Goal: Task Accomplishment & Management: Complete application form

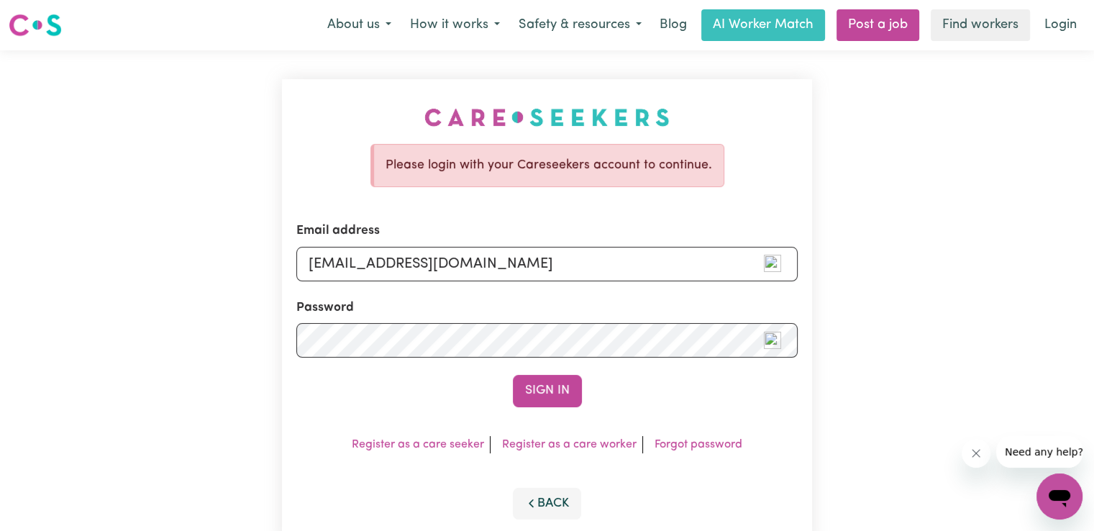
type input "[EMAIL_ADDRESS][DOMAIN_NAME]"
click at [513, 375] on button "Sign In" at bounding box center [547, 391] width 69 height 32
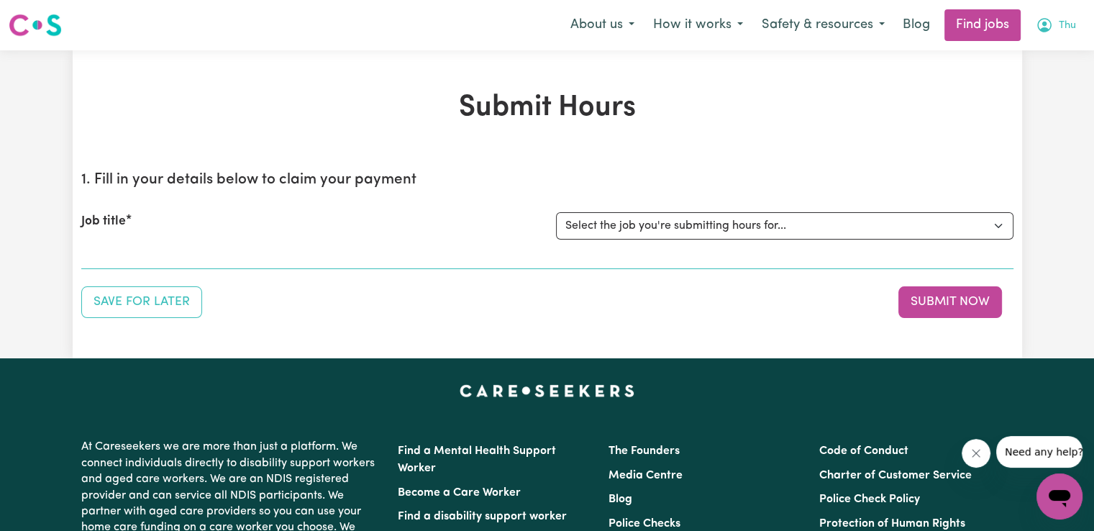
click at [1063, 24] on span "Thu" at bounding box center [1066, 26] width 17 height 16
click at [1014, 57] on link "My Account" at bounding box center [1028, 55] width 114 height 27
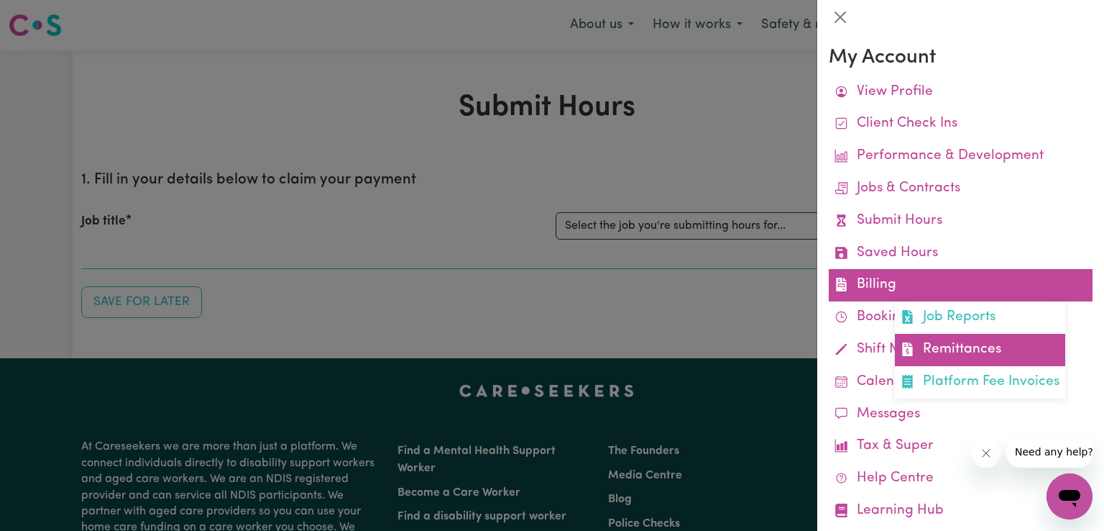
click at [938, 348] on link "Remittances" at bounding box center [980, 350] width 170 height 32
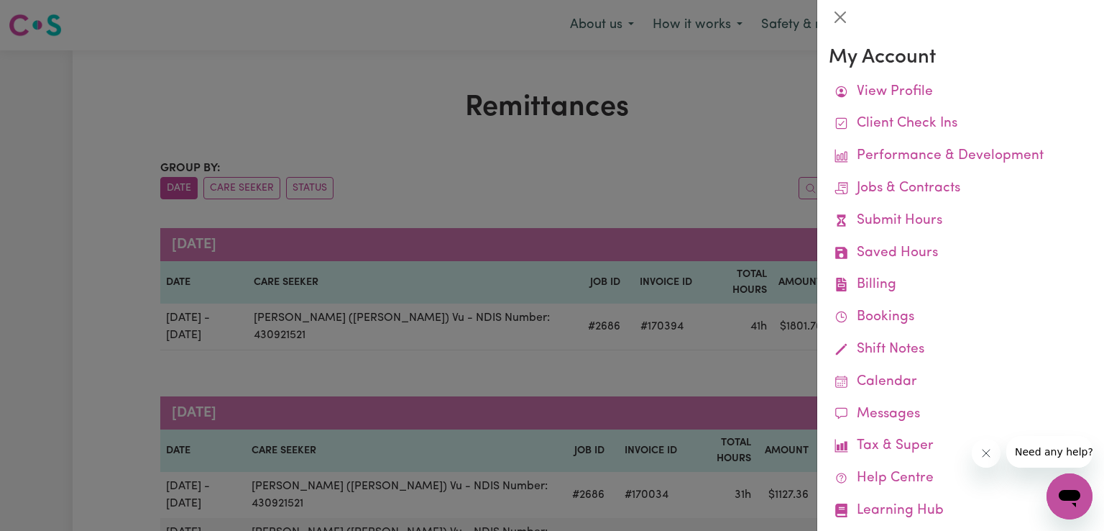
click at [720, 334] on div at bounding box center [552, 265] width 1104 height 531
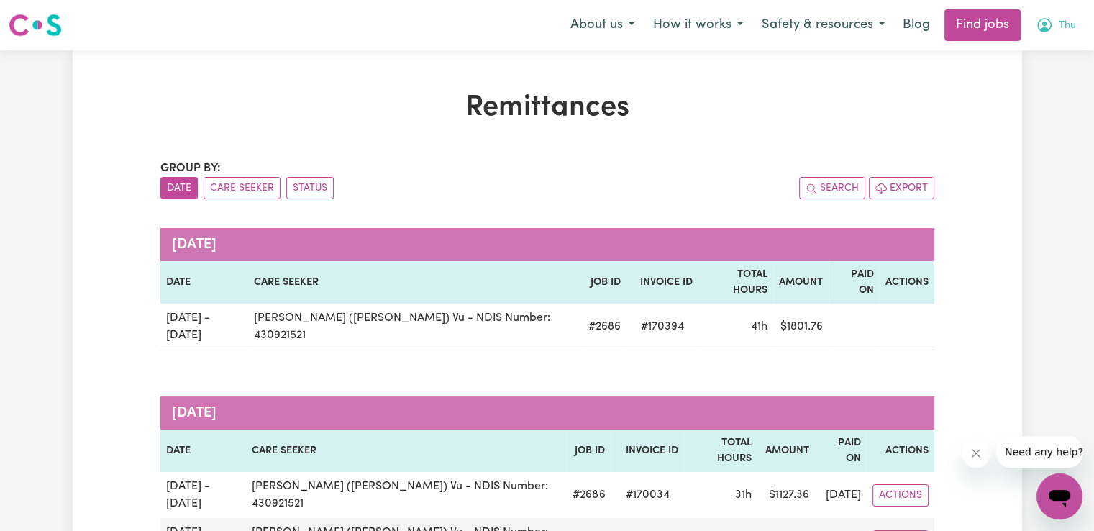
click at [1070, 26] on span "Thu" at bounding box center [1066, 26] width 17 height 16
click at [1021, 58] on link "My Account" at bounding box center [1028, 55] width 114 height 27
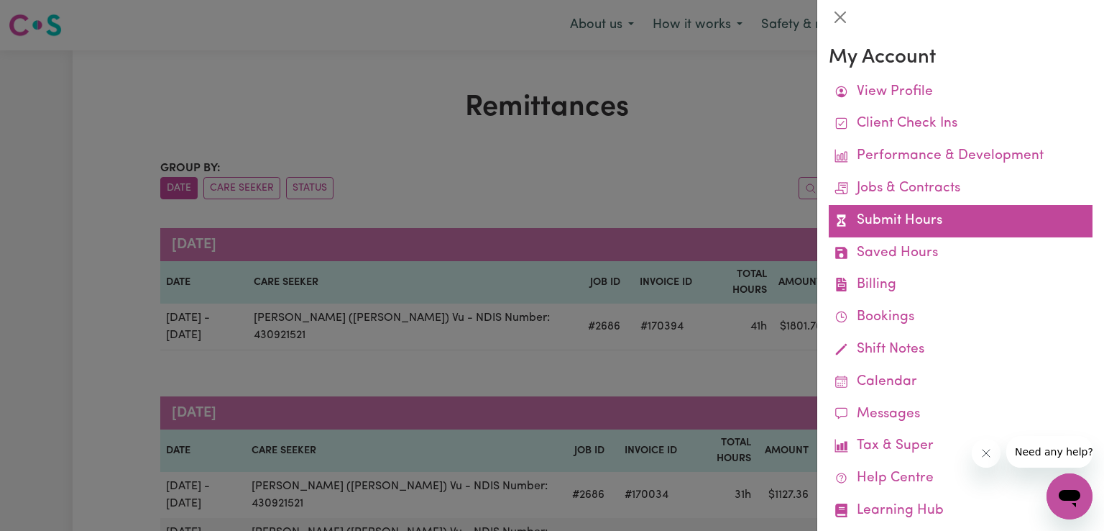
click at [886, 216] on link "Submit Hours" at bounding box center [961, 221] width 264 height 32
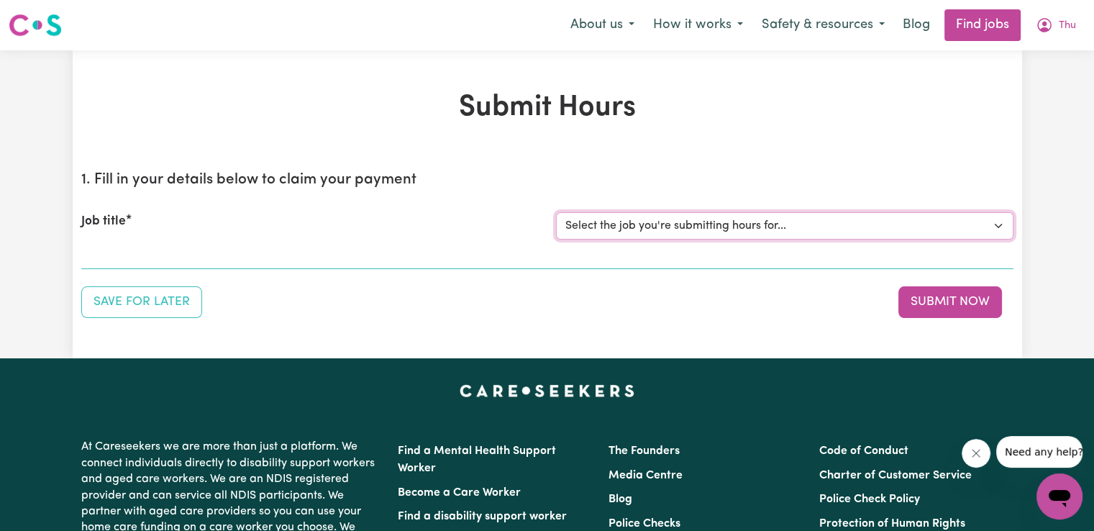
click at [699, 231] on select "Select the job you're submitting hours for... [[PERSON_NAME] (Han) Vu - NDIS Nu…" at bounding box center [784, 225] width 457 height 27
select select "2686"
click at [556, 212] on select "Select the job you're submitting hours for... [[PERSON_NAME] (Han) Vu - NDIS Nu…" at bounding box center [784, 225] width 457 height 27
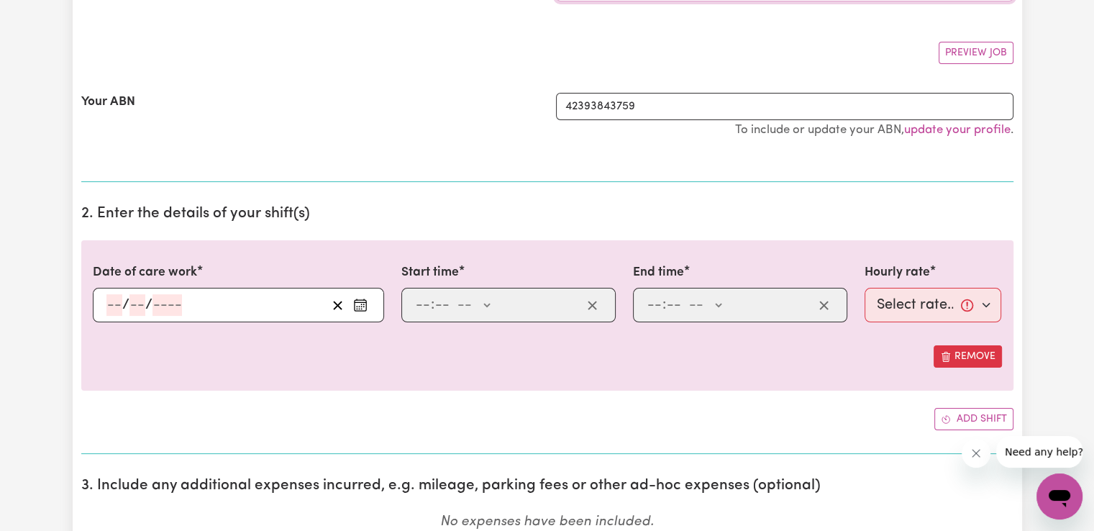
scroll to position [239, 0]
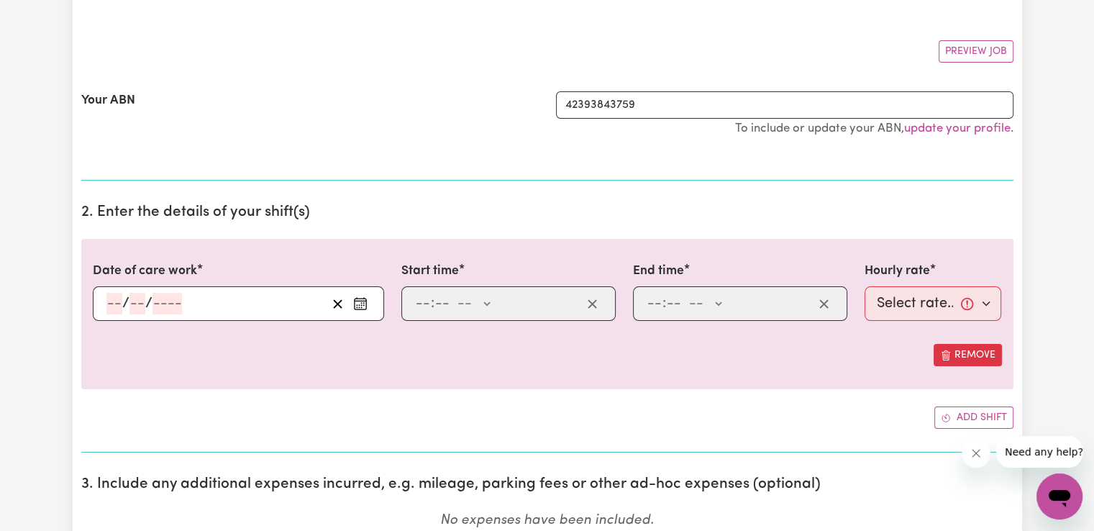
click at [362, 303] on icon "Enter the date of care work" at bounding box center [360, 303] width 14 height 14
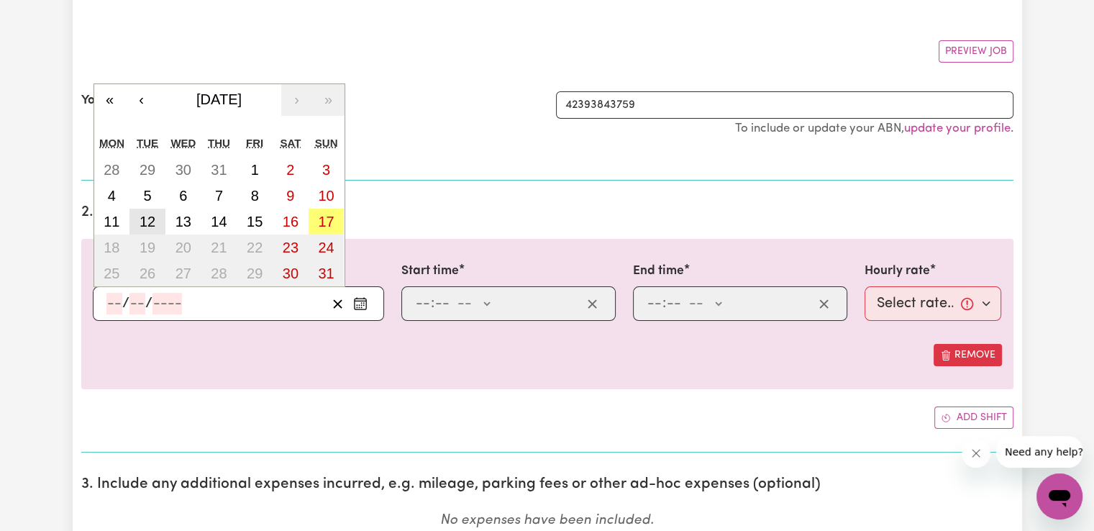
click at [148, 228] on button "12" at bounding box center [147, 221] width 36 height 26
type input "[DATE]"
type input "12"
type input "8"
type input "2025"
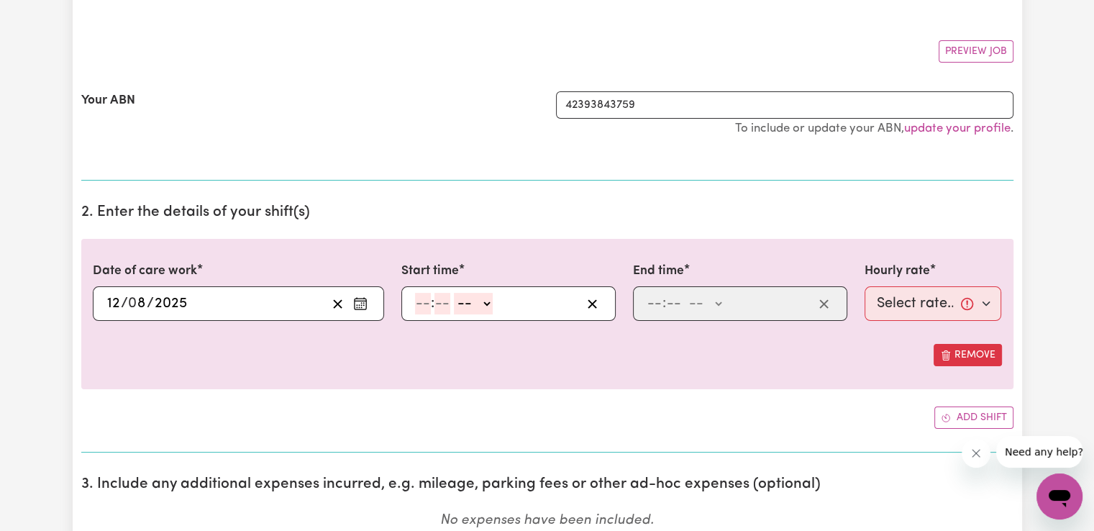
click at [422, 298] on input "number" at bounding box center [423, 304] width 16 height 22
type input "9"
type input "00"
click at [482, 311] on select "-- AM PM" at bounding box center [471, 304] width 39 height 22
select select "pm"
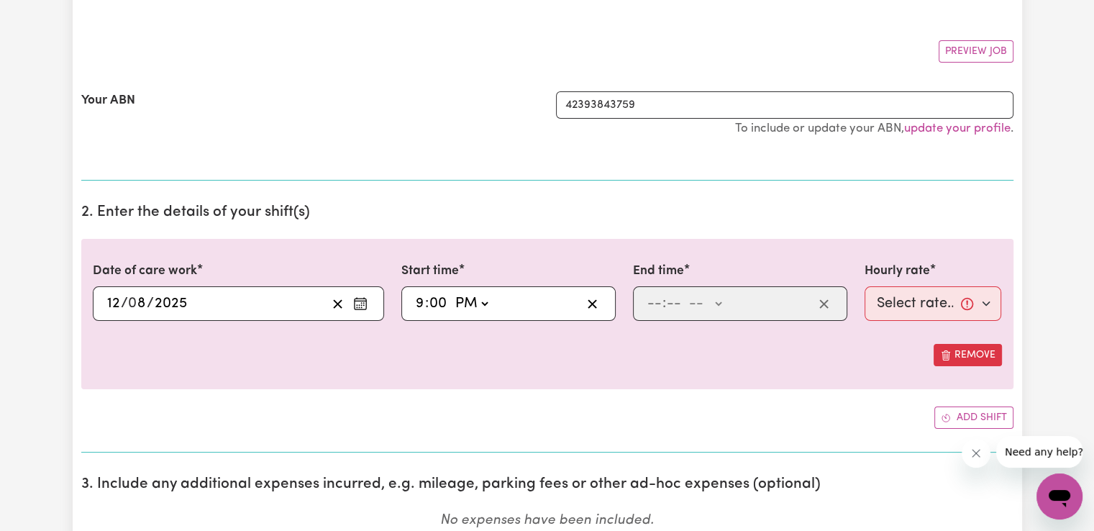
click at [452, 293] on select "-- AM PM" at bounding box center [471, 304] width 39 height 22
type input "21:00"
type input "0"
click at [653, 304] on input "number" at bounding box center [654, 304] width 16 height 22
type input "10"
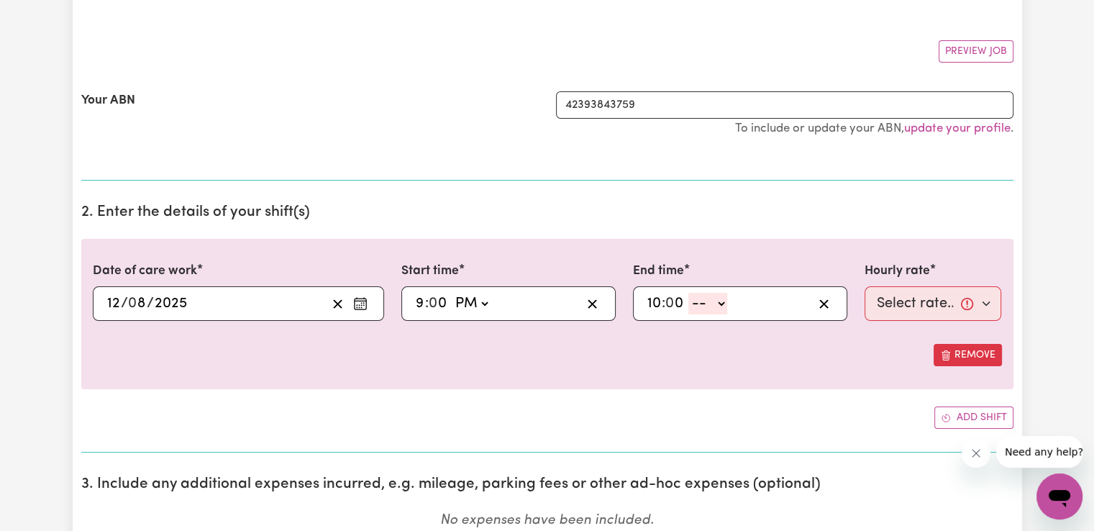
type input "0"
click at [716, 303] on select "-- AM PM" at bounding box center [707, 304] width 39 height 22
select select "pm"
click at [688, 293] on select "-- AM PM" at bounding box center [707, 304] width 39 height 22
type input "22:00"
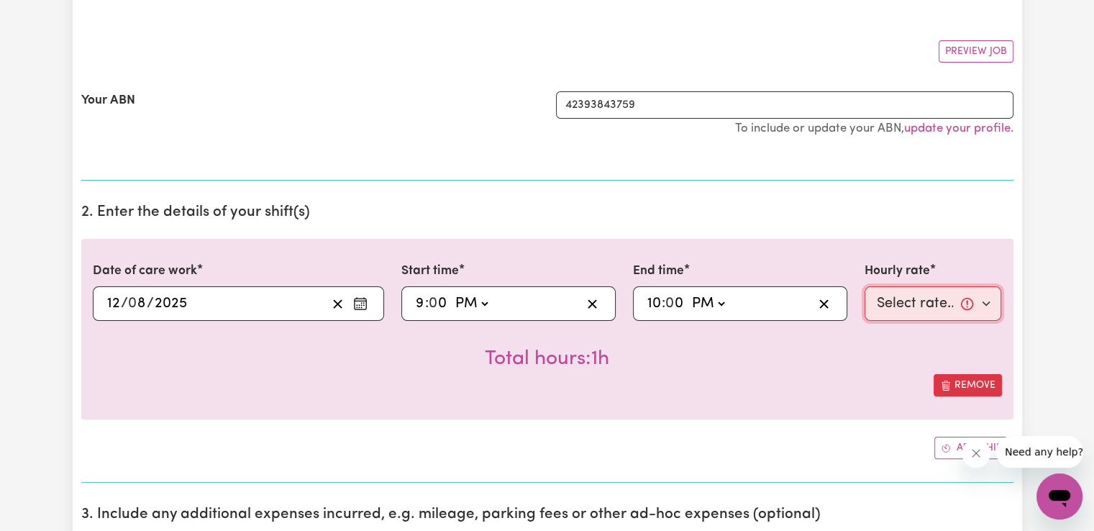
click at [894, 293] on select "Select rate... $50.05 (Weekday) $72.90 ([DATE]) $90.04 ([DATE]) $90.04 (Public …" at bounding box center [932, 303] width 137 height 35
select select "52.13-EveningCare"
click at [864, 286] on select "Select rate... $50.05 (Weekday) $72.90 ([DATE]) $90.04 ([DATE]) $90.04 (Public …" at bounding box center [932, 303] width 137 height 35
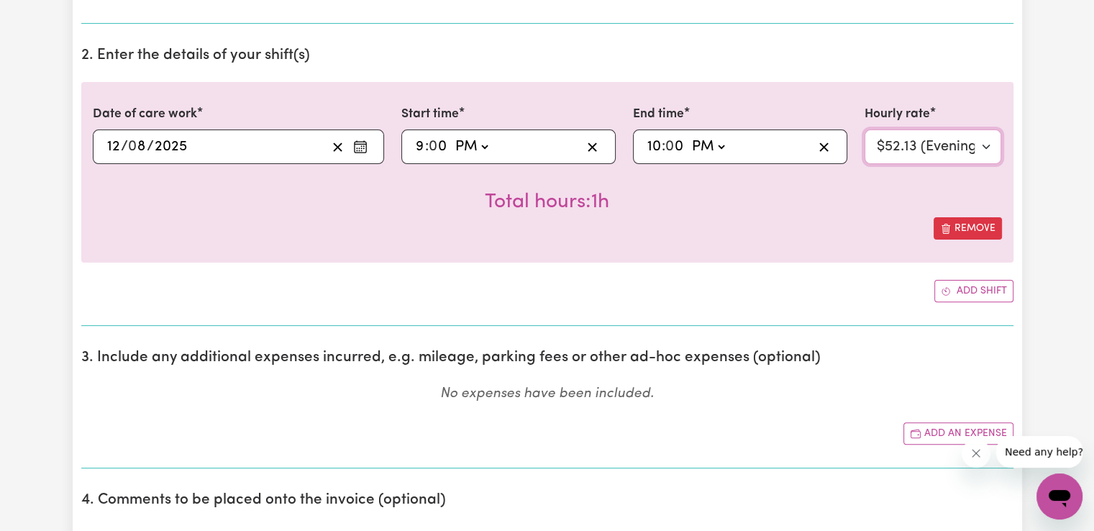
scroll to position [407, 0]
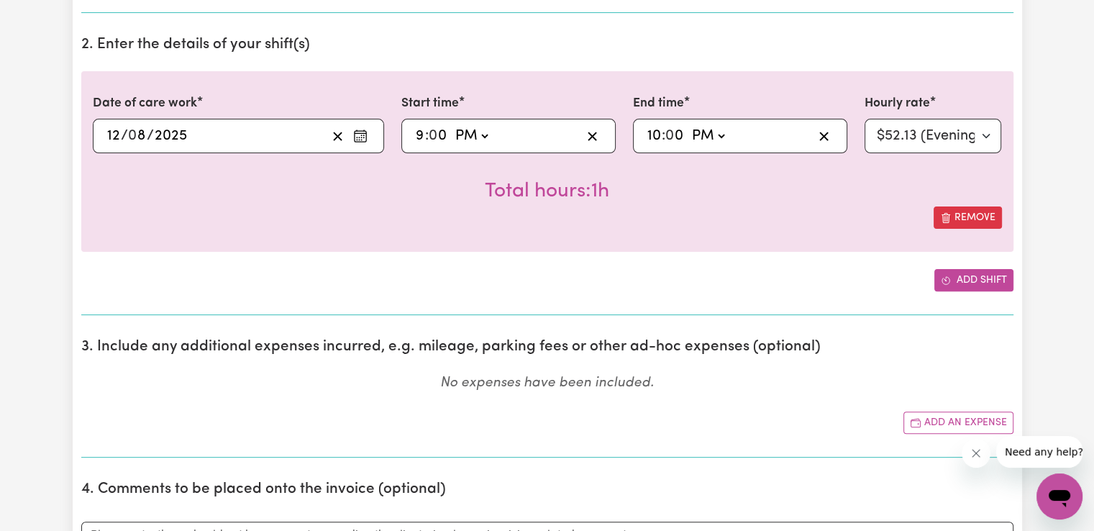
click at [991, 285] on button "Add shift" at bounding box center [973, 280] width 79 height 22
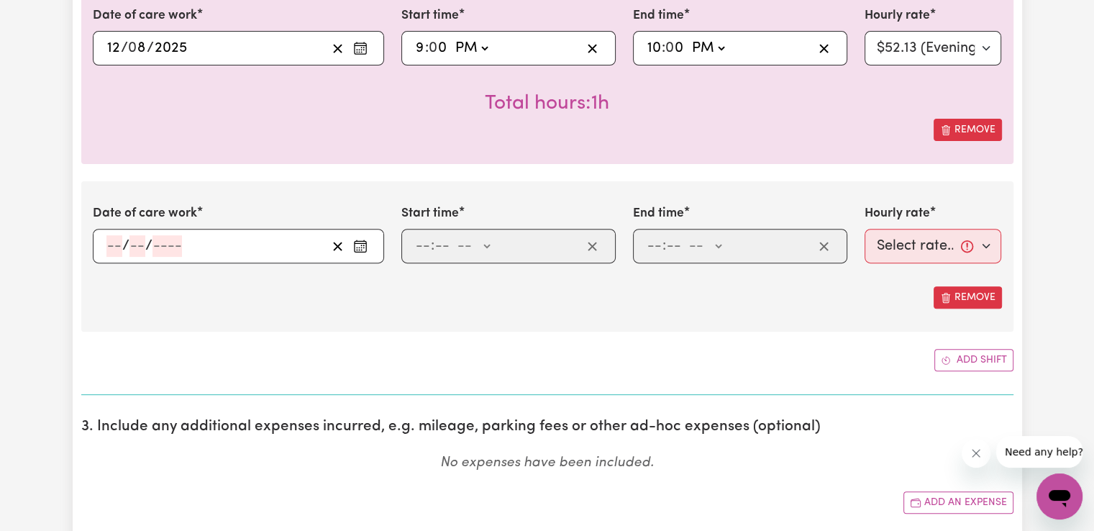
scroll to position [503, 0]
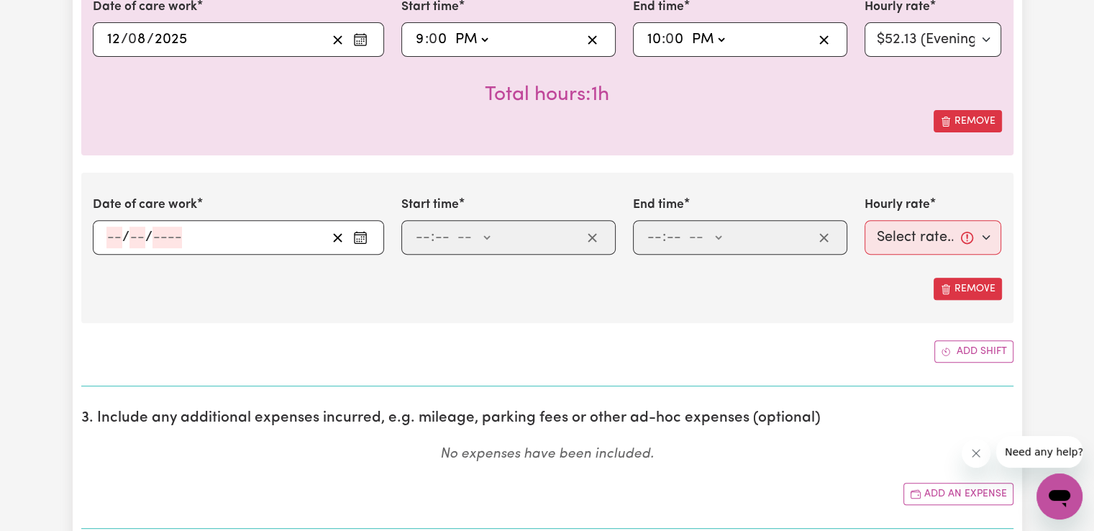
click at [359, 235] on icon "Enter the date of care work" at bounding box center [360, 237] width 14 height 14
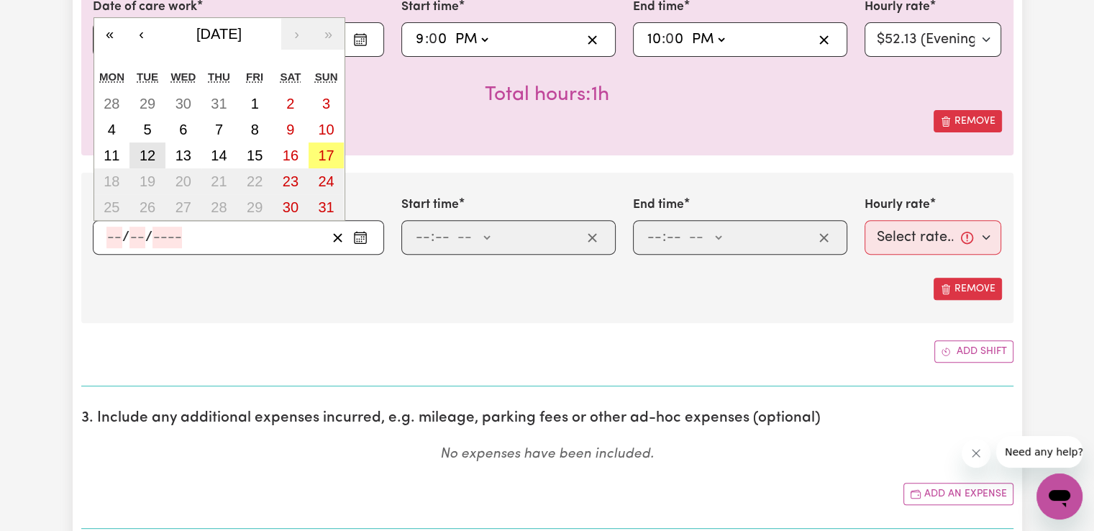
click at [154, 158] on abbr "12" at bounding box center [147, 155] width 16 height 16
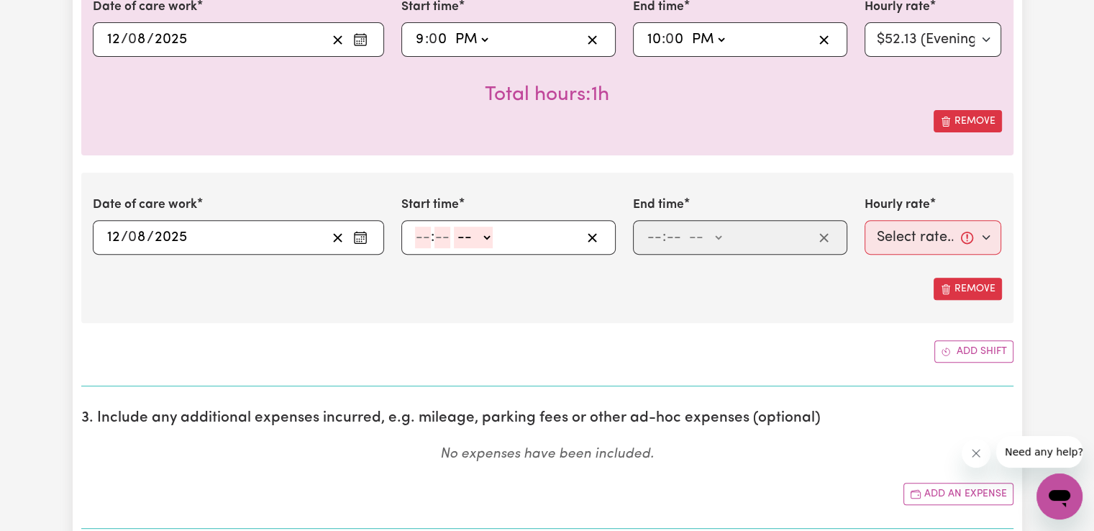
type input "[DATE]"
type input "12"
type input "8"
type input "2025"
click at [421, 234] on input "number" at bounding box center [423, 237] width 16 height 22
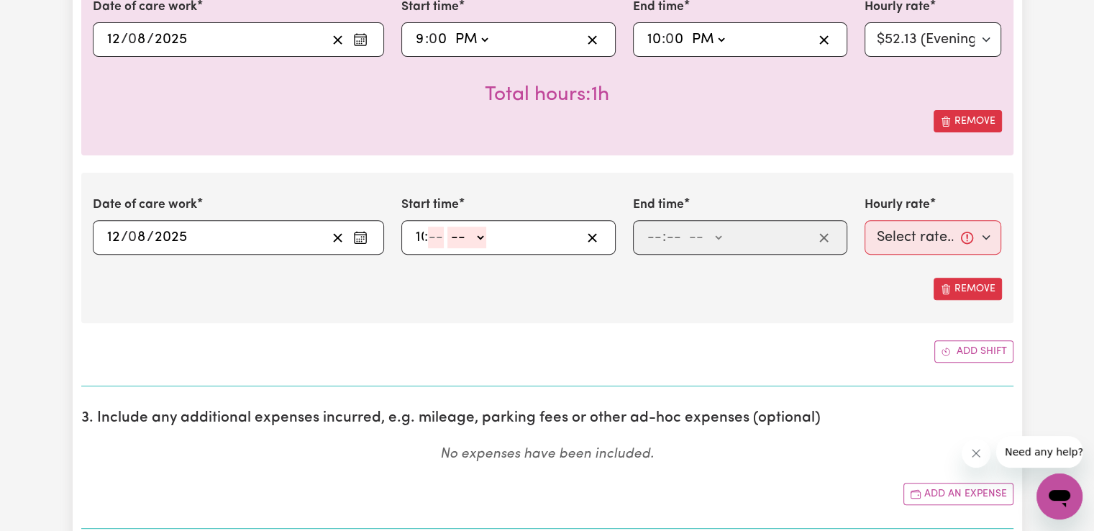
type input "10"
type input "0"
click at [489, 232] on select "-- AM PM" at bounding box center [476, 237] width 39 height 22
select select "pm"
click at [457, 226] on select "-- AM PM" at bounding box center [476, 237] width 39 height 22
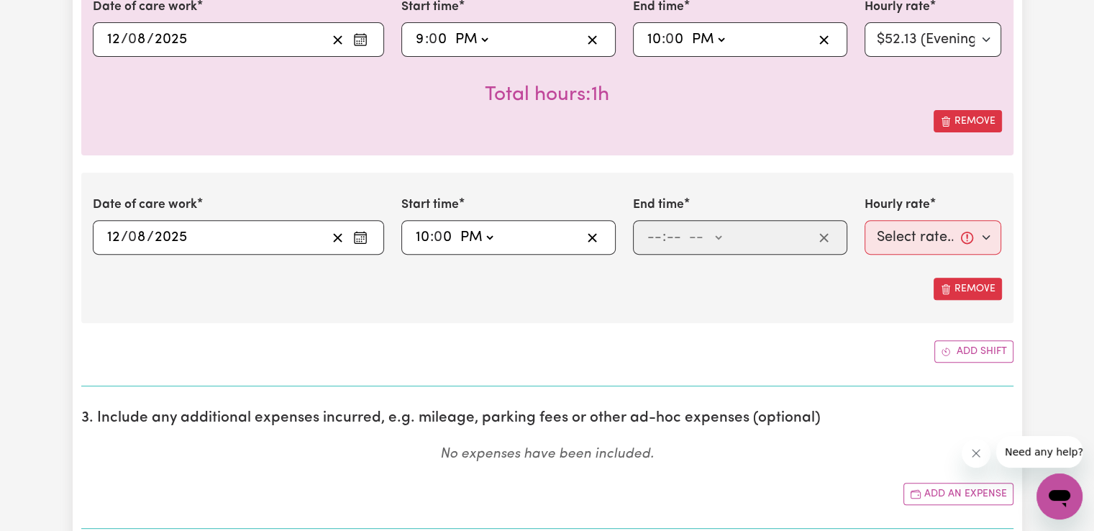
type input "22:00"
click at [649, 245] on input "number" at bounding box center [654, 237] width 16 height 22
type input "6"
type input "00"
click at [710, 239] on select "-- AM PM" at bounding box center [702, 237] width 39 height 22
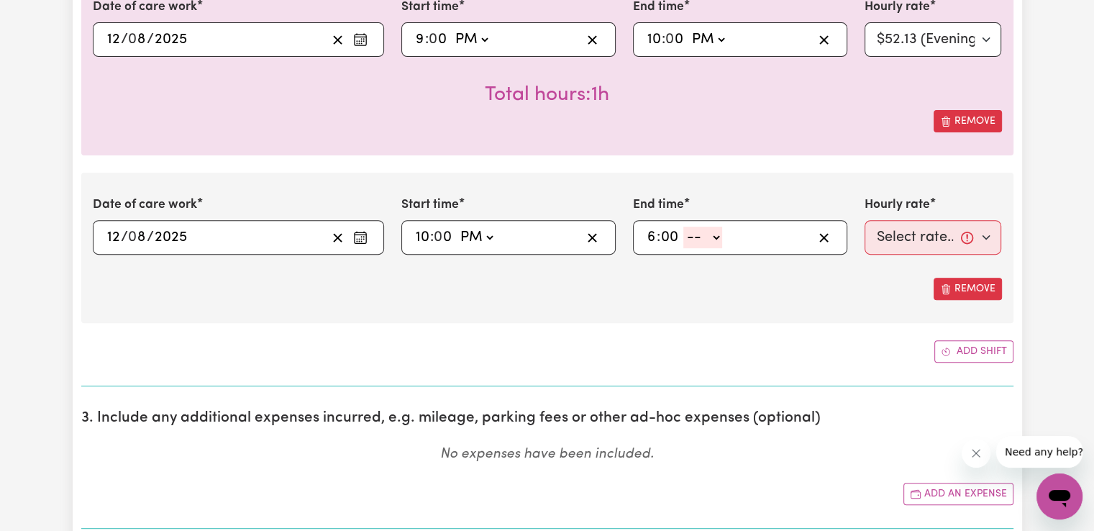
select select "pm"
click at [683, 226] on select "-- AM PM" at bounding box center [702, 237] width 39 height 22
type input "18:00"
type input "0"
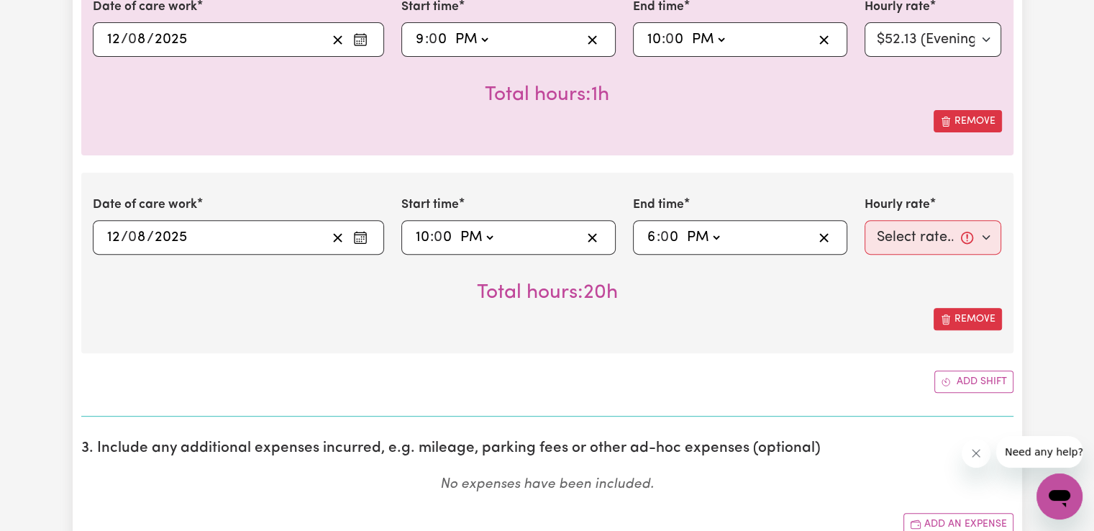
click at [720, 236] on select "AM PM" at bounding box center [702, 237] width 39 height 22
select select "am"
click at [683, 226] on select "AM PM" at bounding box center [702, 237] width 39 height 22
type input "06:00"
click at [948, 234] on select "Select rate... $50.05 (Weekday) $72.90 ([DATE]) $90.04 ([DATE]) $90.04 (Public …" at bounding box center [932, 237] width 137 height 35
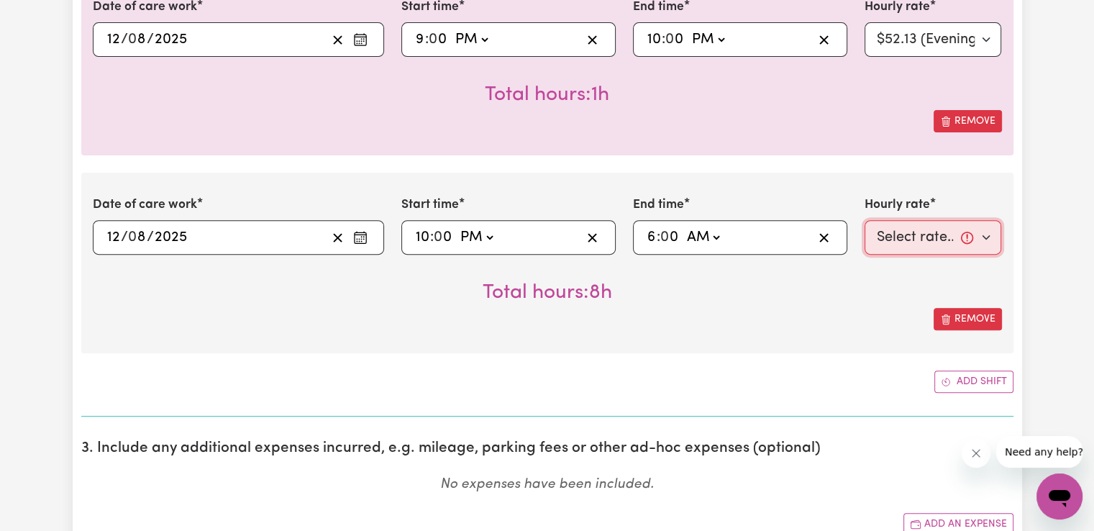
select select "29.43-Overnight"
click at [864, 220] on select "Select rate... $50.05 (Weekday) $72.90 ([DATE]) $90.04 ([DATE]) $90.04 (Public …" at bounding box center [932, 237] width 137 height 35
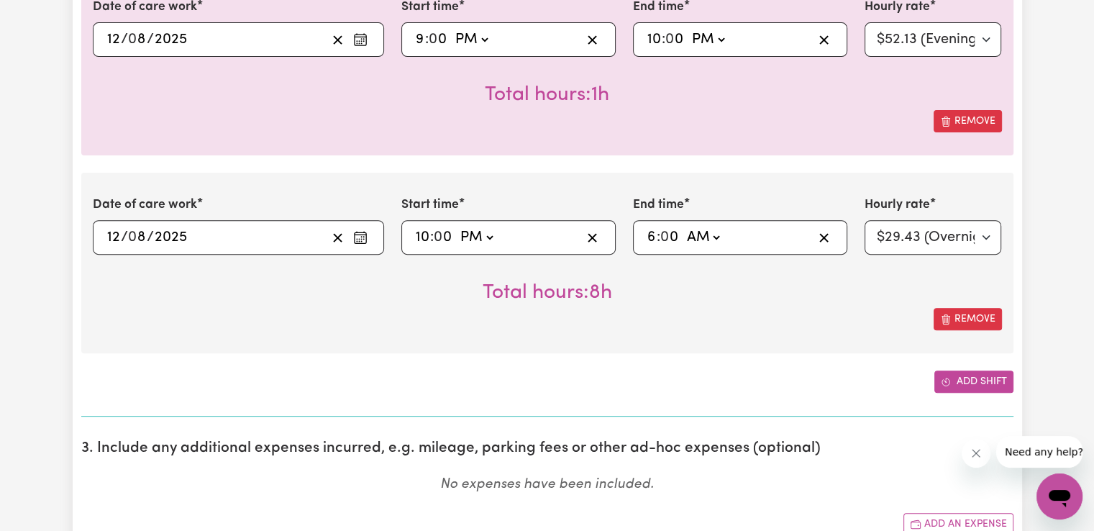
click at [961, 380] on button "Add shift" at bounding box center [973, 381] width 79 height 22
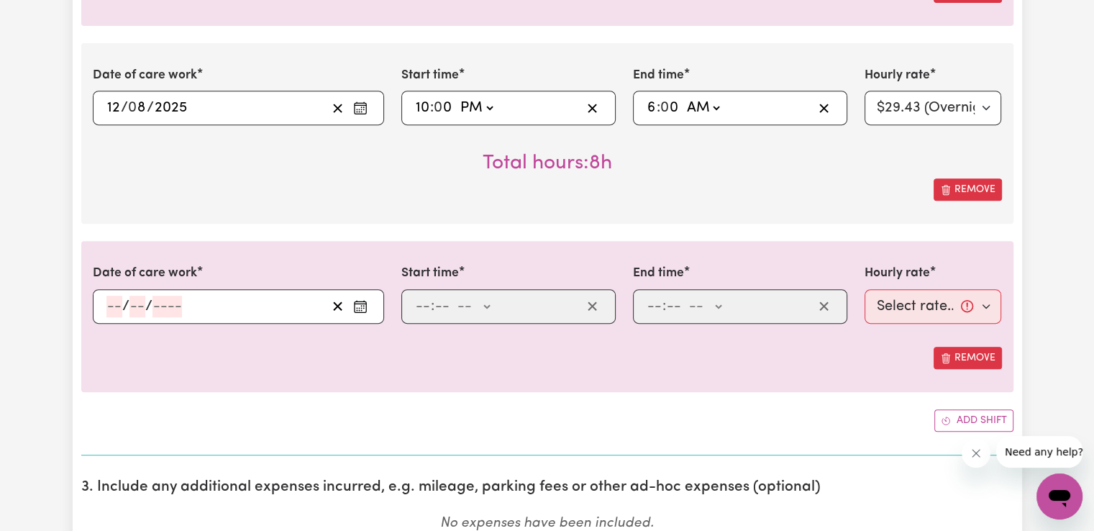
scroll to position [647, 0]
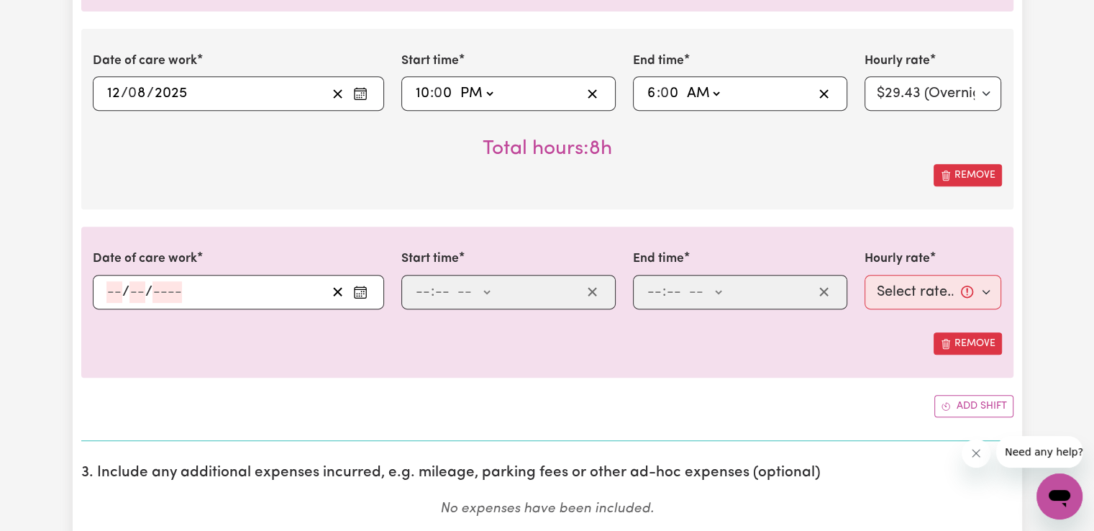
click at [360, 285] on icon "Enter the date of care work" at bounding box center [360, 292] width 14 height 14
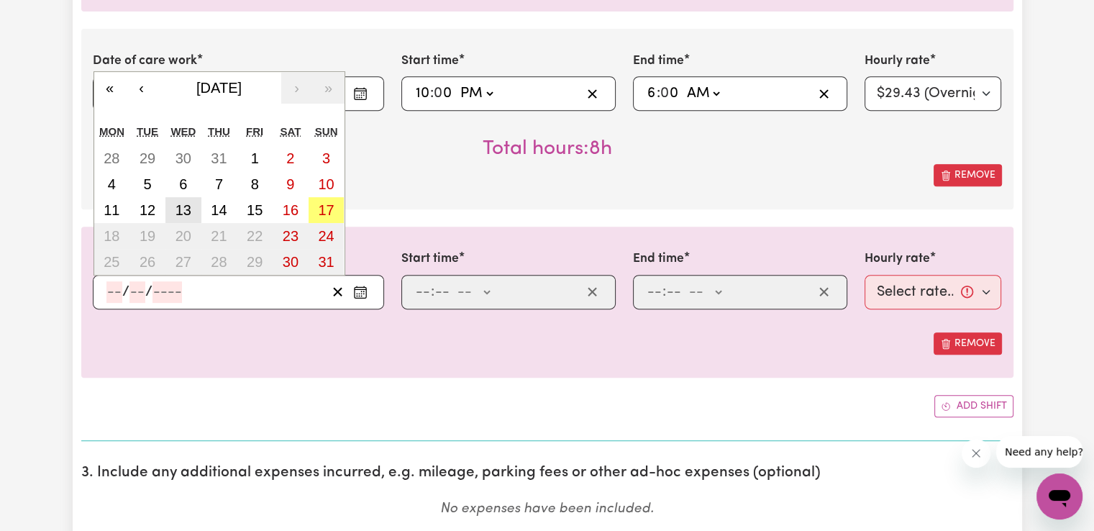
click at [181, 216] on button "13" at bounding box center [183, 210] width 36 height 26
type input "[DATE]"
type input "13"
type input "8"
type input "2025"
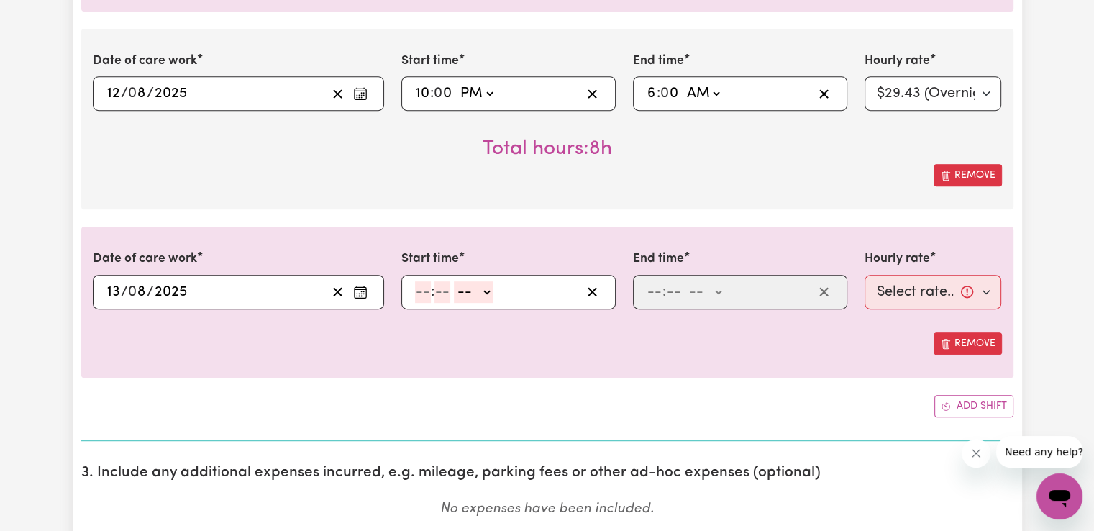
click at [424, 290] on input "number" at bounding box center [423, 292] width 16 height 22
type input "6"
type input "00"
click at [472, 293] on select "-- AM PM" at bounding box center [471, 292] width 39 height 22
select select "am"
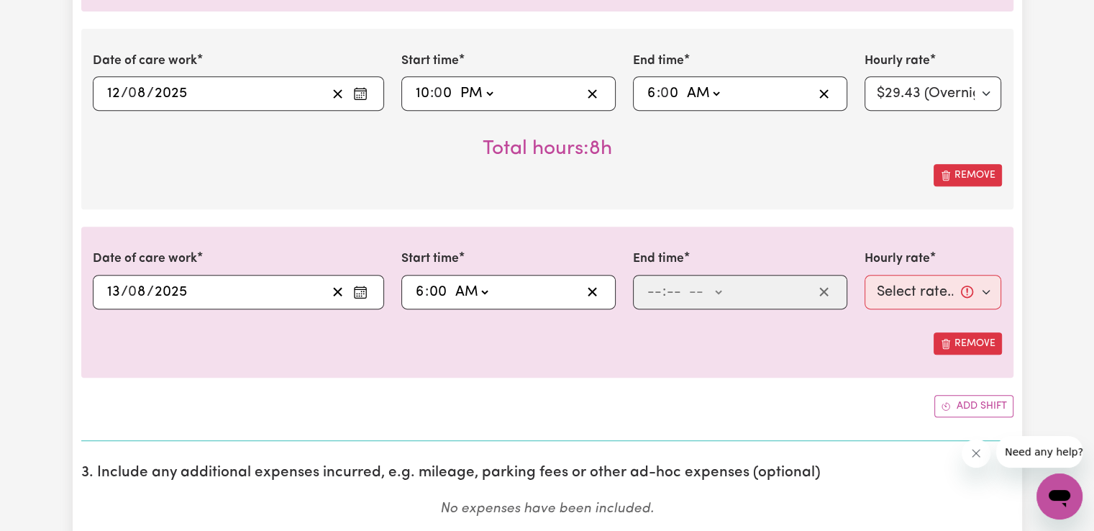
click at [452, 281] on select "-- AM PM" at bounding box center [471, 292] width 39 height 22
type input "06:00"
type input "0"
click at [656, 289] on input "number" at bounding box center [654, 292] width 16 height 22
type input "7"
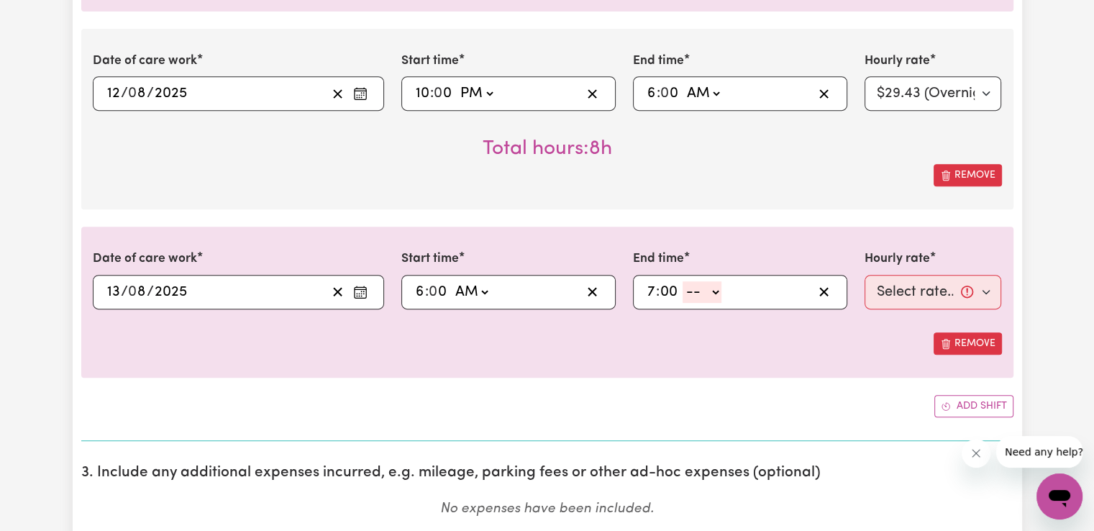
type input "00"
click at [719, 291] on select "-- AM PM" at bounding box center [701, 292] width 39 height 22
select select "am"
click at [682, 281] on select "-- AM PM" at bounding box center [701, 292] width 39 height 22
type input "07:00"
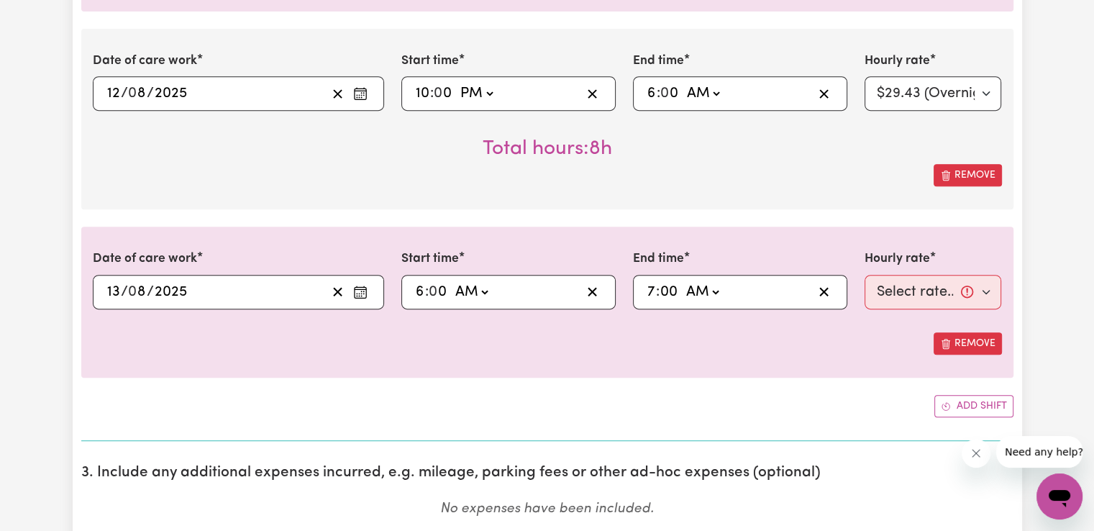
type input "0"
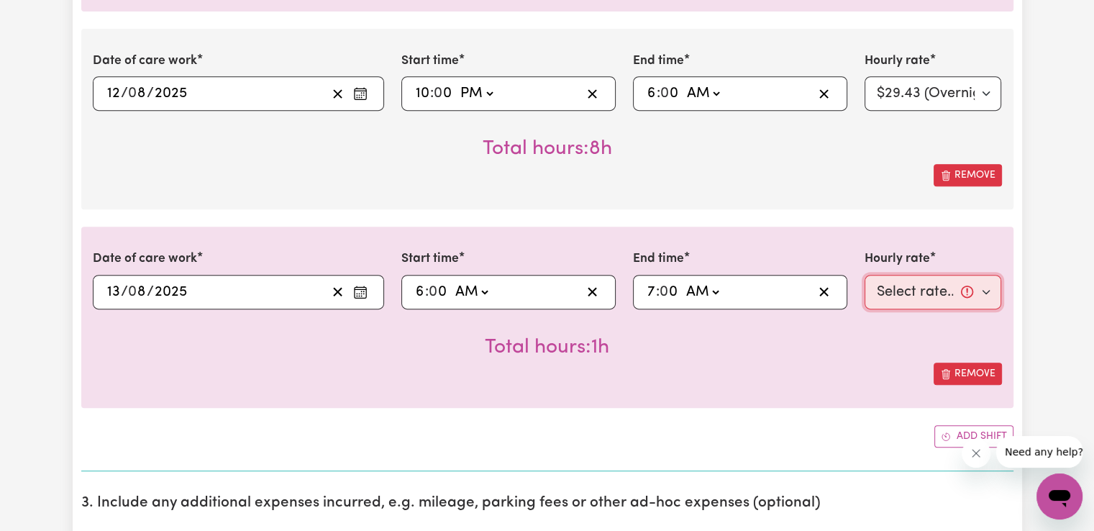
click at [876, 285] on select "Select rate... $50.05 (Weekday) $72.90 ([DATE]) $90.04 ([DATE]) $90.04 (Public …" at bounding box center [932, 292] width 137 height 35
select select "50.05-Weekday"
click at [864, 275] on select "Select rate... $50.05 (Weekday) $72.90 ([DATE]) $90.04 ([DATE]) $90.04 (Public …" at bounding box center [932, 292] width 137 height 35
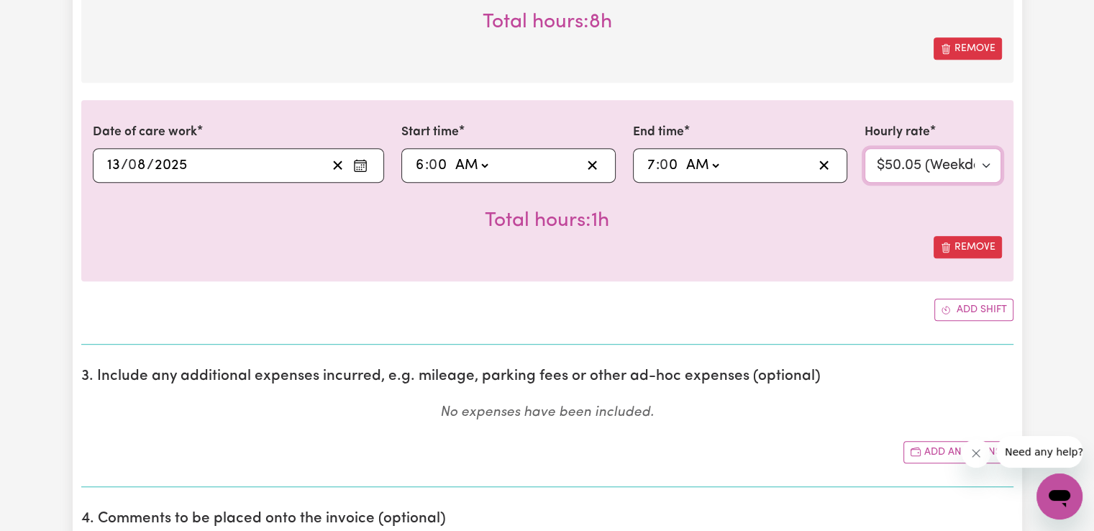
scroll to position [791, 0]
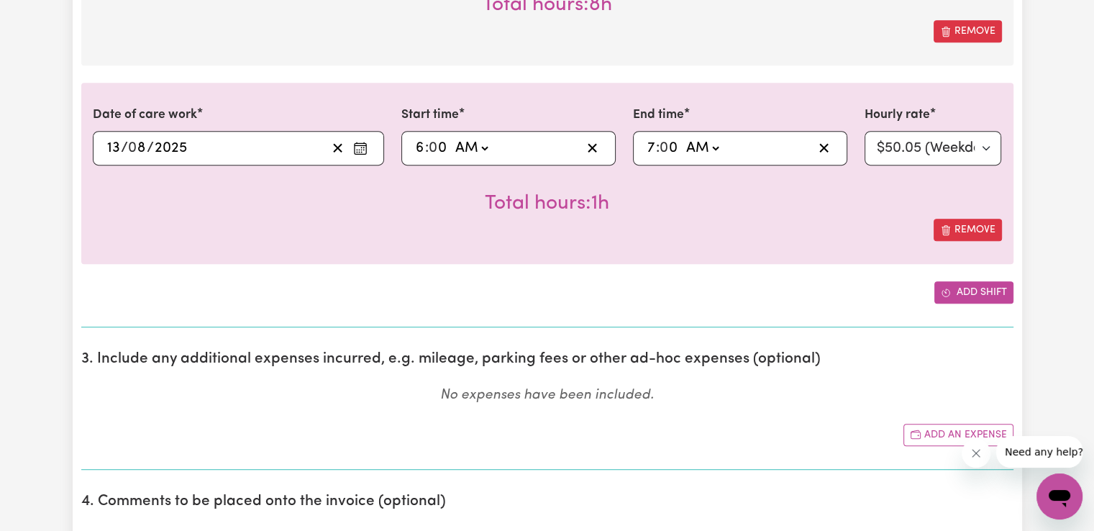
click at [966, 294] on button "Add shift" at bounding box center [973, 292] width 79 height 22
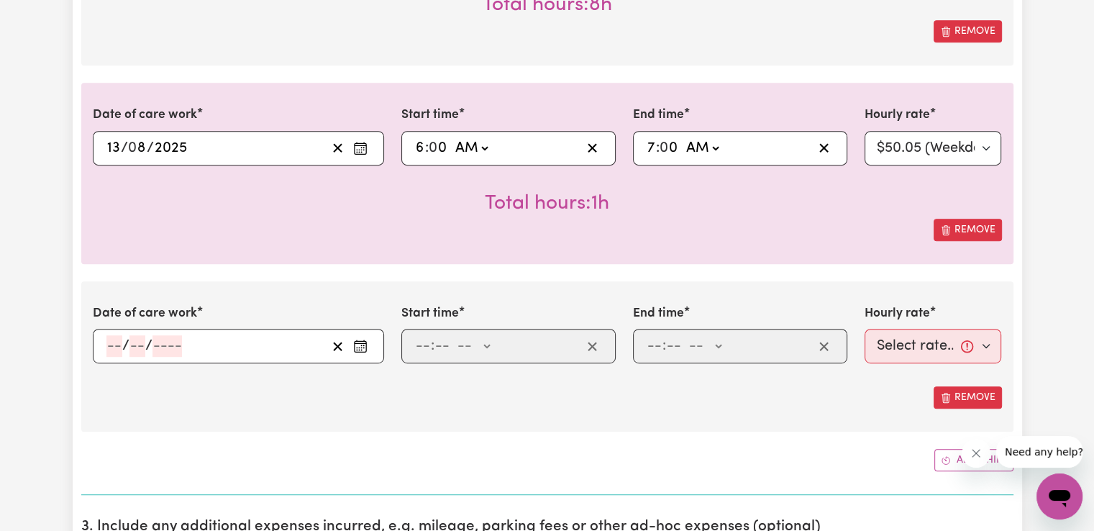
click at [361, 340] on icon "Enter the date of care work" at bounding box center [360, 346] width 14 height 14
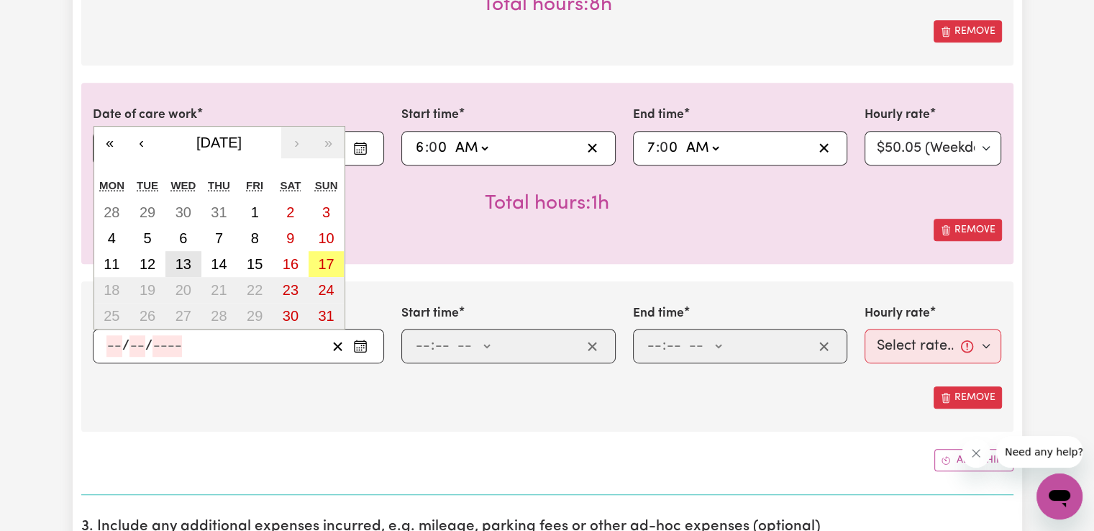
click at [185, 265] on abbr "13" at bounding box center [183, 264] width 16 height 16
type input "[DATE]"
type input "13"
type input "8"
type input "2025"
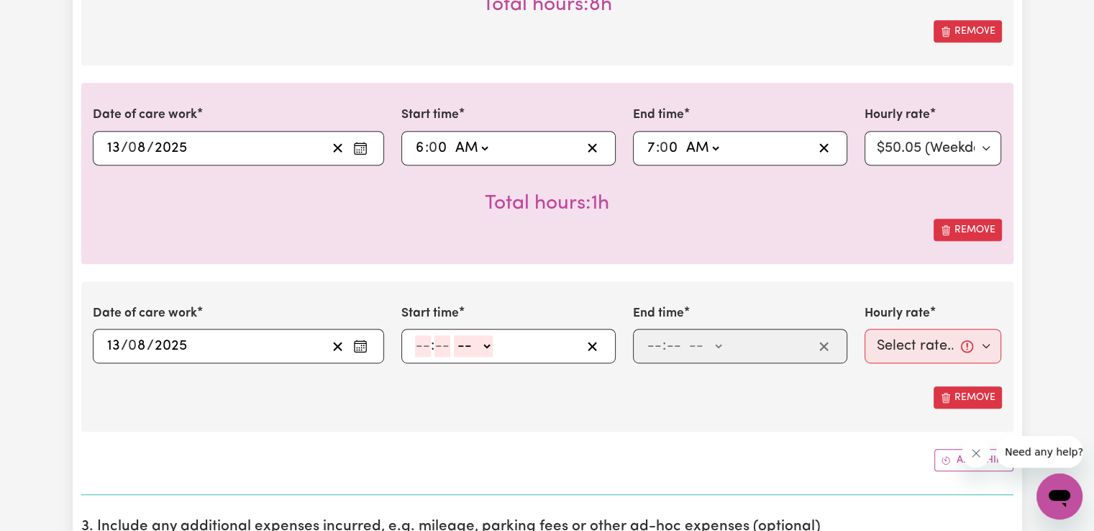
click at [408, 344] on div ": -- AM PM" at bounding box center [508, 346] width 214 height 35
click at [421, 342] on input "number" at bounding box center [423, 346] width 16 height 22
type input "2"
type input "00"
click at [476, 345] on select "-- AM PM" at bounding box center [470, 346] width 39 height 22
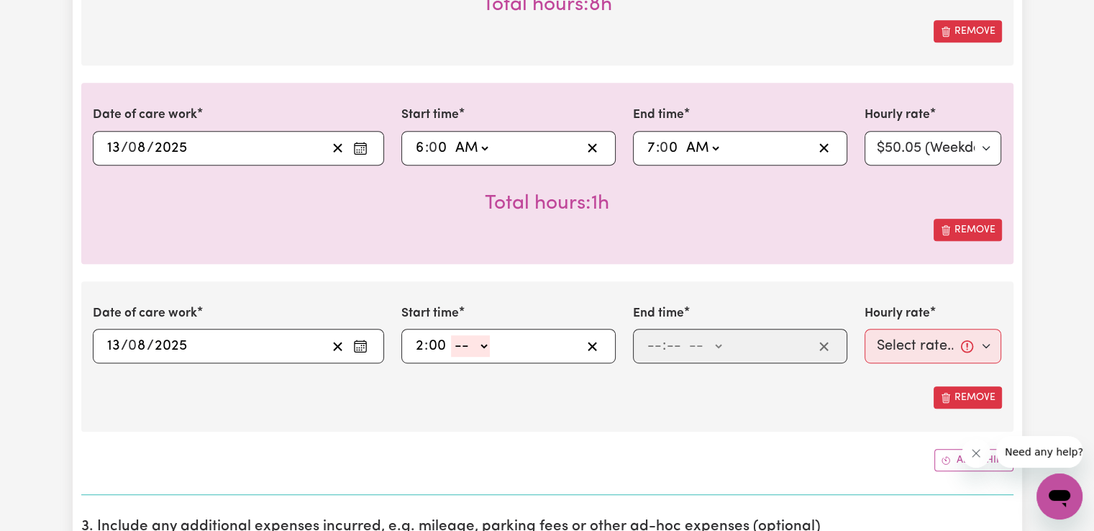
select select "pm"
click at [451, 335] on select "-- AM PM" at bounding box center [470, 346] width 39 height 22
type input "14:00"
type input "0"
click at [651, 345] on input "number" at bounding box center [654, 346] width 16 height 22
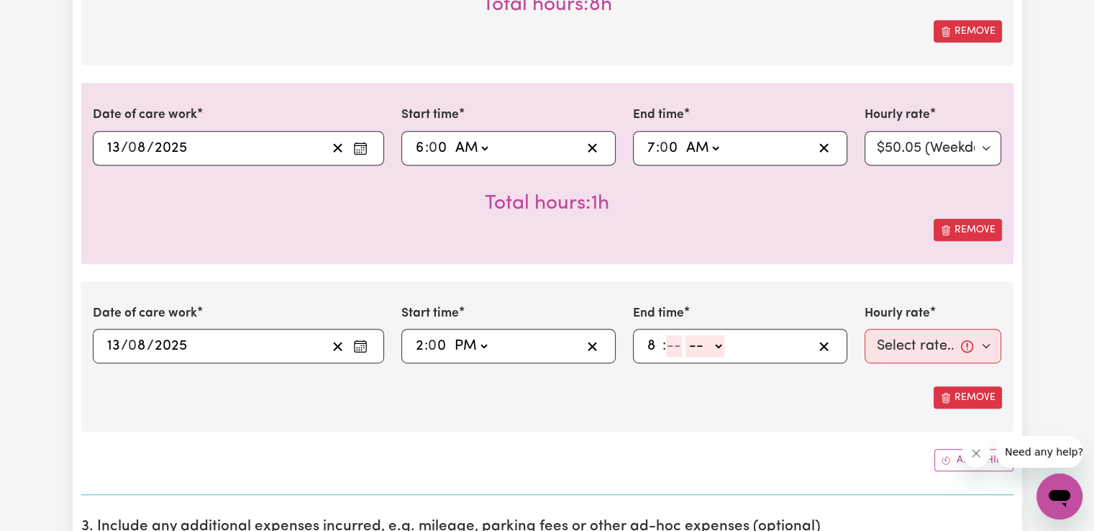
type input "8"
type input "00"
click at [707, 343] on select "-- AM PM" at bounding box center [702, 346] width 39 height 22
select select "pm"
click at [683, 335] on select "-- AM PM" at bounding box center [702, 346] width 39 height 22
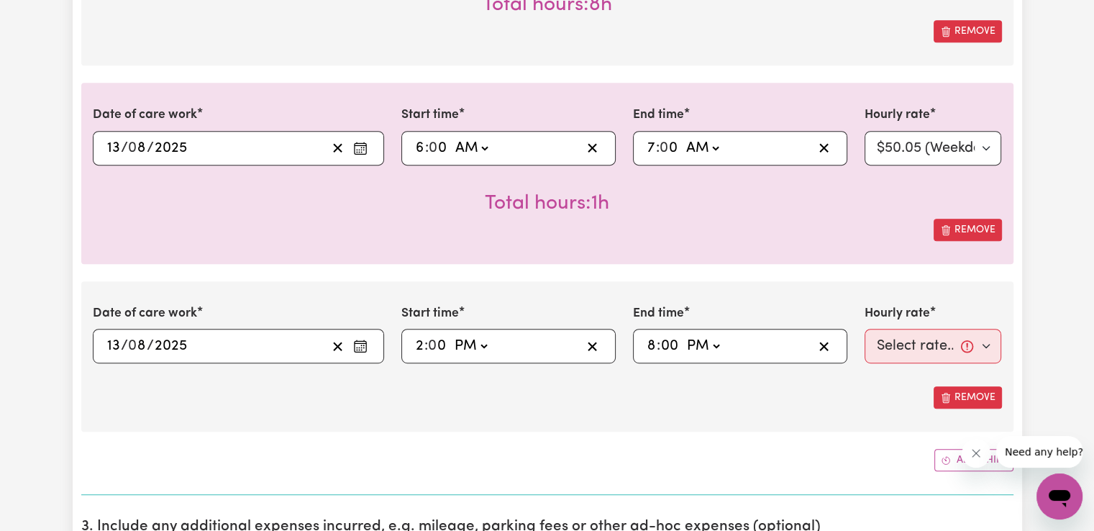
type input "20:00"
type input "0"
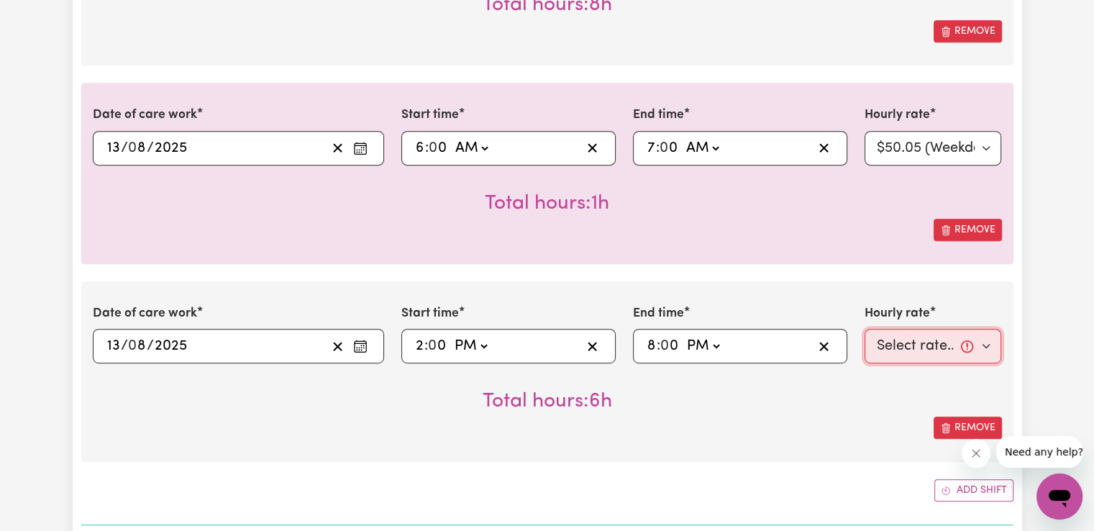
click at [893, 340] on select "Select rate... $50.05 (Weekday) $72.90 ([DATE]) $90.04 ([DATE]) $90.04 (Public …" at bounding box center [932, 346] width 137 height 35
select select "50.05-Weekday"
click at [864, 329] on select "Select rate... $50.05 (Weekday) $72.90 ([DATE]) $90.04 ([DATE]) $90.04 (Public …" at bounding box center [932, 346] width 137 height 35
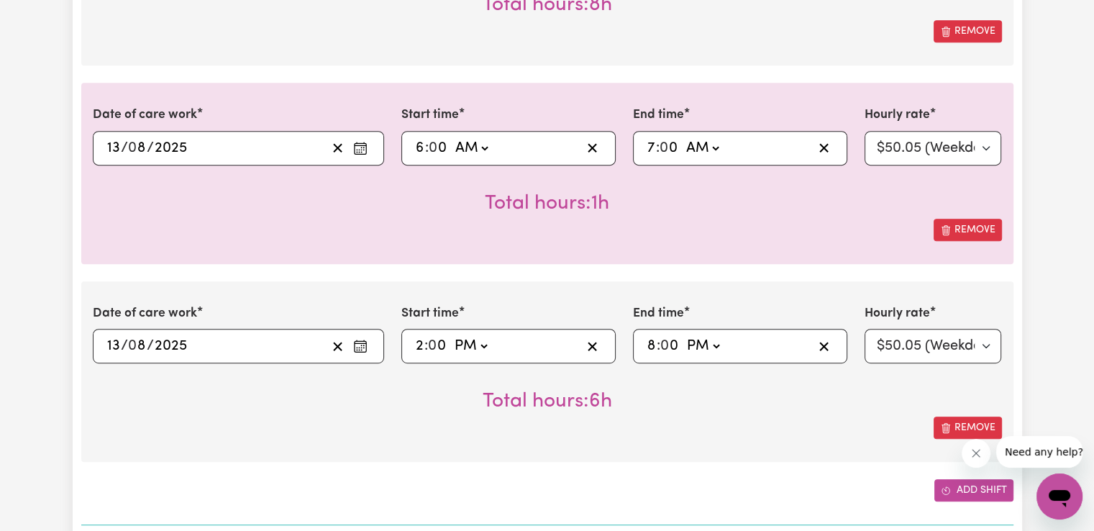
click at [949, 487] on icon "Add another shift" at bounding box center [945, 490] width 10 height 10
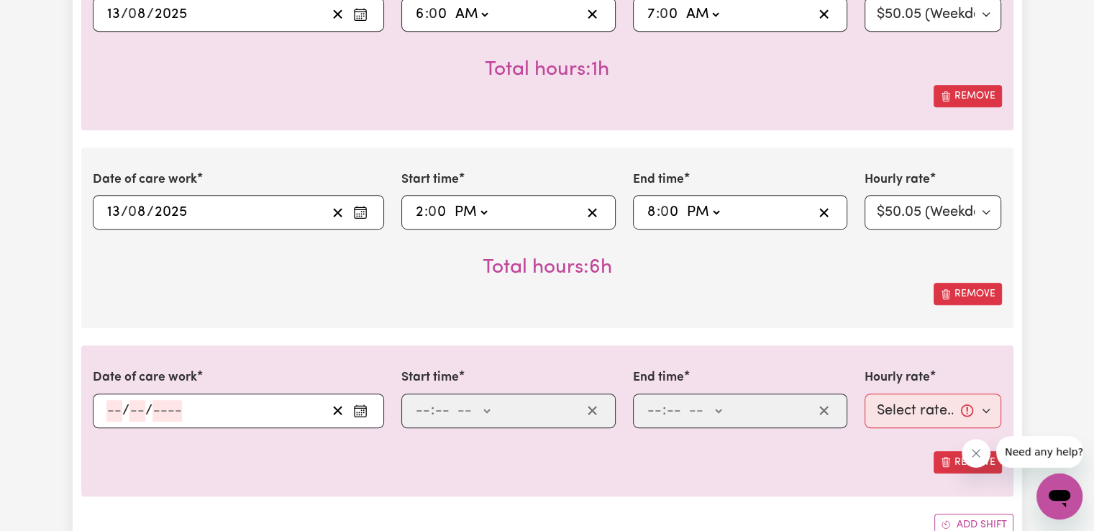
scroll to position [958, 0]
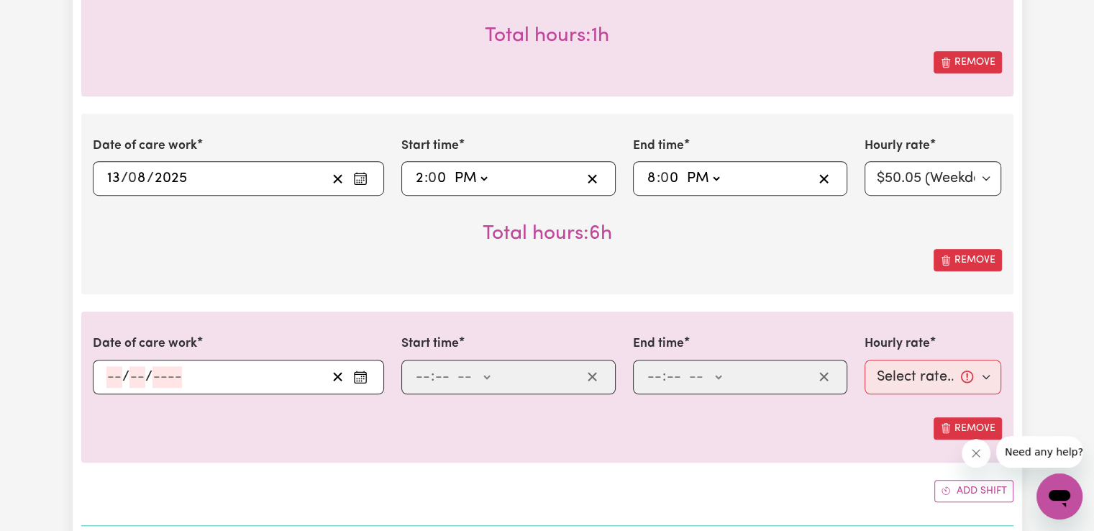
click at [361, 380] on circle "Enter the date of care work" at bounding box center [360, 380] width 1 height 1
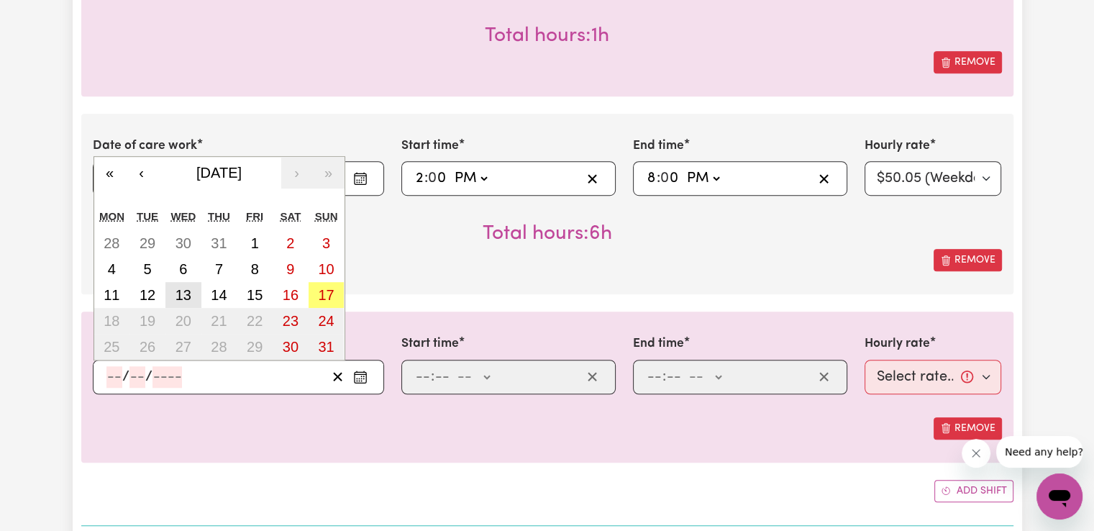
click at [193, 289] on button "13" at bounding box center [183, 295] width 36 height 26
type input "[DATE]"
type input "13"
type input "8"
type input "2025"
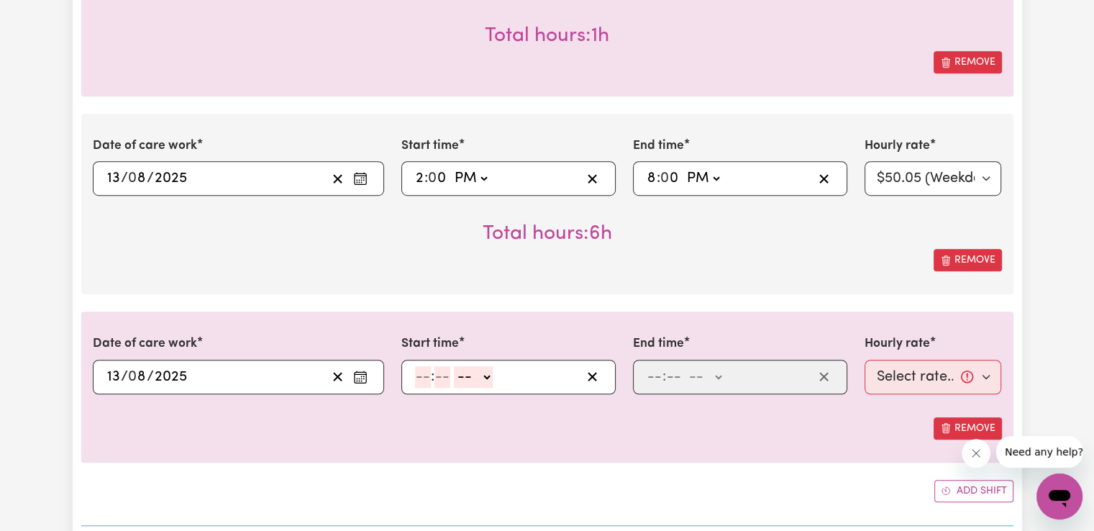
click at [428, 375] on input "number" at bounding box center [423, 377] width 16 height 22
type input "8"
type input "00"
click at [479, 371] on select "-- AM PM" at bounding box center [471, 377] width 39 height 22
select select "pm"
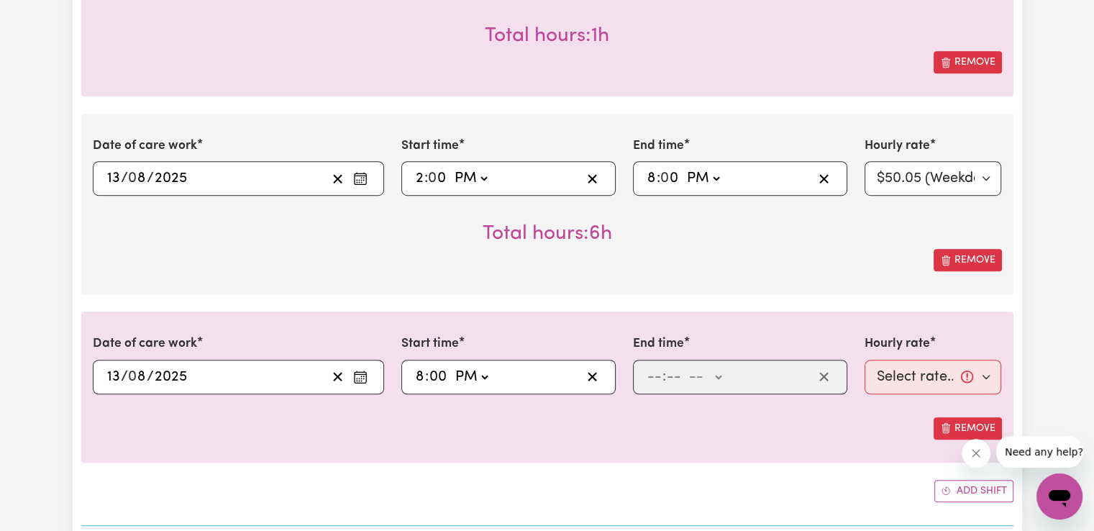
click at [452, 366] on select "-- AM PM" at bounding box center [471, 377] width 39 height 22
type input "20:00"
type input "0"
click at [654, 372] on input "number" at bounding box center [654, 377] width 16 height 22
type input "10"
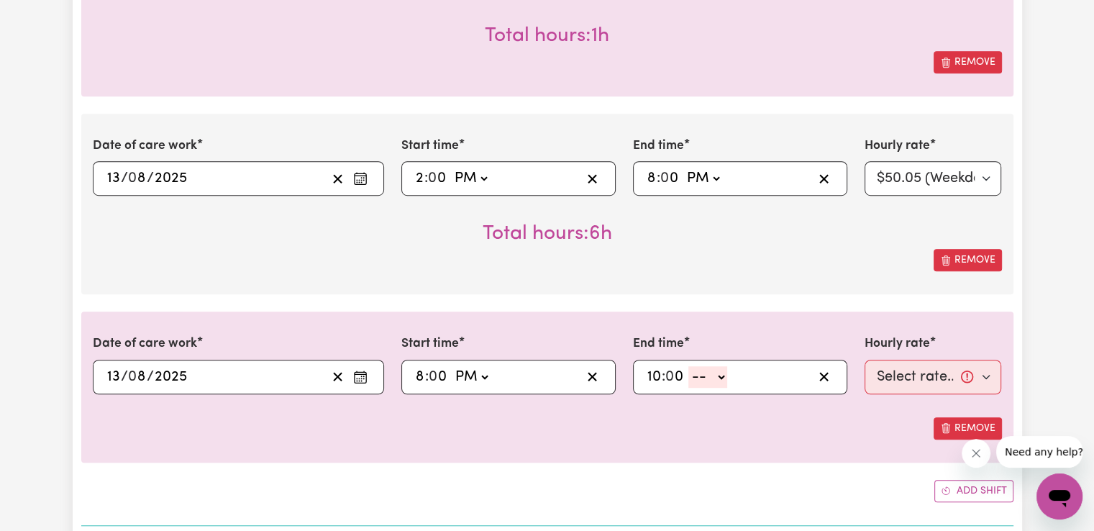
type input "0"
click at [718, 369] on select "-- AM PM" at bounding box center [707, 377] width 39 height 22
select select "pm"
click at [688, 366] on select "-- AM PM" at bounding box center [707, 377] width 39 height 22
type input "22:00"
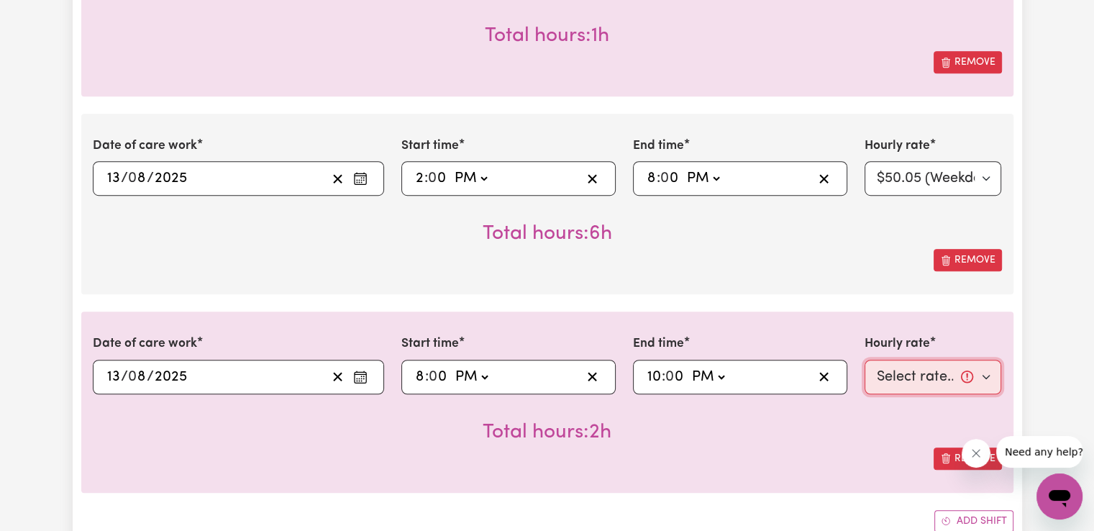
click at [930, 381] on select "Select rate... $50.05 (Weekday) $72.90 ([DATE]) $90.04 ([DATE]) $90.04 (Public …" at bounding box center [932, 376] width 137 height 35
select select "52.13-EveningCare"
click at [864, 359] on select "Select rate... $50.05 (Weekday) $72.90 ([DATE]) $90.04 ([DATE]) $90.04 (Public …" at bounding box center [932, 376] width 137 height 35
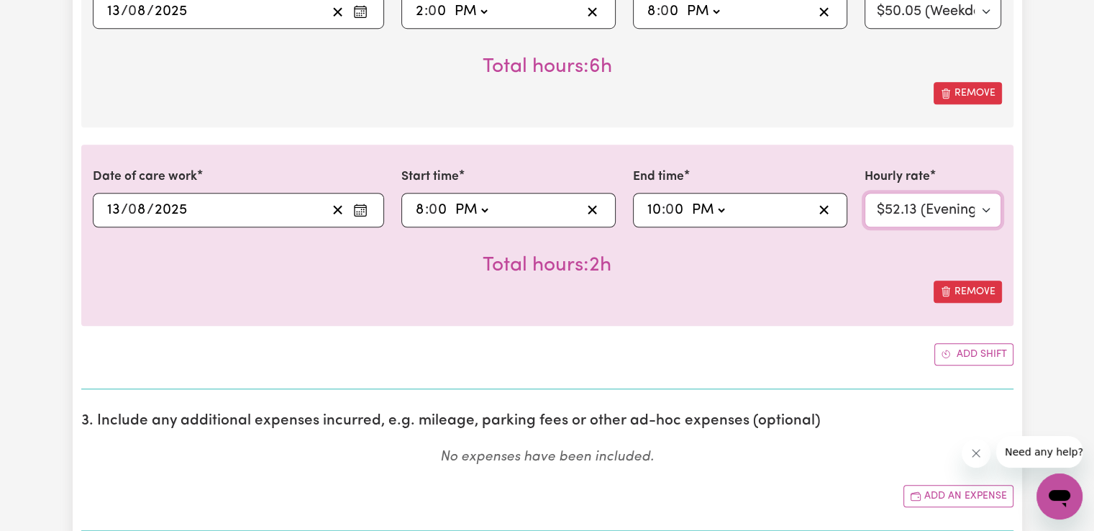
scroll to position [1126, 0]
click at [955, 351] on button "Add shift" at bounding box center [973, 353] width 79 height 22
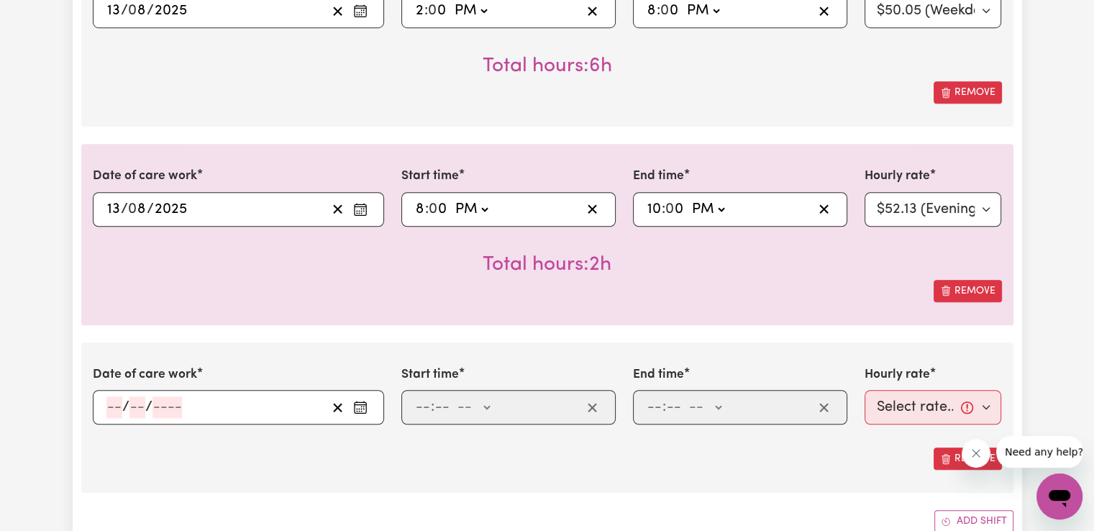
click at [356, 400] on icon "Enter the date of care work" at bounding box center [360, 407] width 14 height 14
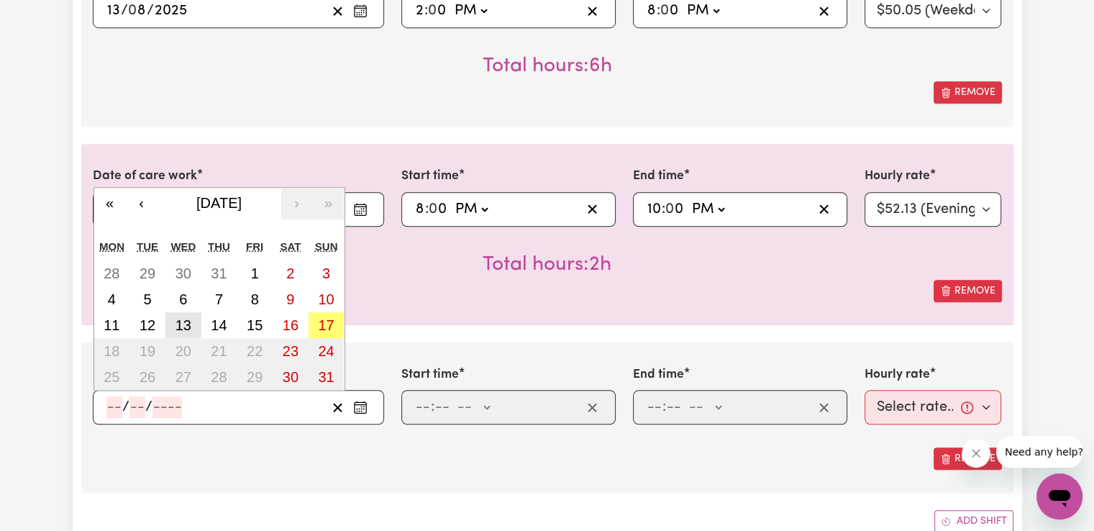
click at [182, 320] on abbr "13" at bounding box center [183, 325] width 16 height 16
type input "[DATE]"
type input "13"
type input "8"
type input "2025"
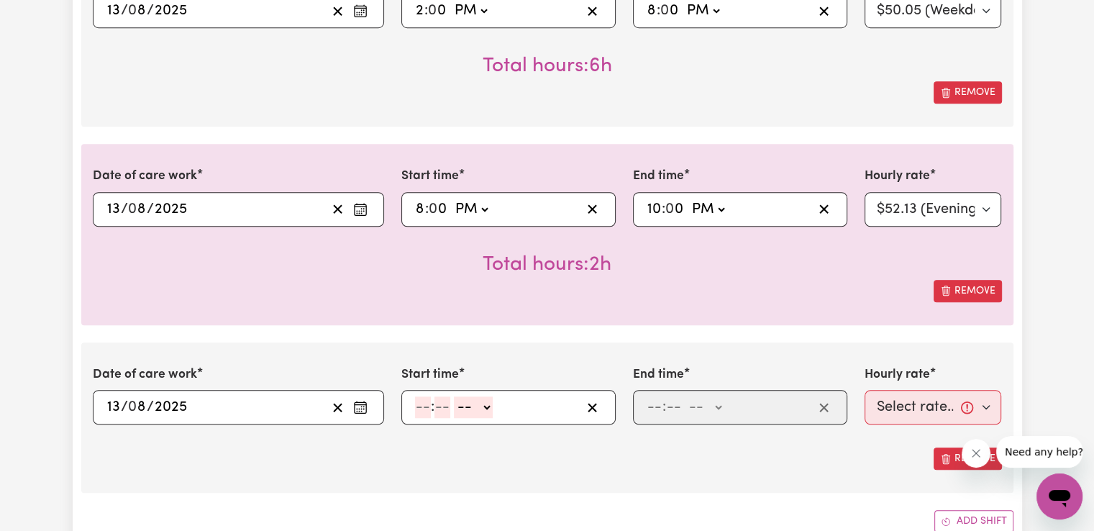
click at [423, 402] on input "number" at bounding box center [423, 407] width 16 height 22
type input "10"
type input "0"
click at [485, 416] on div "10 : 0 0 -- AM PM" at bounding box center [508, 407] width 214 height 35
click at [493, 403] on select "-- AM PM" at bounding box center [476, 407] width 39 height 22
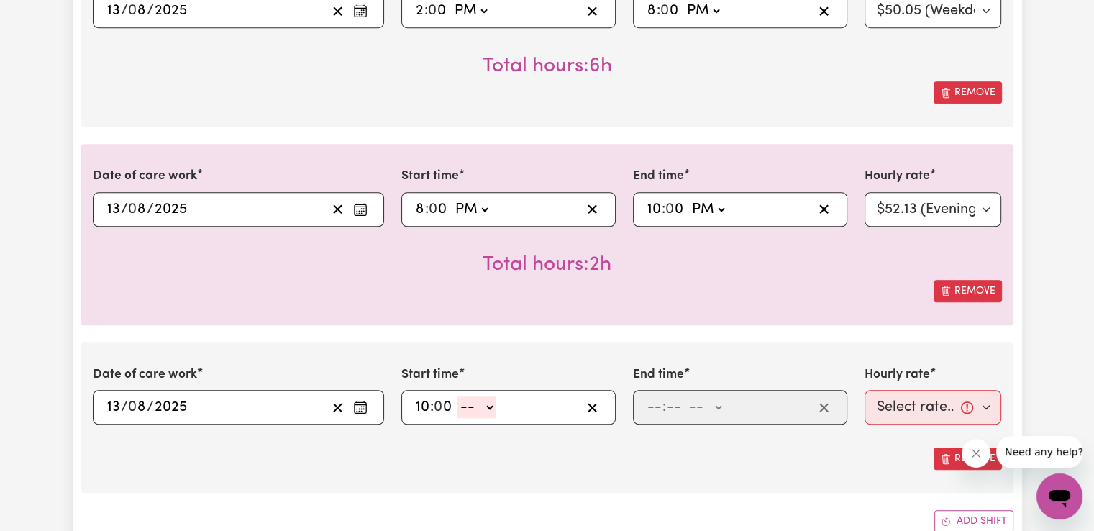
select select "pm"
click at [457, 396] on select "-- AM PM" at bounding box center [476, 407] width 39 height 22
type input "22:00"
click at [651, 403] on input "number" at bounding box center [654, 407] width 16 height 22
type input "6"
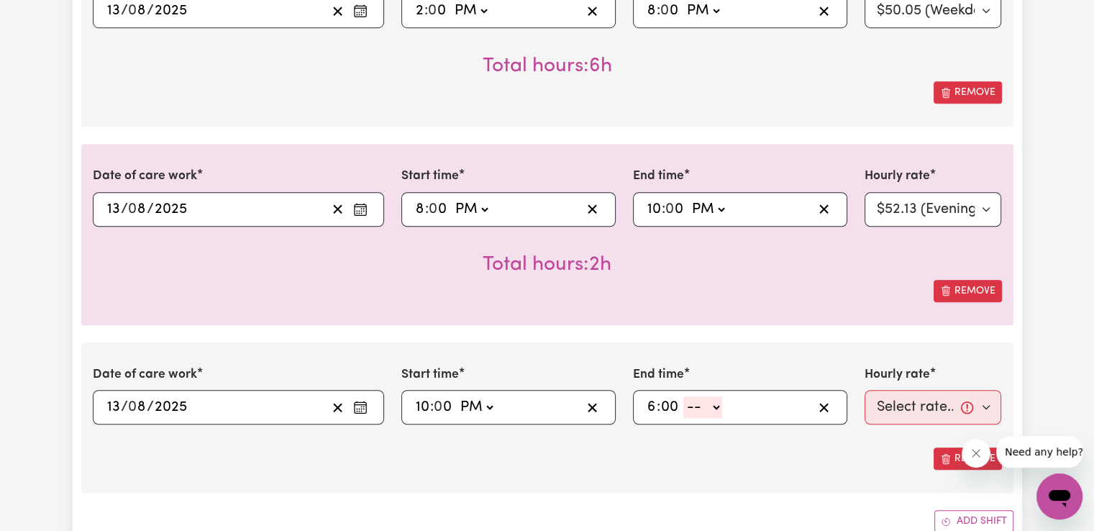
type input "00"
click at [710, 401] on select "-- AM PM" at bounding box center [702, 407] width 39 height 22
select select "am"
click at [683, 396] on select "-- AM PM" at bounding box center [702, 407] width 39 height 22
type input "06:00"
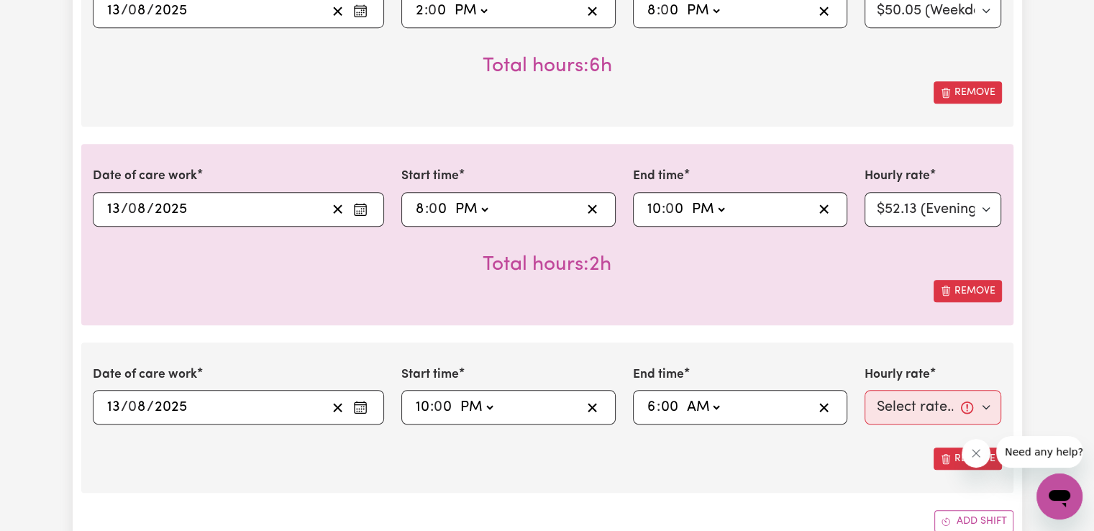
type input "0"
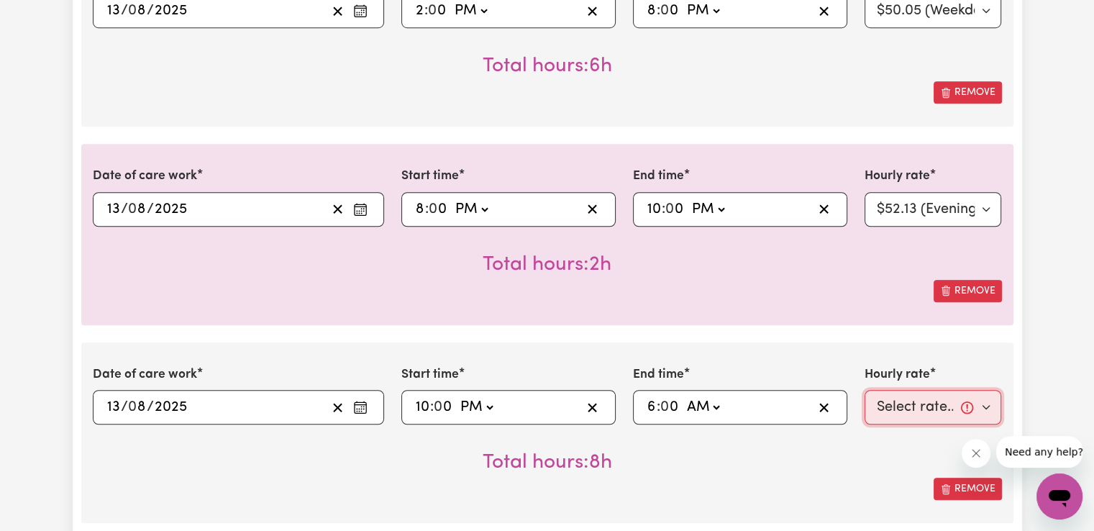
click at [882, 406] on select "Select rate... $50.05 (Weekday) $72.90 ([DATE]) $90.04 ([DATE]) $90.04 (Public …" at bounding box center [932, 407] width 137 height 35
select select "29.43-Overnight"
click at [864, 390] on select "Select rate... $50.05 (Weekday) $72.90 ([DATE]) $90.04 ([DATE]) $90.04 (Public …" at bounding box center [932, 407] width 137 height 35
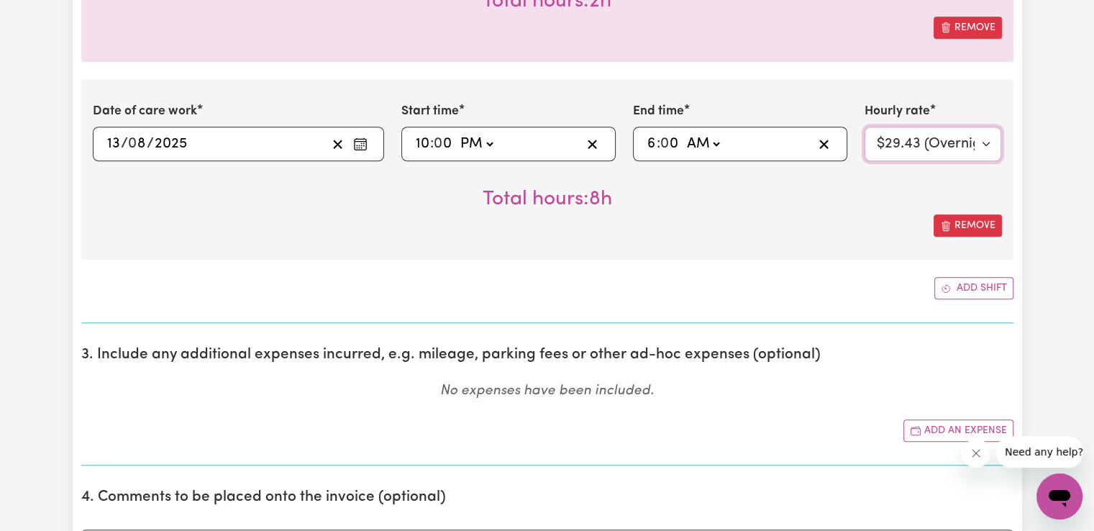
scroll to position [1390, 0]
click at [981, 285] on button "Add shift" at bounding box center [973, 287] width 79 height 22
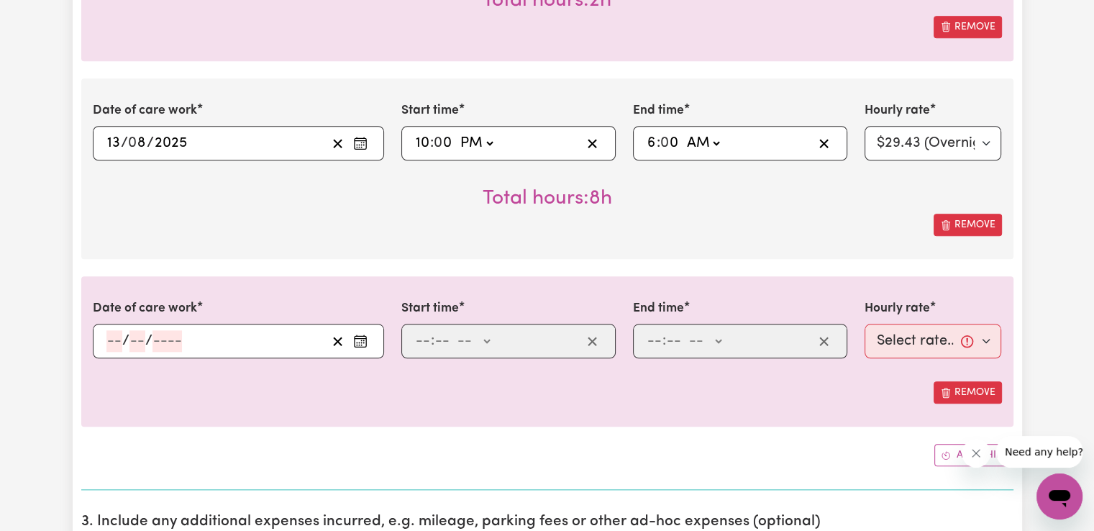
click at [363, 340] on icon "Enter the date of care work" at bounding box center [360, 341] width 14 height 14
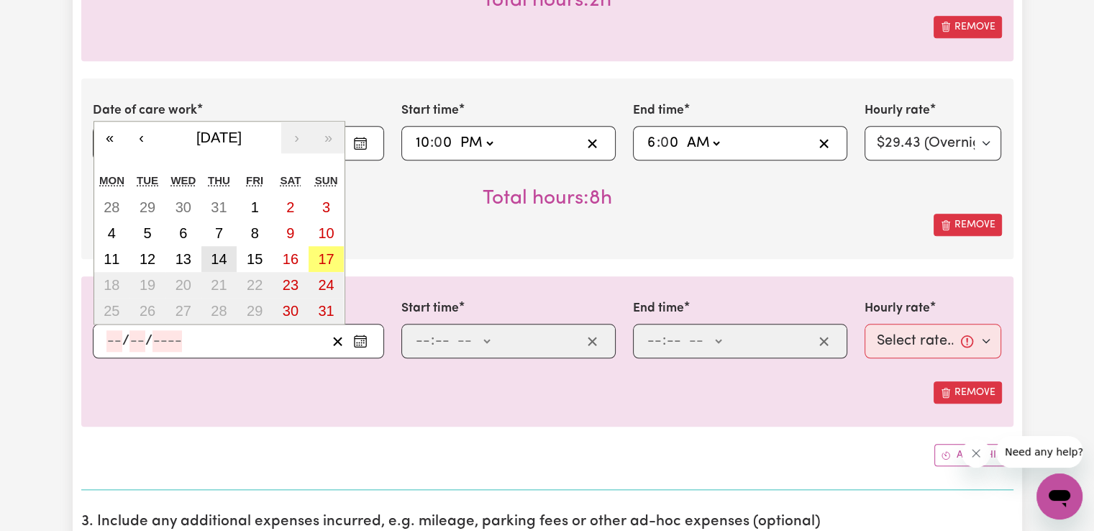
click at [229, 255] on button "14" at bounding box center [219, 259] width 36 height 26
type input "[DATE]"
type input "14"
type input "8"
type input "2025"
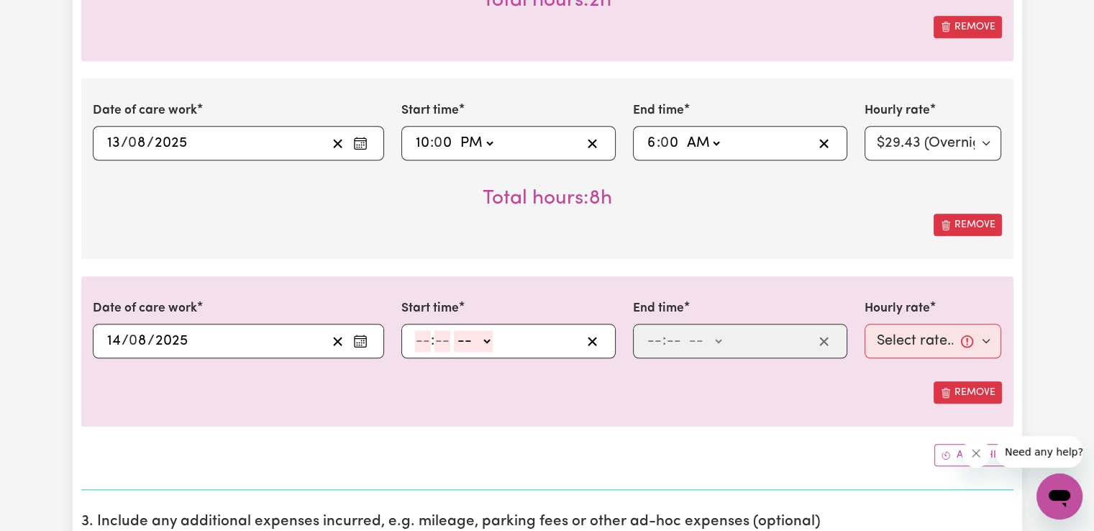
click at [418, 334] on input "number" at bounding box center [423, 341] width 16 height 22
type input "6"
type input "00"
drag, startPoint x: 486, startPoint y: 339, endPoint x: 480, endPoint y: 347, distance: 10.2
click at [486, 339] on select "-- AM PM" at bounding box center [471, 341] width 39 height 22
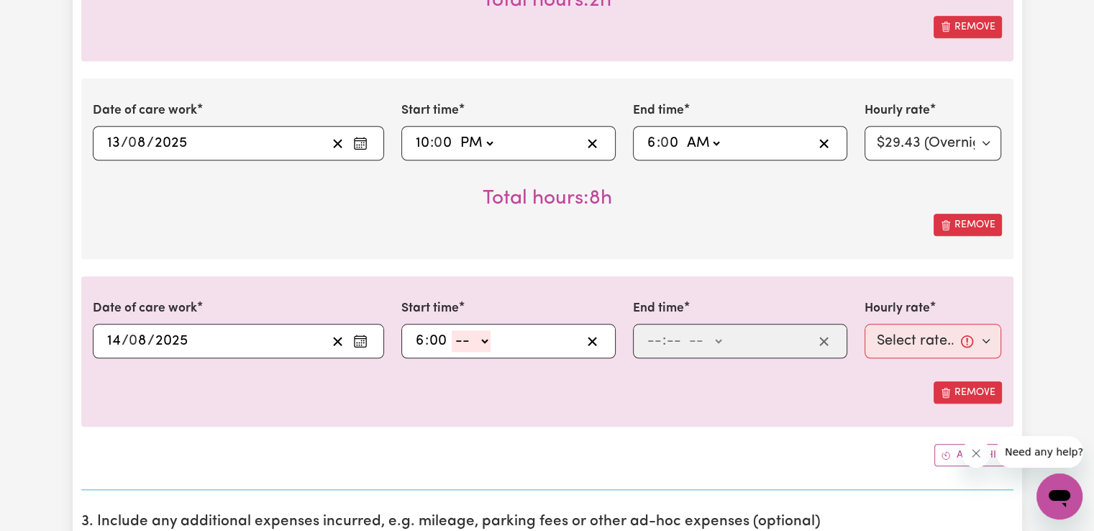
select select "am"
click at [452, 330] on select "-- AM PM" at bounding box center [471, 341] width 39 height 22
type input "06:00"
type input "0"
click at [657, 334] on input "number" at bounding box center [654, 341] width 16 height 22
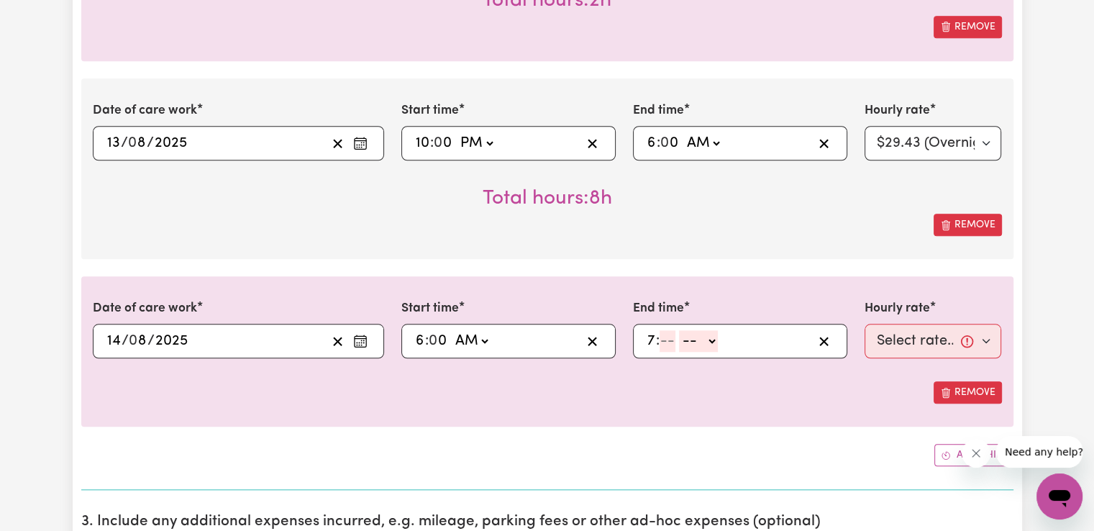
type input "7"
type input "00"
click at [713, 334] on select "-- AM PM" at bounding box center [701, 341] width 39 height 22
select select "am"
click at [682, 330] on select "-- AM PM" at bounding box center [701, 341] width 39 height 22
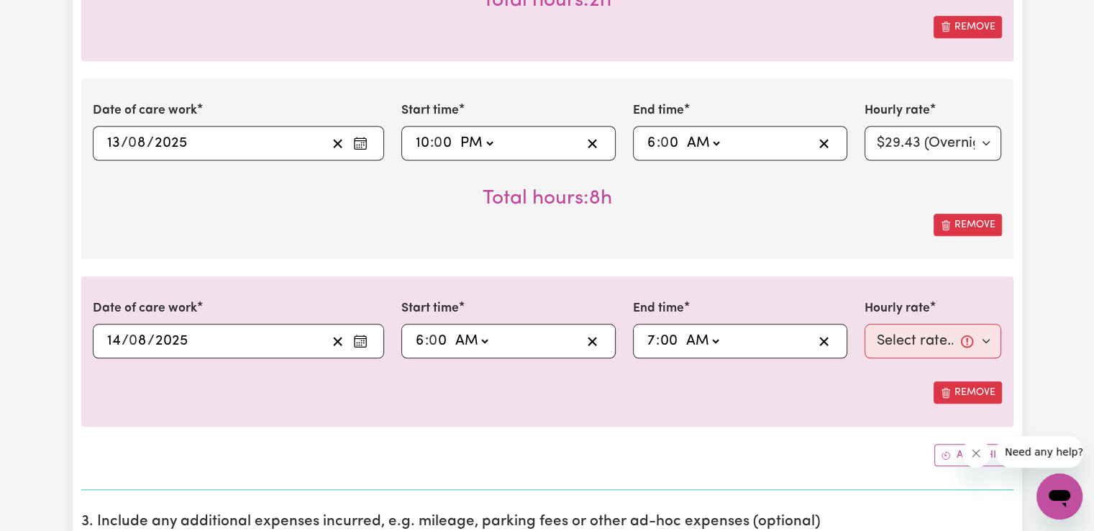
type input "07:00"
type input "0"
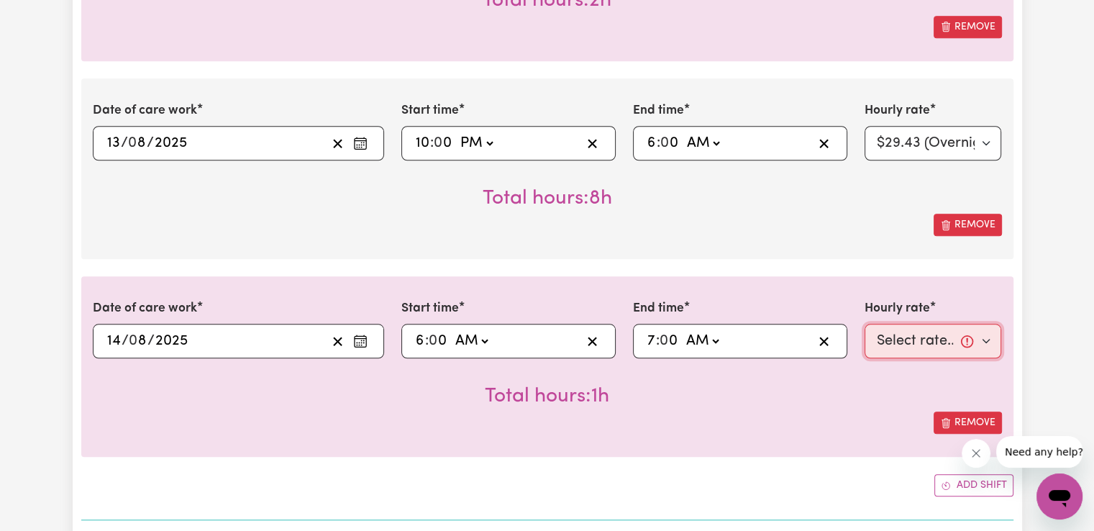
click at [980, 334] on select "Select rate... $50.05 (Weekday) $72.90 ([DATE]) $90.04 ([DATE]) $90.04 (Public …" at bounding box center [932, 341] width 137 height 35
select select "50.05-Weekday"
click at [864, 324] on select "Select rate... $50.05 (Weekday) $72.90 ([DATE]) $90.04 ([DATE]) $90.04 (Public …" at bounding box center [932, 341] width 137 height 35
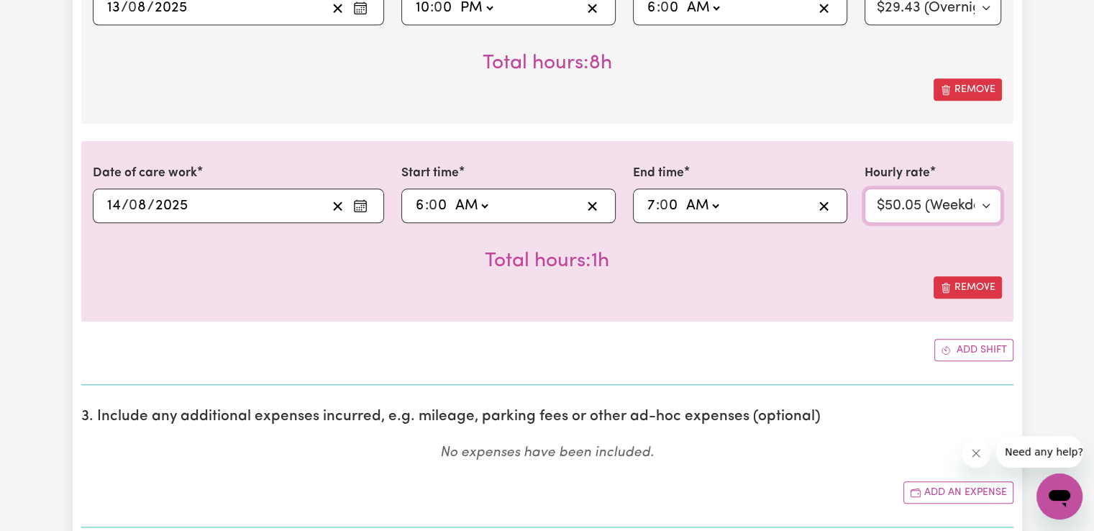
scroll to position [1557, 0]
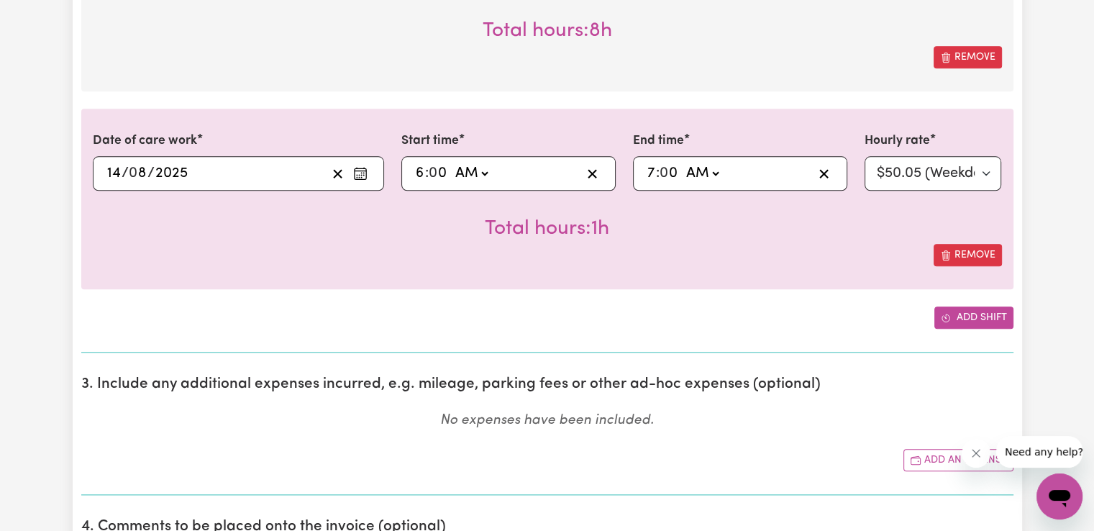
click at [953, 313] on button "Add shift" at bounding box center [973, 317] width 79 height 22
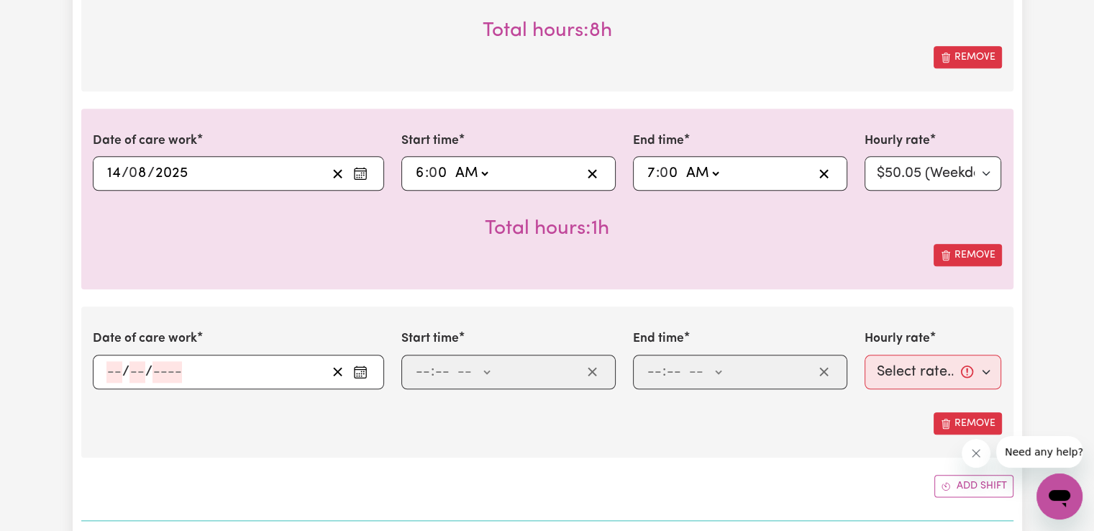
click at [355, 370] on icon "Enter the date of care work" at bounding box center [360, 372] width 14 height 14
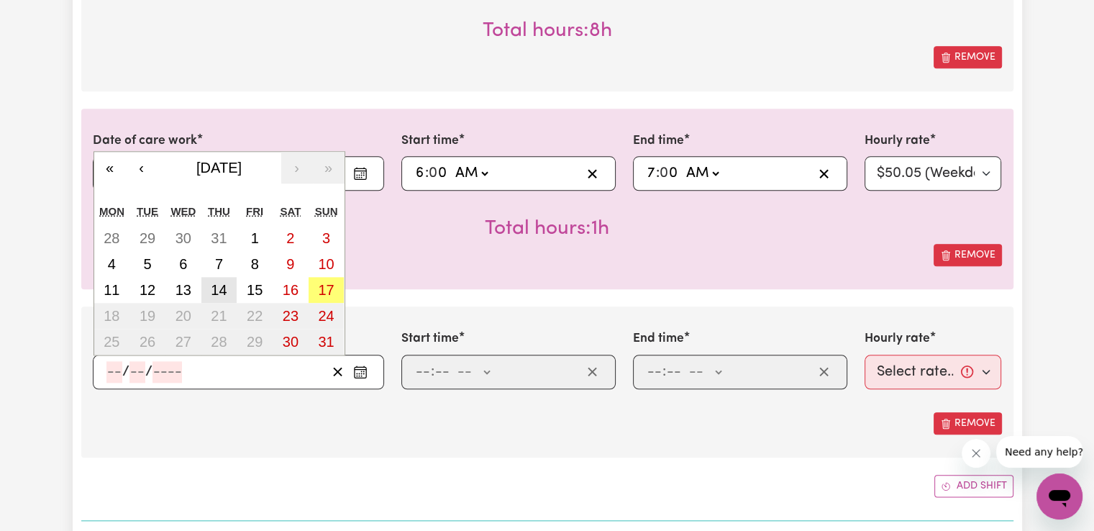
click at [219, 288] on abbr "14" at bounding box center [219, 290] width 16 height 16
type input "[DATE]"
type input "14"
type input "8"
type input "2025"
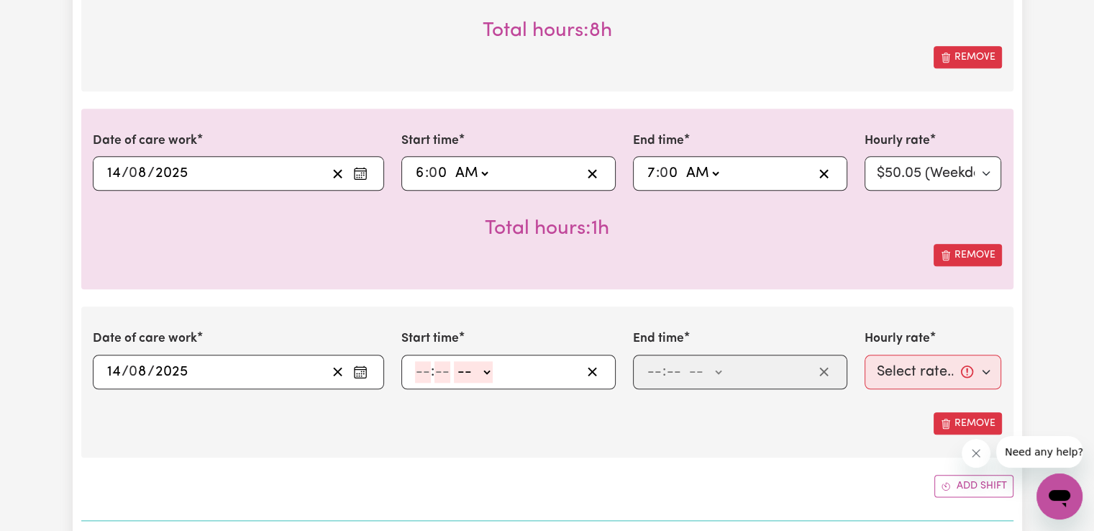
click at [423, 372] on input "number" at bounding box center [423, 372] width 16 height 22
type input "2"
type input "00"
click at [479, 372] on select "-- AM PM" at bounding box center [470, 372] width 39 height 22
select select "pm"
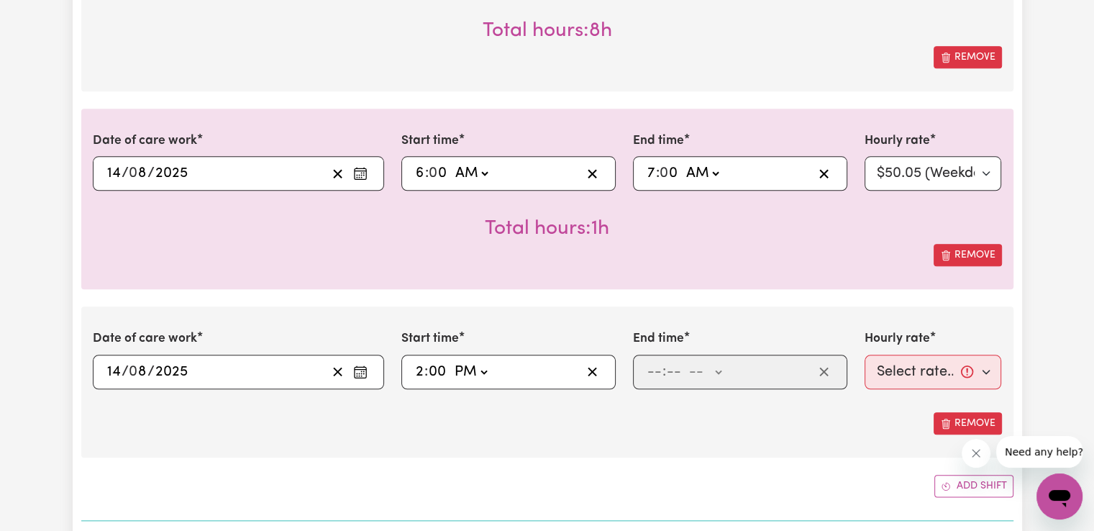
click at [451, 361] on select "-- AM PM" at bounding box center [470, 372] width 39 height 22
type input "14:00"
type input "0"
click at [647, 372] on input "number" at bounding box center [654, 372] width 16 height 22
type input "6"
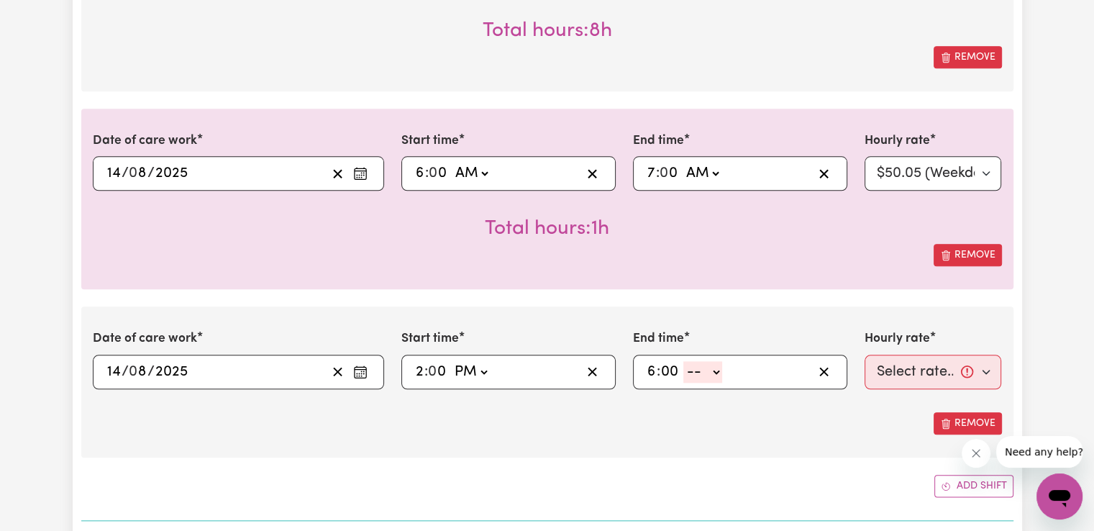
type input "00"
click at [707, 372] on select "-- AM PM" at bounding box center [702, 372] width 39 height 22
select select "pm"
click at [683, 361] on select "-- AM PM" at bounding box center [702, 372] width 39 height 22
type input "18:00"
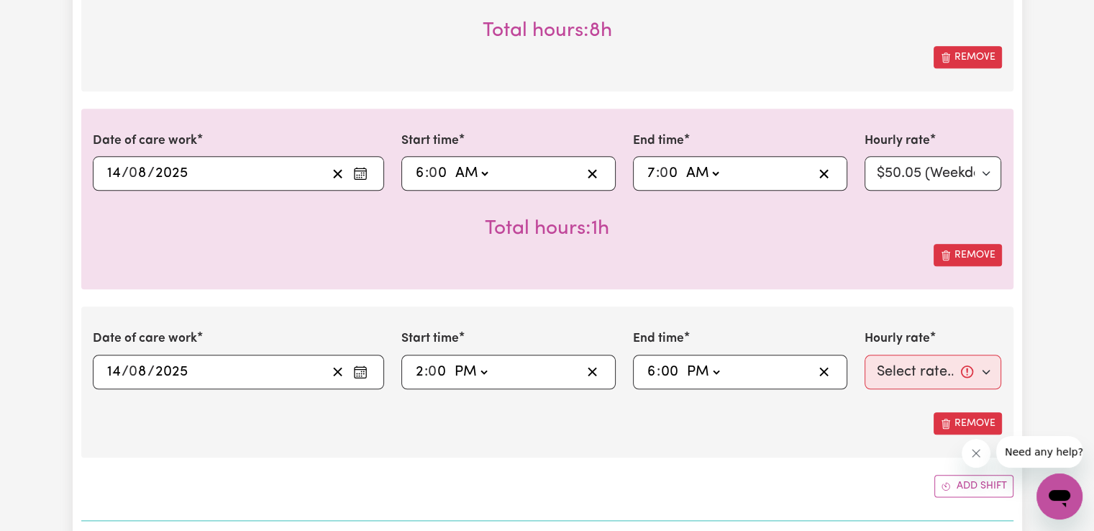
type input "0"
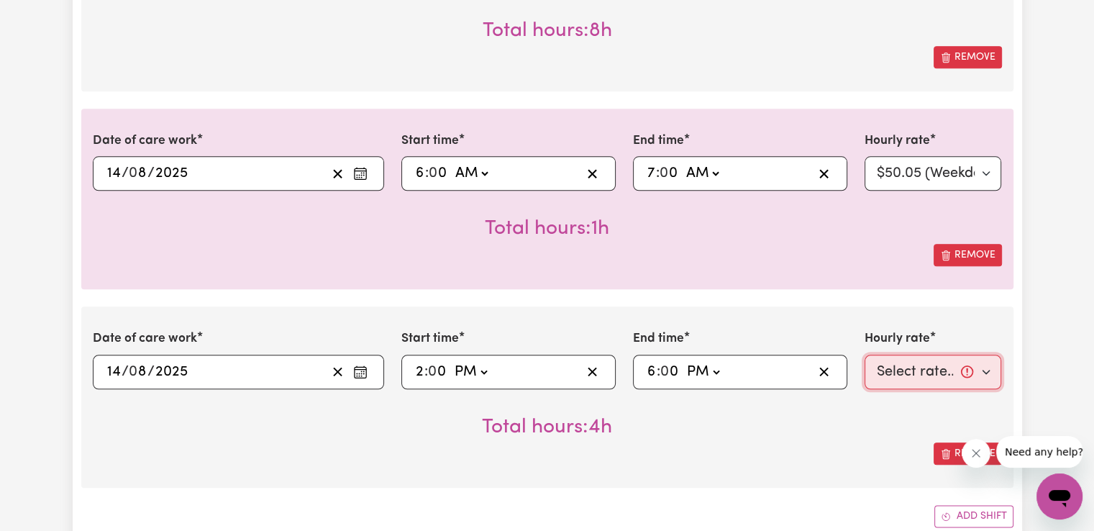
click at [904, 371] on select "Select rate... $50.05 (Weekday) $72.90 ([DATE]) $90.04 ([DATE]) $90.04 (Public …" at bounding box center [932, 371] width 137 height 35
select select "50.05-Weekday"
click at [864, 354] on select "Select rate... $50.05 (Weekday) $72.90 ([DATE]) $90.04 ([DATE]) $90.04 (Public …" at bounding box center [932, 371] width 137 height 35
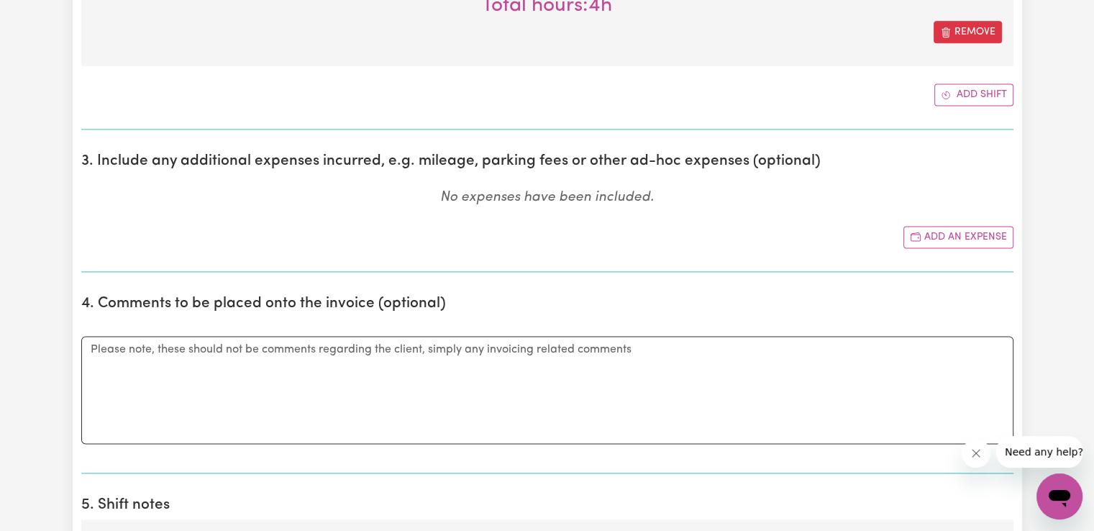
scroll to position [1989, 0]
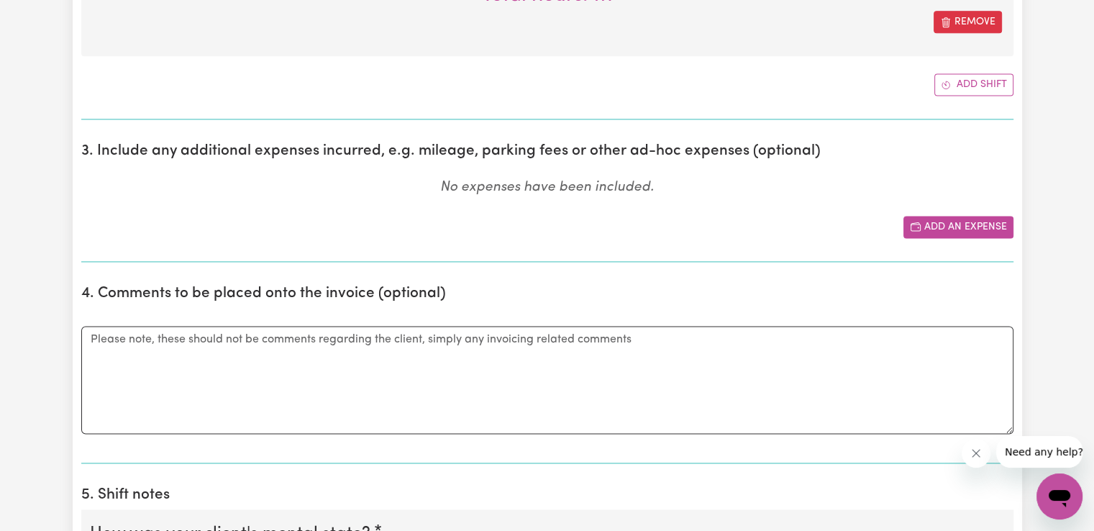
click at [961, 216] on button "Add an expense" at bounding box center [958, 227] width 110 height 22
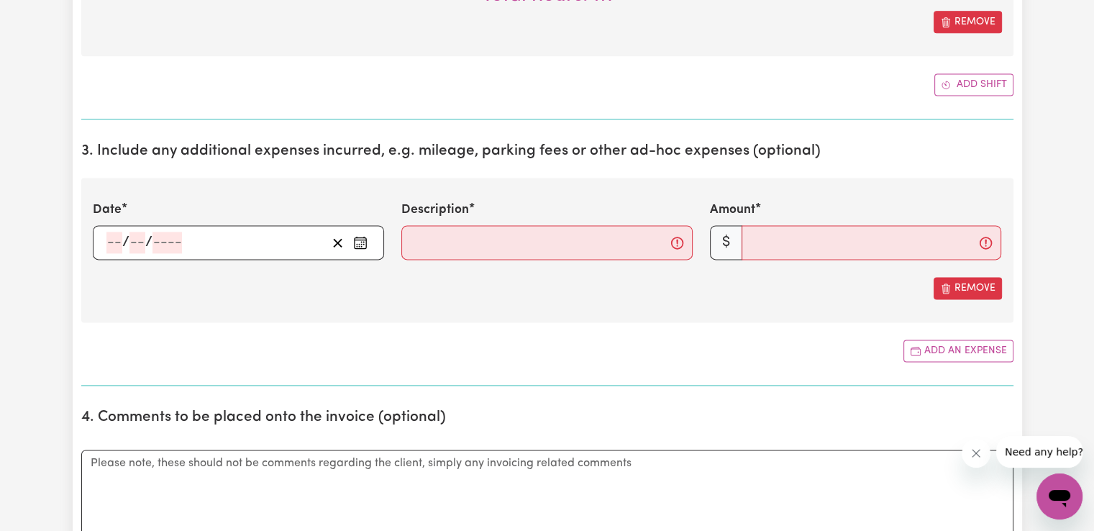
click at [362, 239] on icon "Enter the date of expense" at bounding box center [360, 242] width 14 height 14
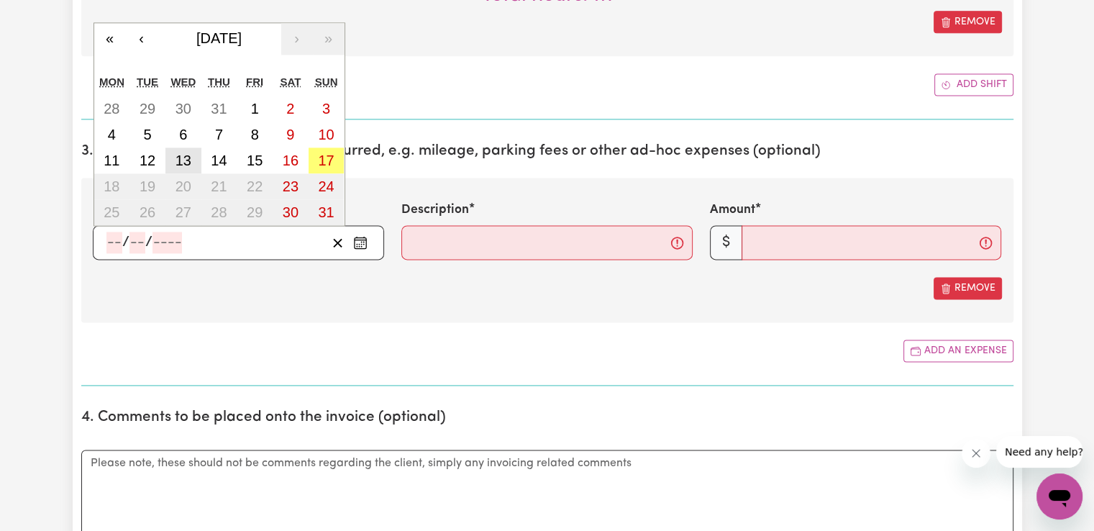
click at [188, 159] on abbr "13" at bounding box center [183, 160] width 16 height 16
type input "[DATE]"
type input "13"
type input "8"
type input "2025"
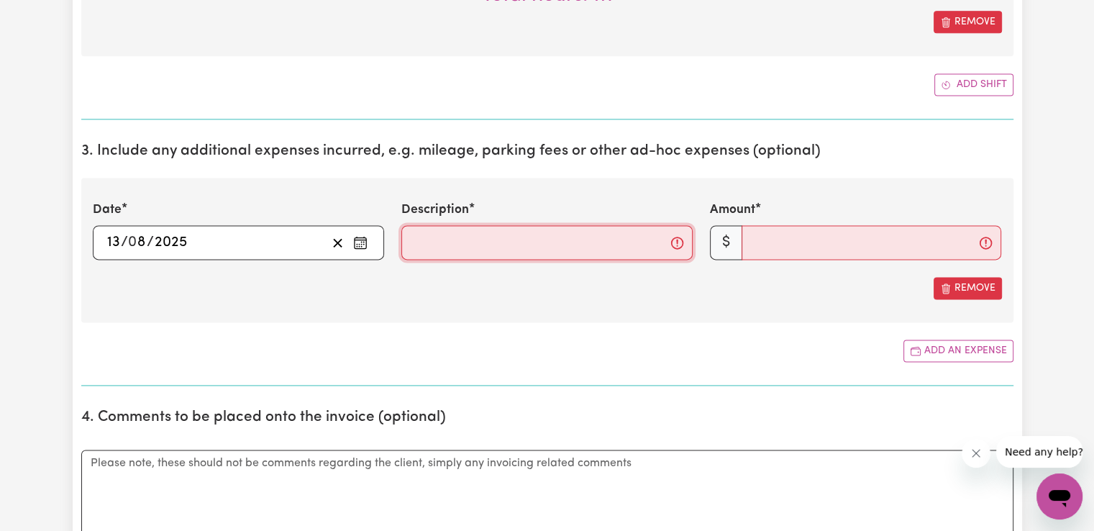
click at [429, 247] on input "Description" at bounding box center [546, 242] width 291 height 35
type input "Travel 10km"
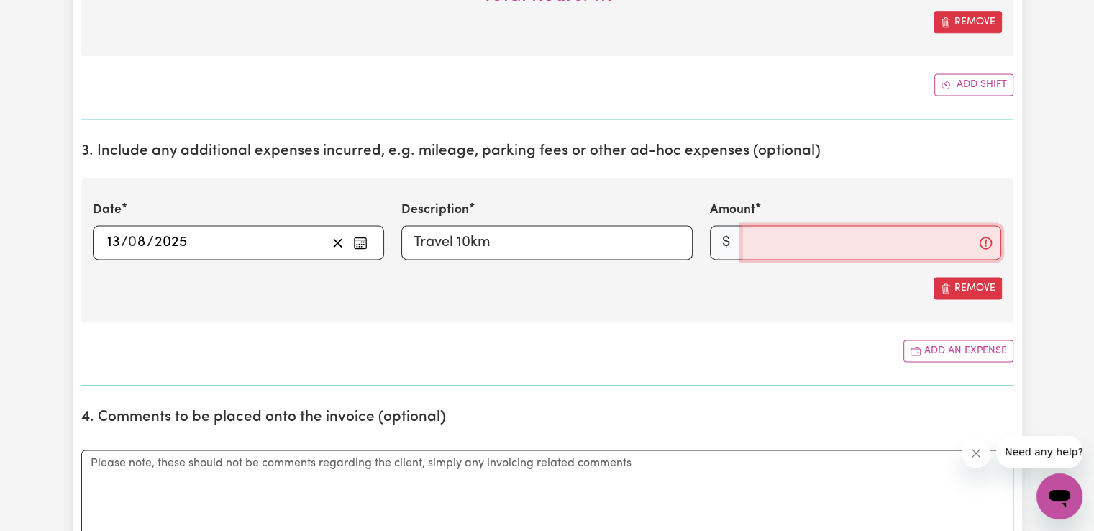
click at [834, 247] on input "Amount" at bounding box center [871, 242] width 260 height 35
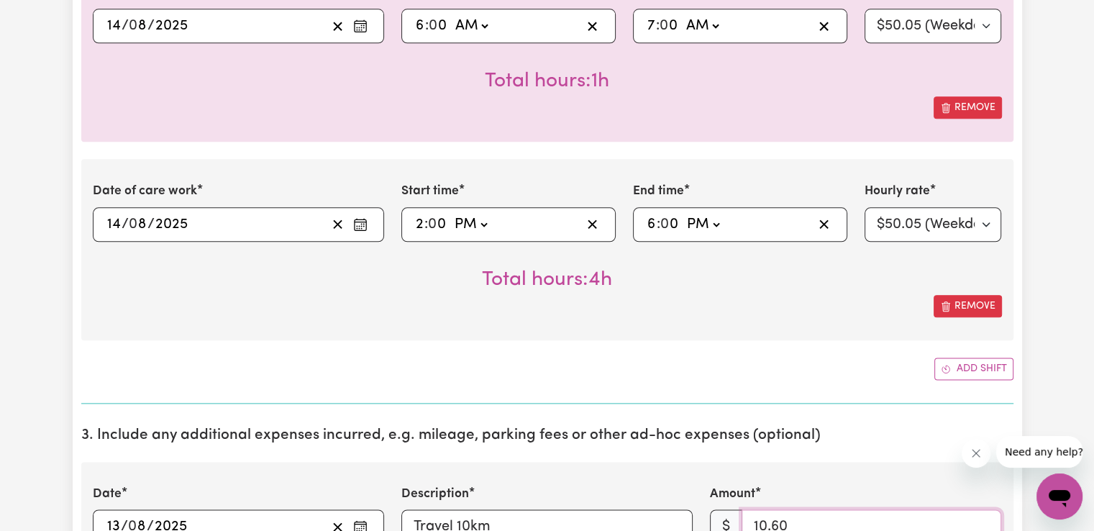
scroll to position [1701, 0]
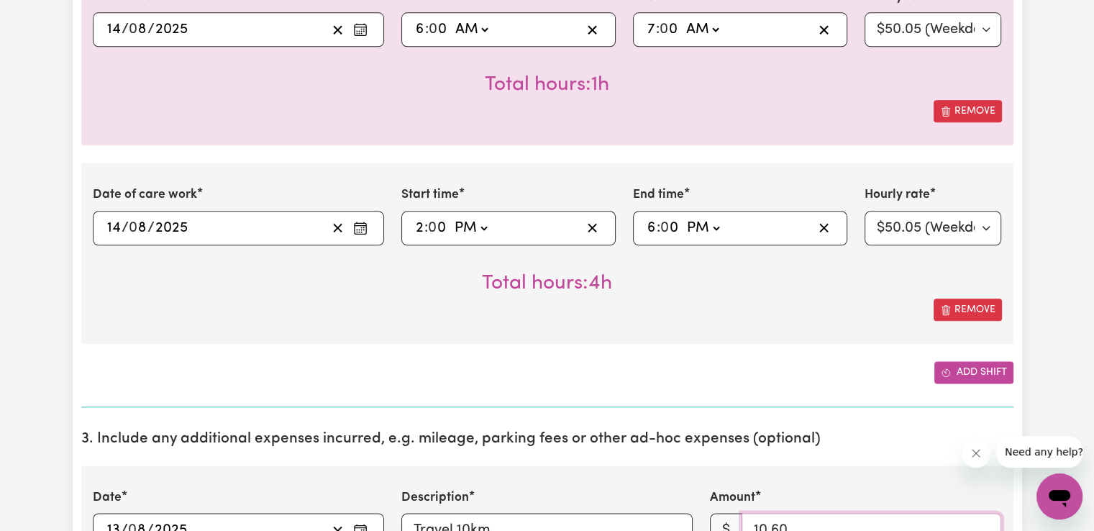
type input "10.60"
click at [969, 365] on button "Add shift" at bounding box center [973, 372] width 79 height 22
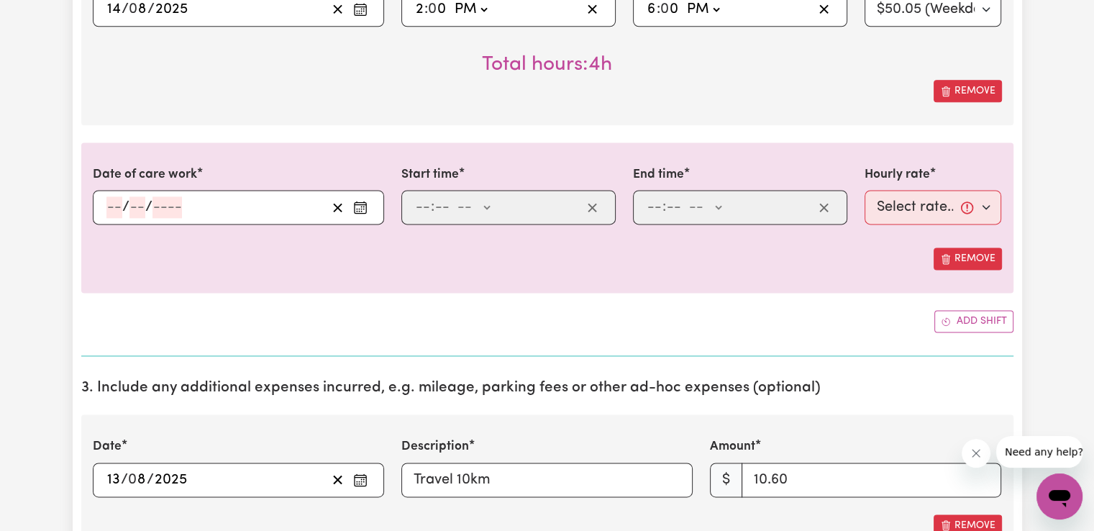
scroll to position [1941, 0]
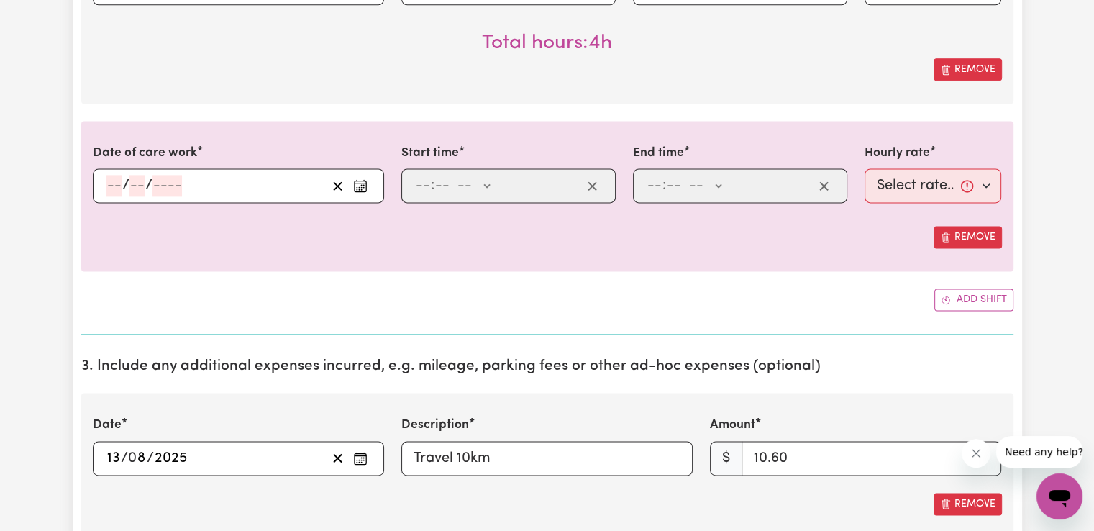
click at [362, 182] on icon "Enter the date of care work" at bounding box center [360, 185] width 14 height 14
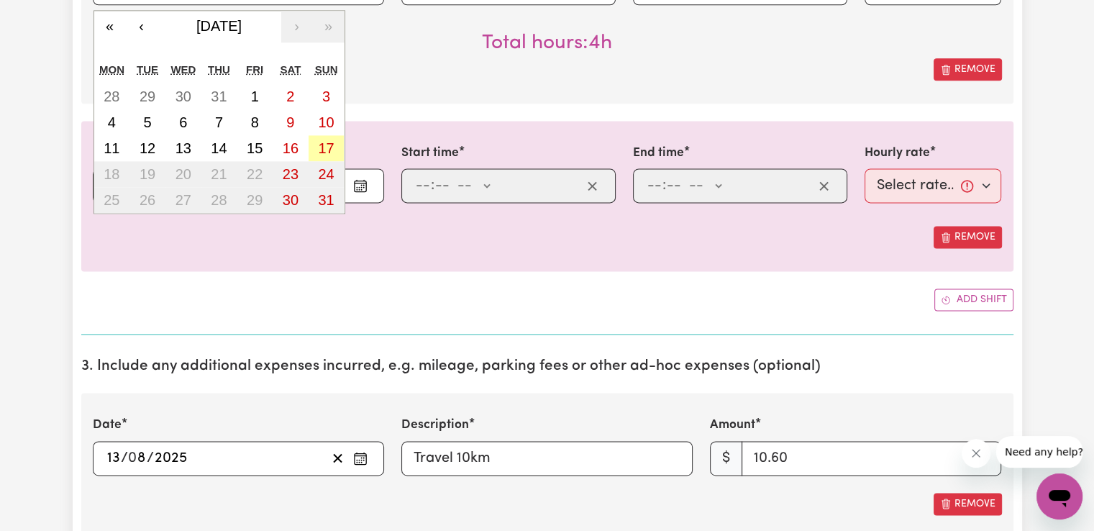
click at [331, 142] on abbr "17" at bounding box center [326, 148] width 16 height 16
type input "[DATE]"
type input "17"
type input "8"
type input "2025"
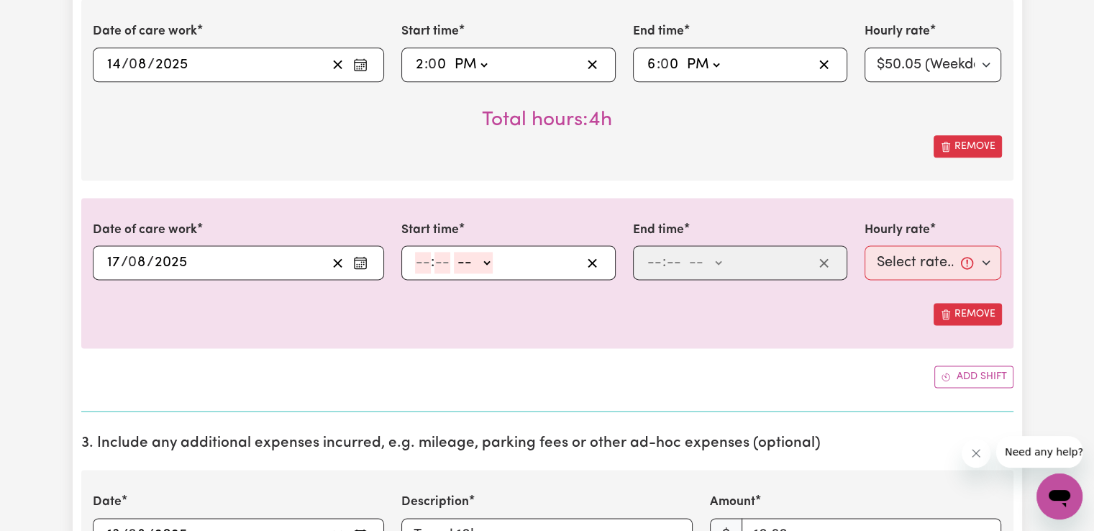
scroll to position [1845, 0]
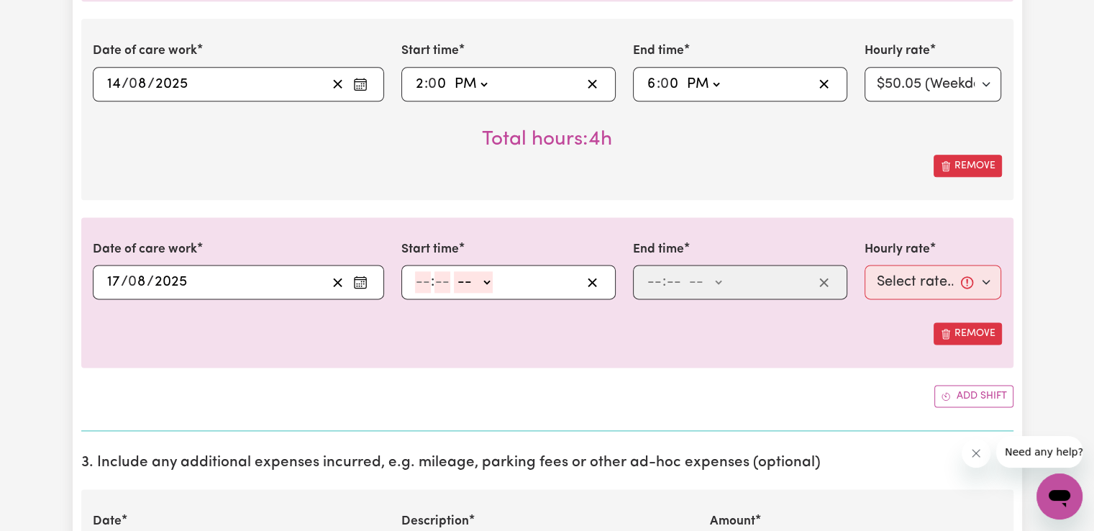
click at [423, 275] on input "number" at bounding box center [423, 282] width 16 height 22
type input "8"
type input "00"
click at [467, 279] on select "-- AM PM" at bounding box center [471, 282] width 39 height 22
select select "am"
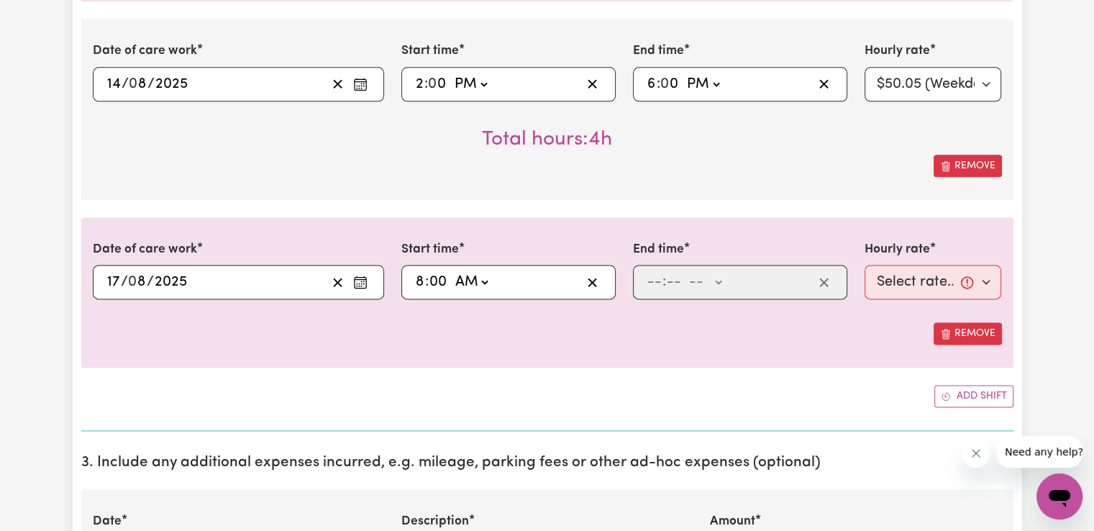
click at [452, 271] on select "-- AM PM" at bounding box center [471, 282] width 39 height 22
type input "08:00"
type input "0"
click at [661, 283] on input "number" at bounding box center [654, 282] width 16 height 22
type input "2"
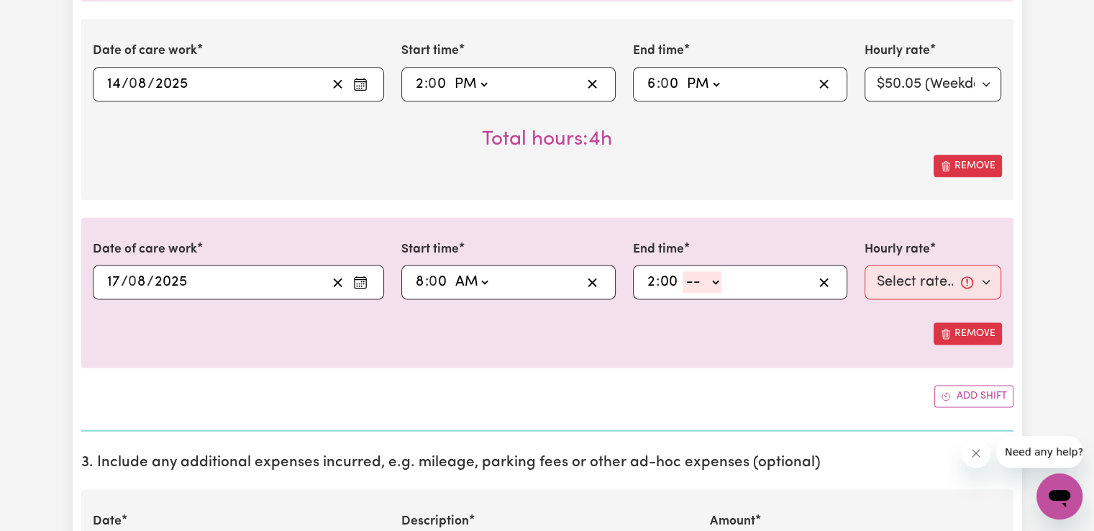
type input "00"
click at [707, 277] on select "-- AM PM" at bounding box center [701, 282] width 39 height 22
select select "pm"
click at [682, 271] on select "-- AM PM" at bounding box center [701, 282] width 39 height 22
type input "14:00"
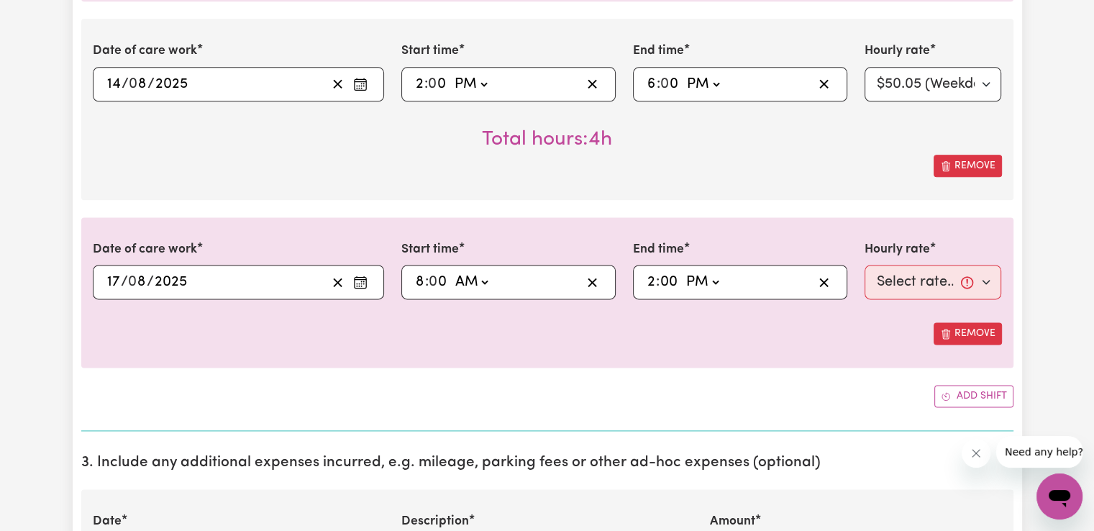
type input "0"
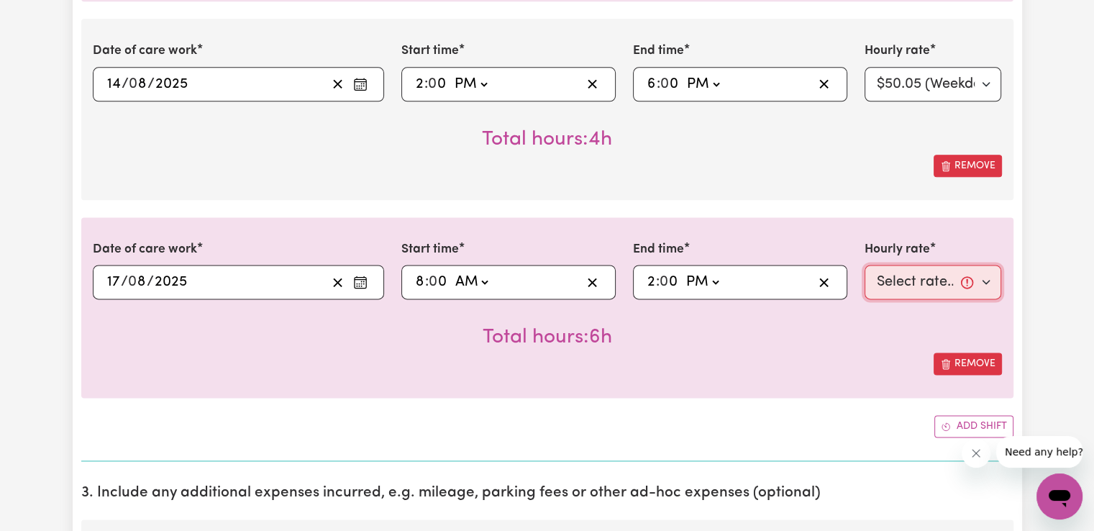
click at [925, 283] on select "Select rate... $50.05 (Weekday) $72.90 ([DATE]) $90.04 ([DATE]) $90.04 (Public …" at bounding box center [932, 282] width 137 height 35
select select "90.04-[DATE]"
click at [864, 265] on select "Select rate... $50.05 (Weekday) $72.90 ([DATE]) $90.04 ([DATE]) $90.04 (Public …" at bounding box center [932, 282] width 137 height 35
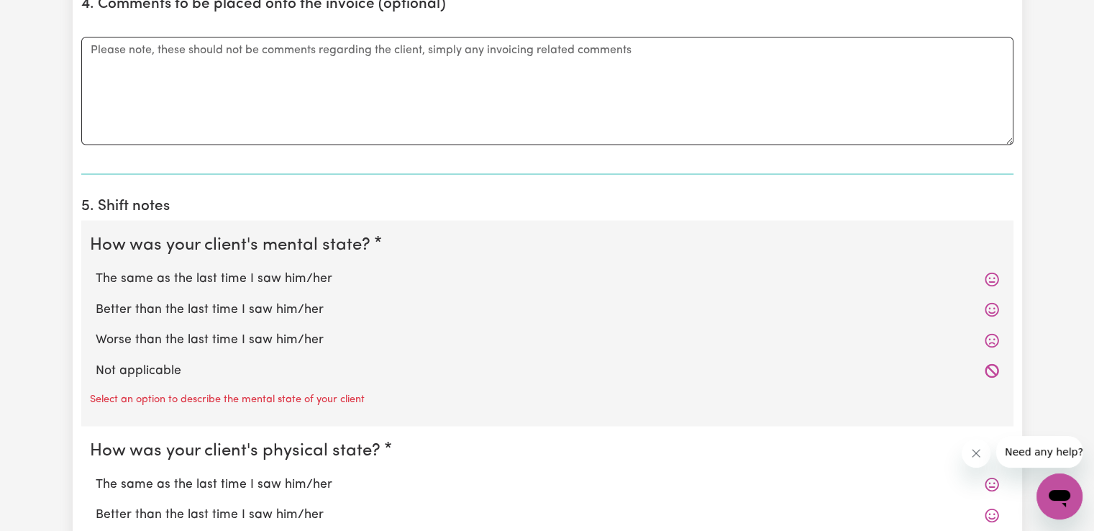
scroll to position [2612, 0]
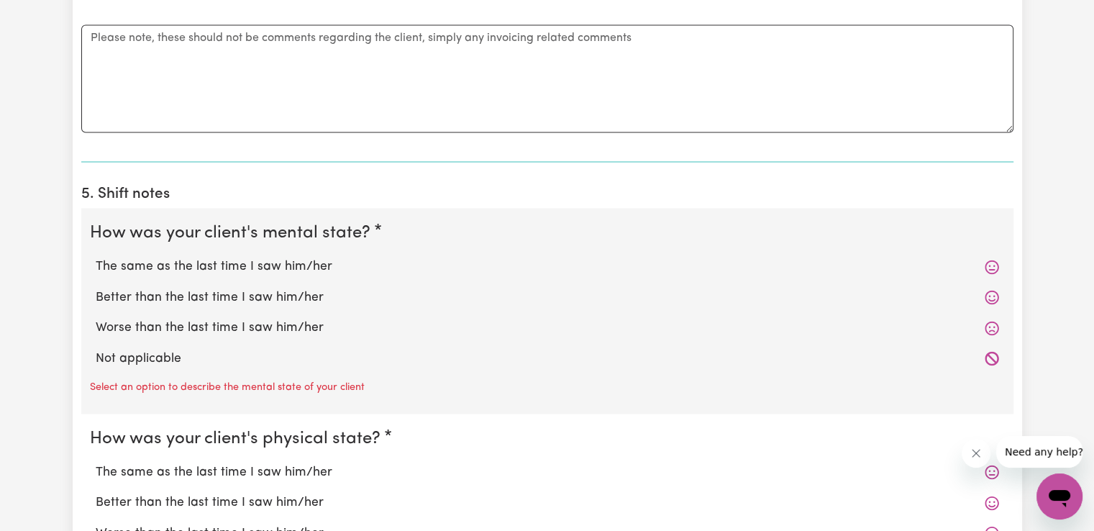
click at [296, 294] on label "Better than the last time I saw him/her" at bounding box center [547, 297] width 903 height 19
click at [96, 288] on input "Better than the last time I saw him/her" at bounding box center [95, 287] width 1 height 1
radio input "true"
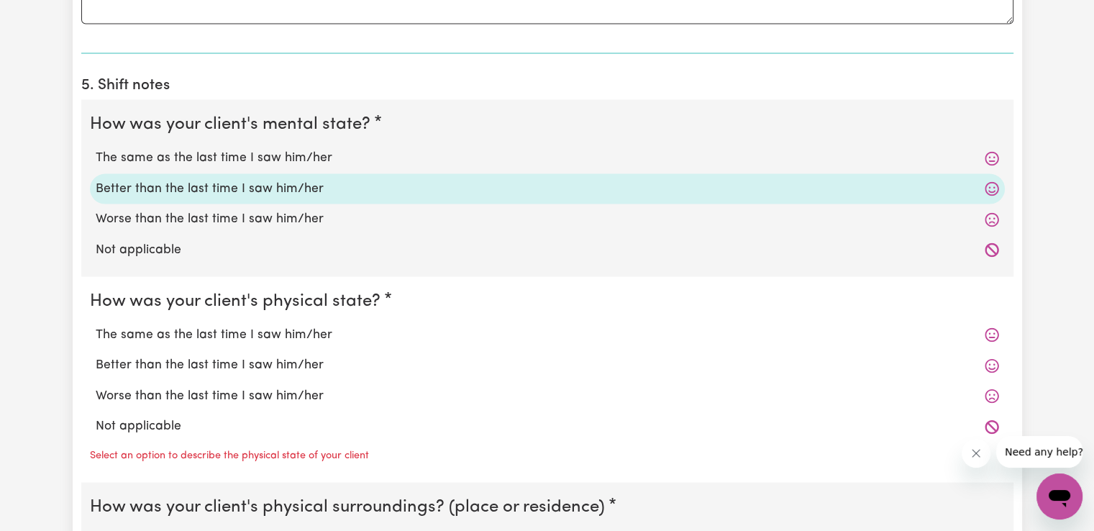
scroll to position [2732, 0]
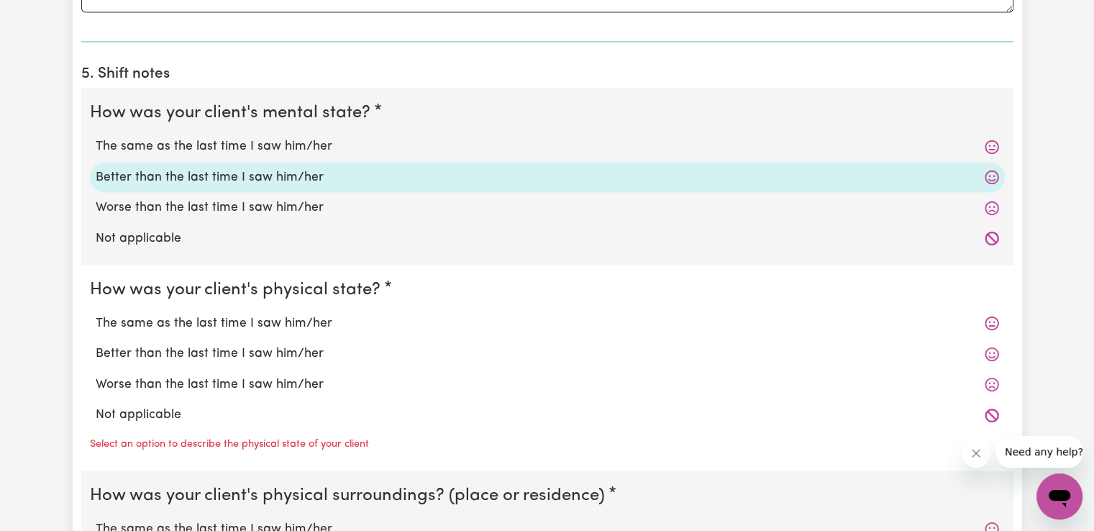
click at [306, 322] on label "The same as the last time I saw him/her" at bounding box center [547, 322] width 903 height 19
click at [96, 313] on input "The same as the last time I saw him/her" at bounding box center [95, 313] width 1 height 1
radio input "true"
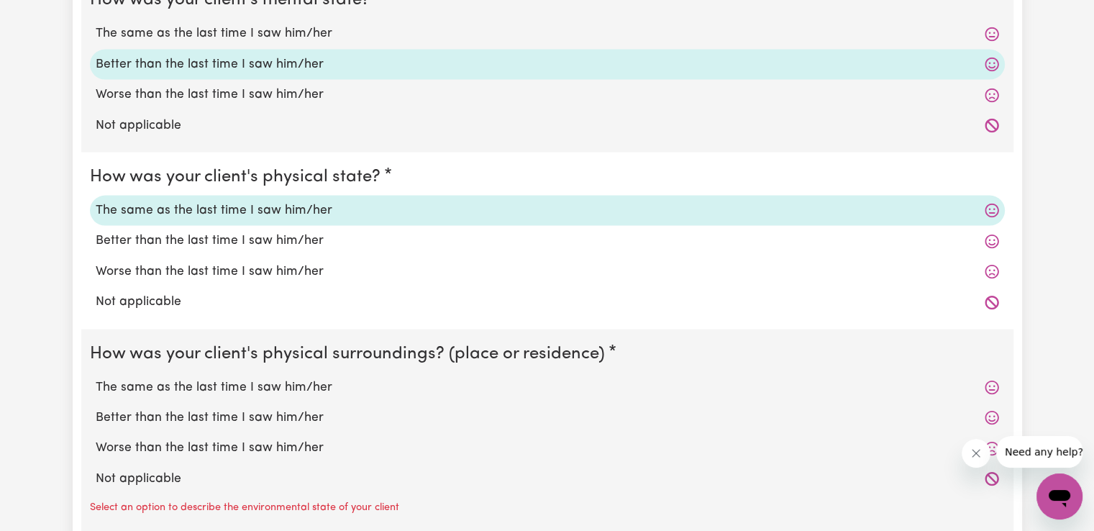
scroll to position [2851, 0]
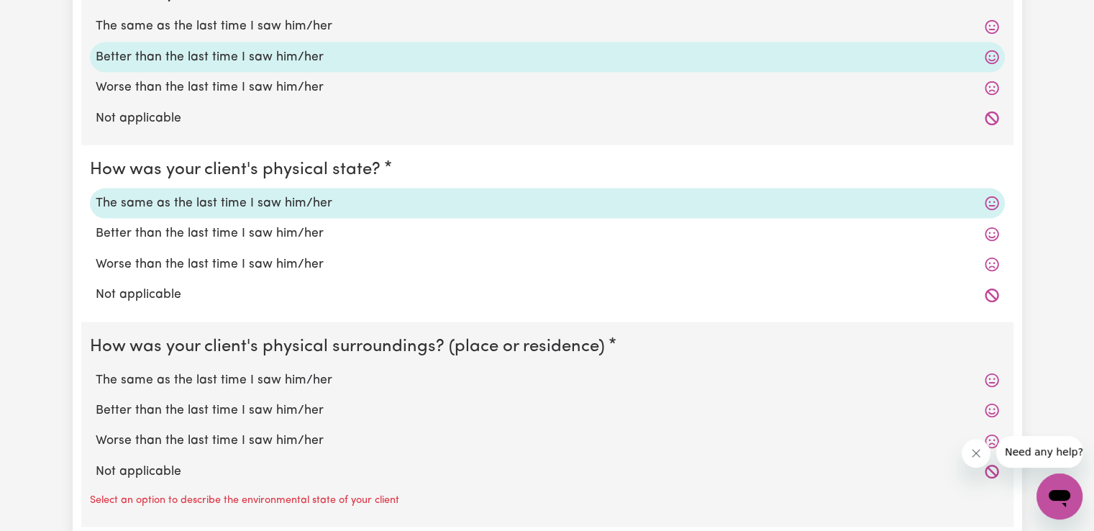
click at [316, 378] on label "The same as the last time I saw him/her" at bounding box center [547, 380] width 903 height 19
click at [96, 371] on input "The same as the last time I saw him/her" at bounding box center [95, 370] width 1 height 1
radio input "true"
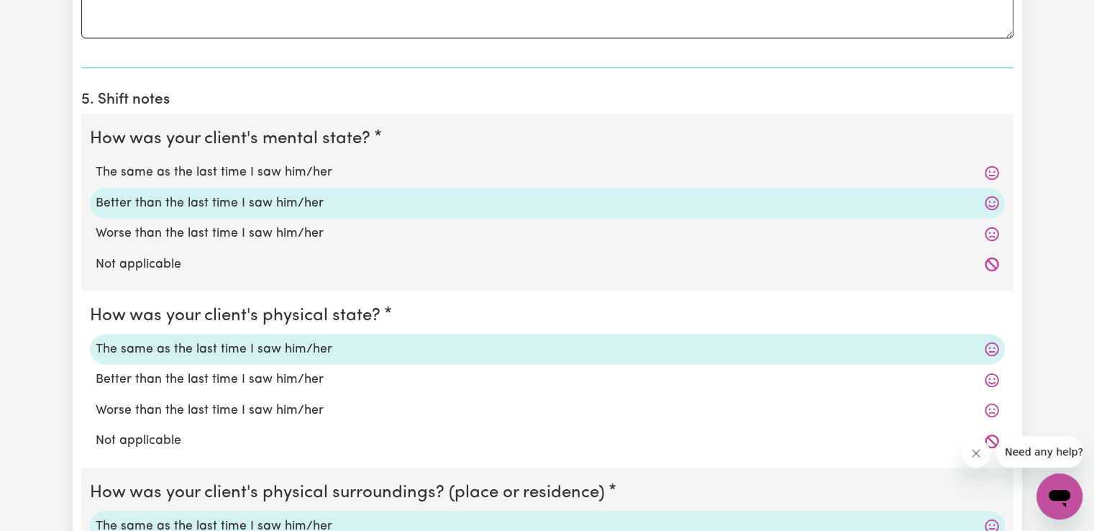
scroll to position [2684, 0]
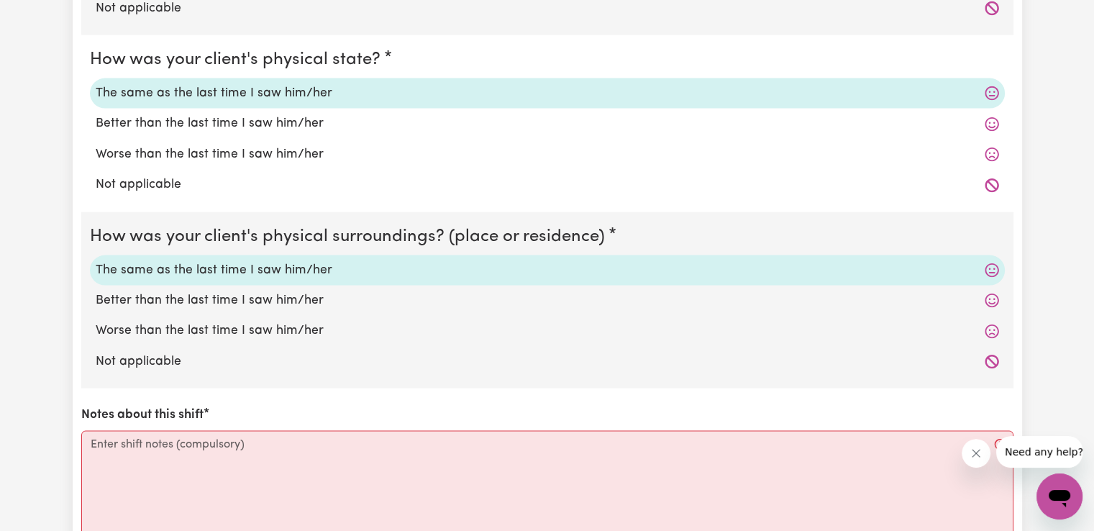
scroll to position [2971, 0]
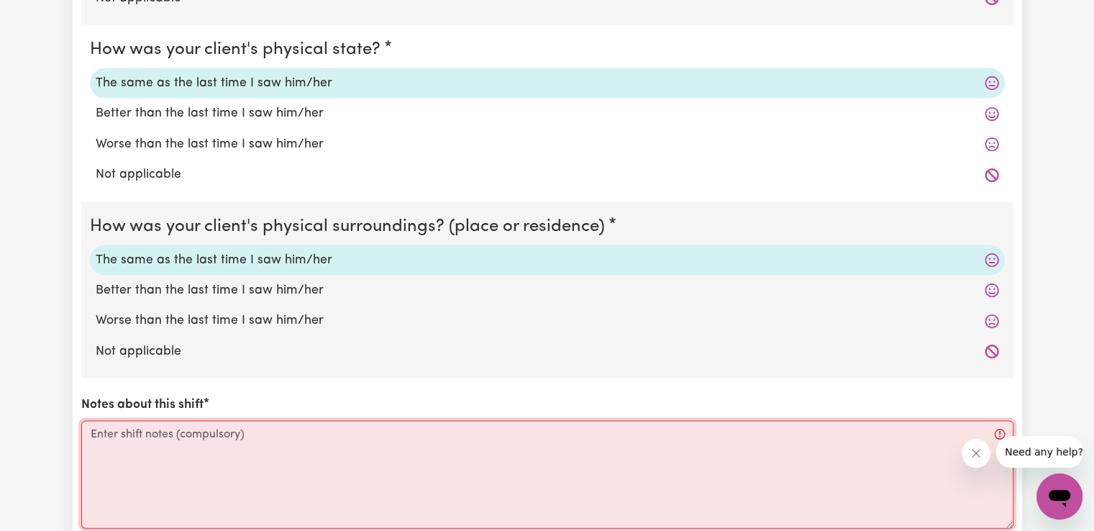
click at [283, 444] on textarea "Notes about this shift" at bounding box center [547, 475] width 932 height 108
paste textarea "Access community, social, recreational and assistance with self care activities"
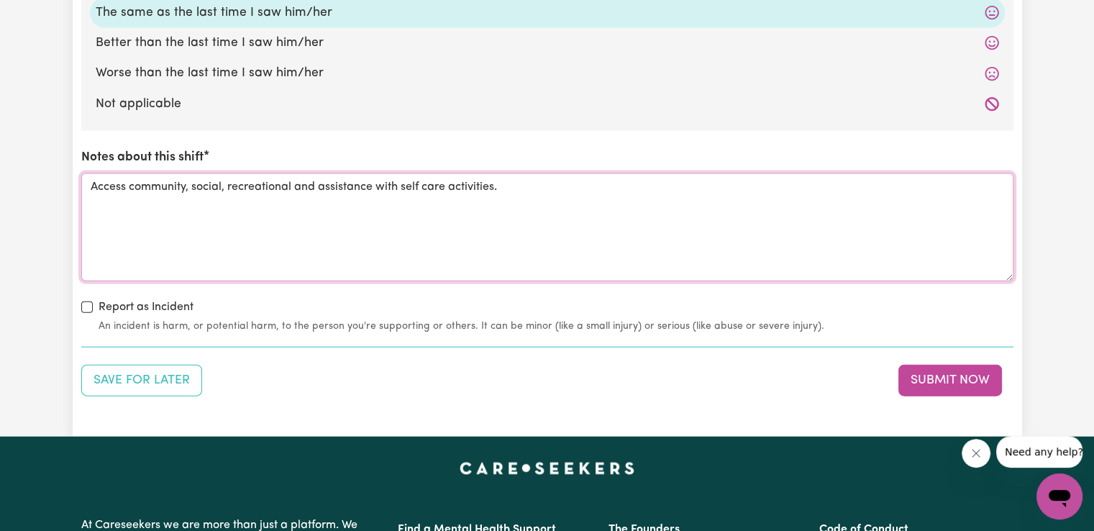
scroll to position [3185, 0]
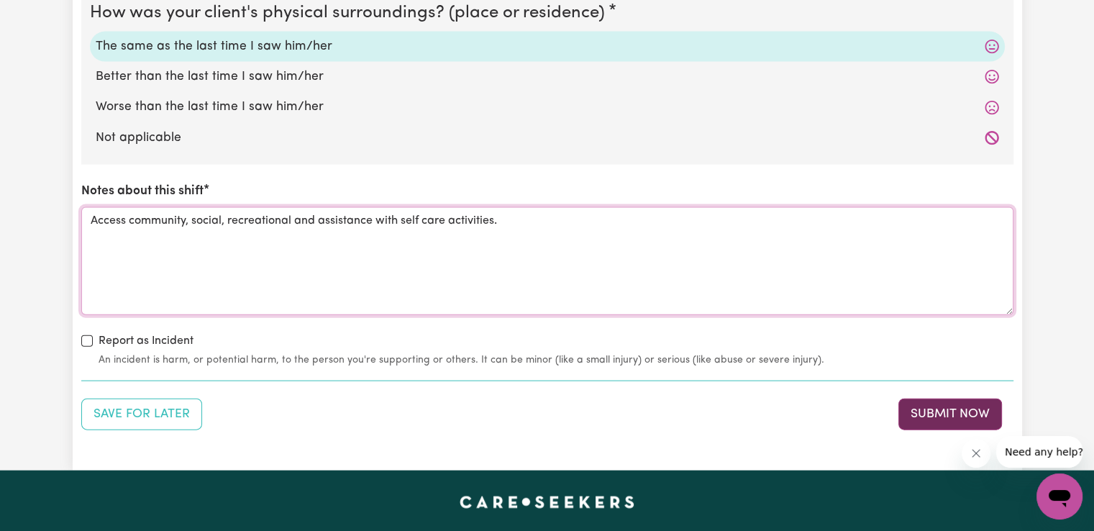
type textarea "Access community, social, recreational and assistance with self care activities."
click at [971, 408] on button "Submit Now" at bounding box center [950, 414] width 104 height 32
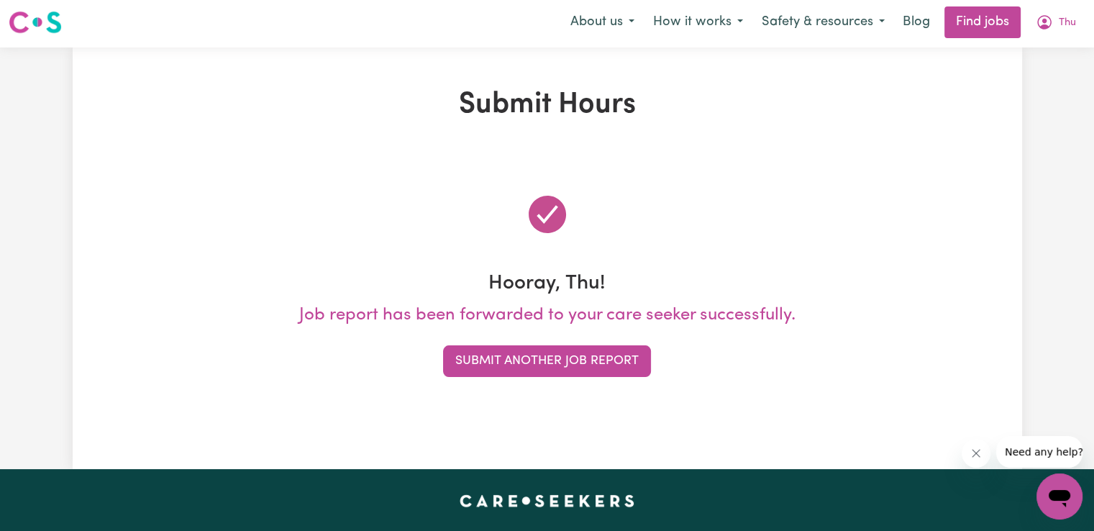
scroll to position [0, 0]
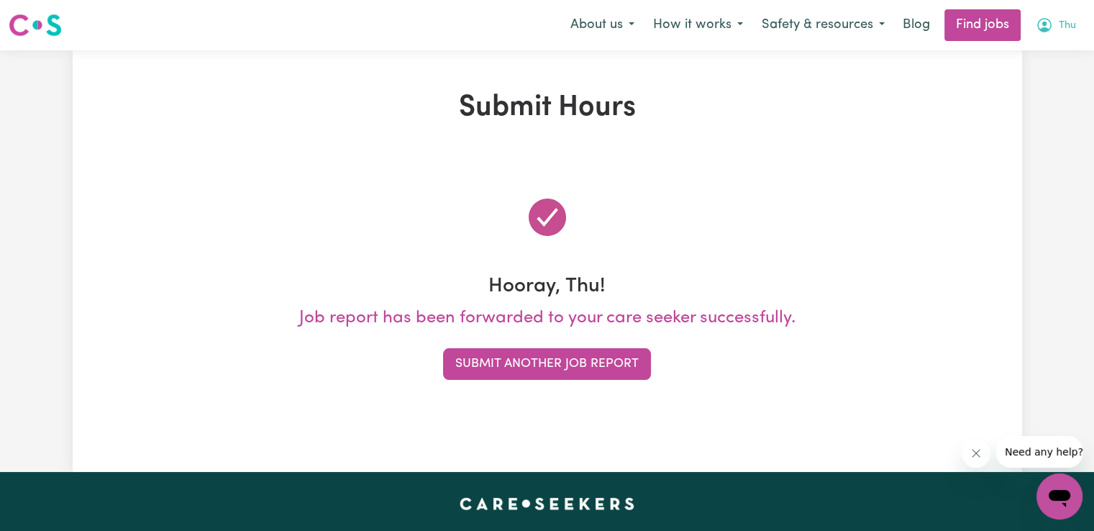
click at [1073, 24] on span "Thu" at bounding box center [1066, 26] width 17 height 16
click at [1009, 55] on link "My Account" at bounding box center [1028, 55] width 114 height 27
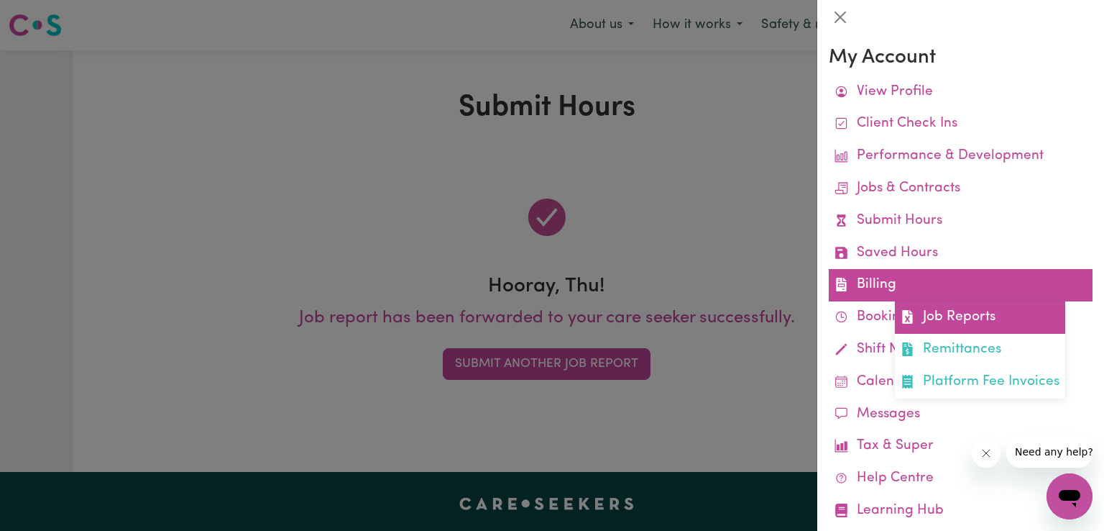
click at [959, 329] on link "Job Reports" at bounding box center [980, 317] width 170 height 32
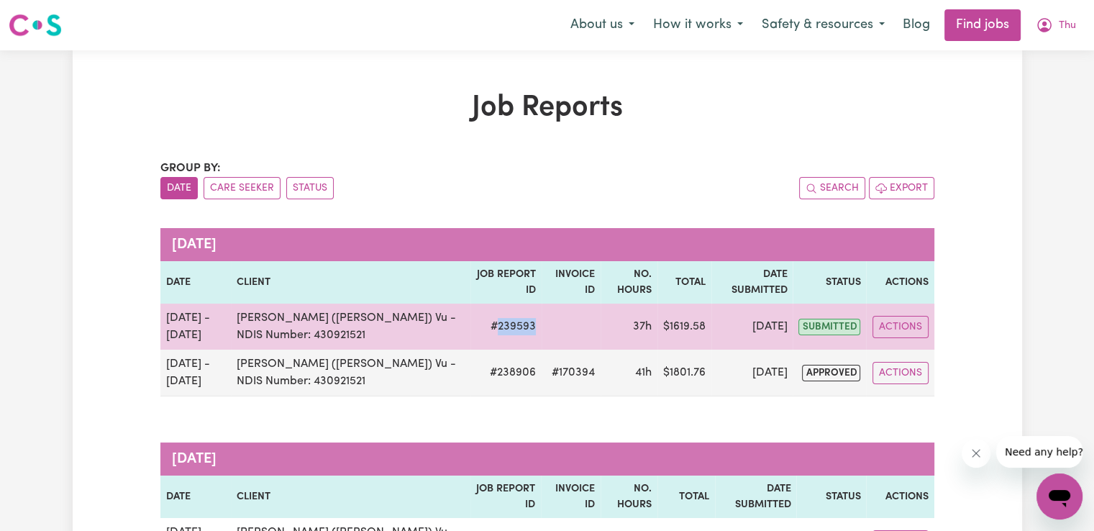
drag, startPoint x: 479, startPoint y: 324, endPoint x: 519, endPoint y: 327, distance: 40.4
click at [519, 327] on td "# 239593" at bounding box center [505, 326] width 70 height 46
copy td "239593"
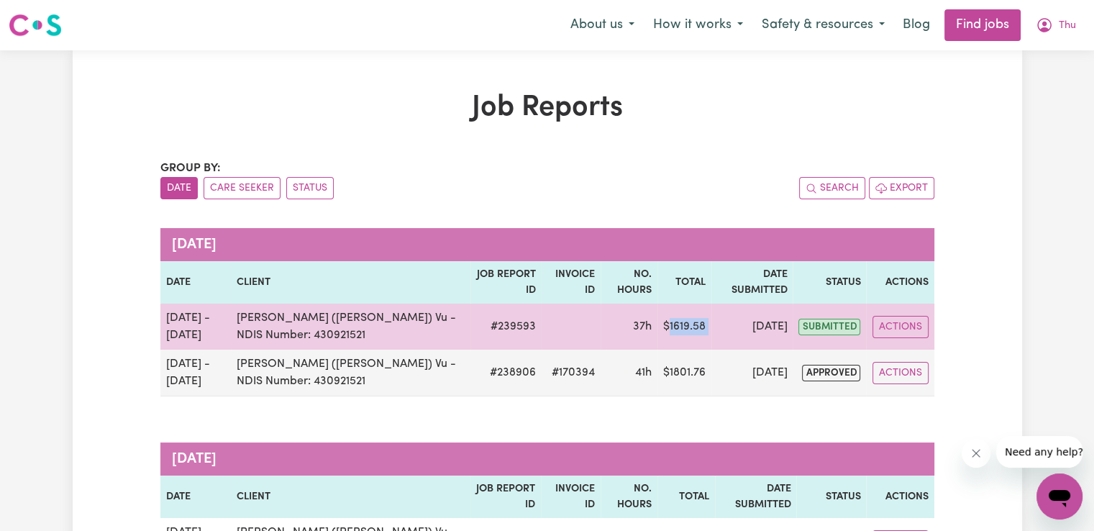
drag, startPoint x: 661, startPoint y: 323, endPoint x: 703, endPoint y: 326, distance: 41.8
click at [703, 326] on tr "[DATE] - [DATE] Chelsea (Han) Vu - NDIS Number: 430921521 # 239593 37h $ 1619.5…" at bounding box center [547, 326] width 774 height 46
copy td "1619.58"
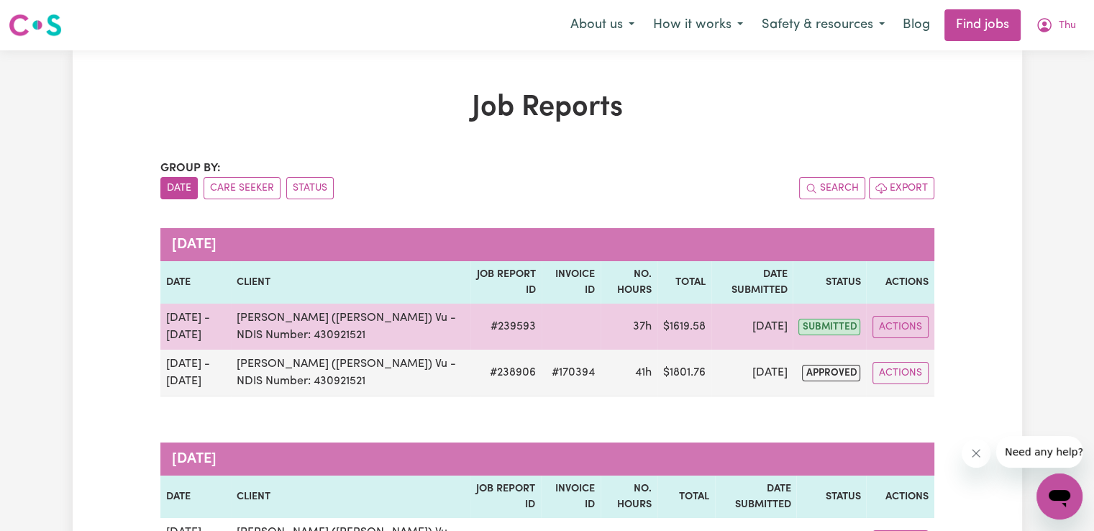
click at [711, 343] on td "[DATE]" at bounding box center [751, 326] width 81 height 46
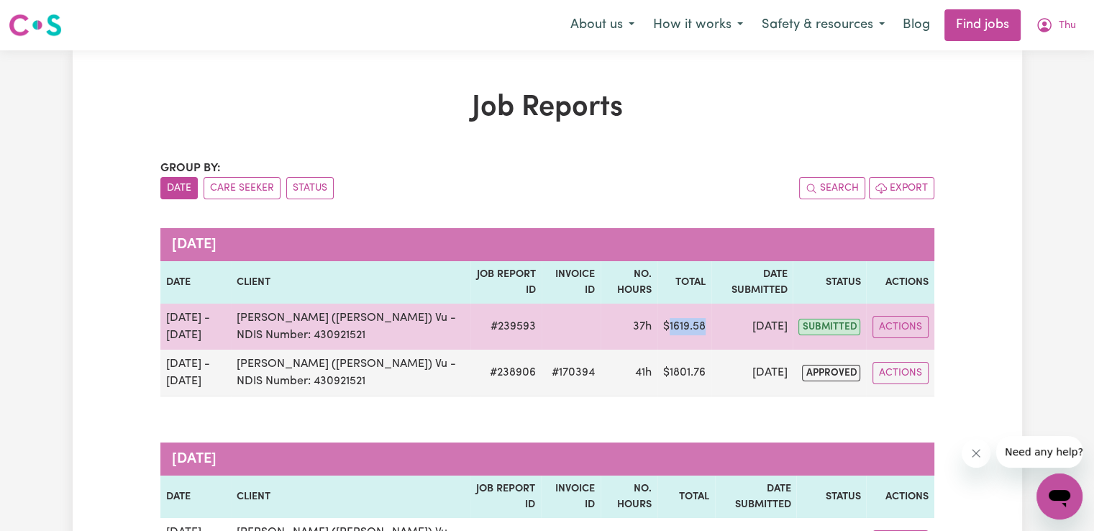
drag, startPoint x: 661, startPoint y: 326, endPoint x: 697, endPoint y: 324, distance: 36.0
click at [697, 324] on td "$ 1619.58" at bounding box center [684, 326] width 54 height 46
copy td "1619.58"
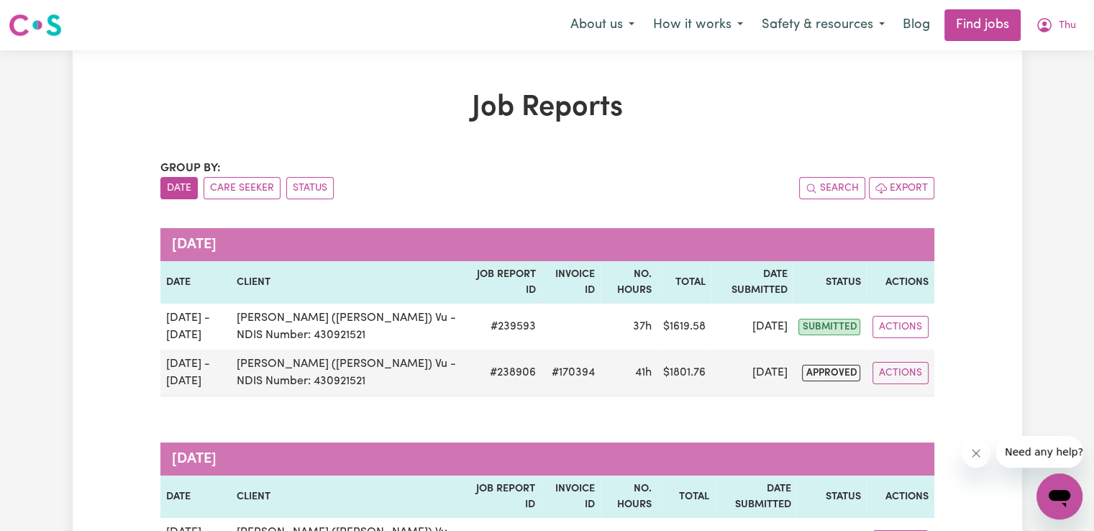
click at [1062, 19] on span "Thu" at bounding box center [1066, 26] width 17 height 16
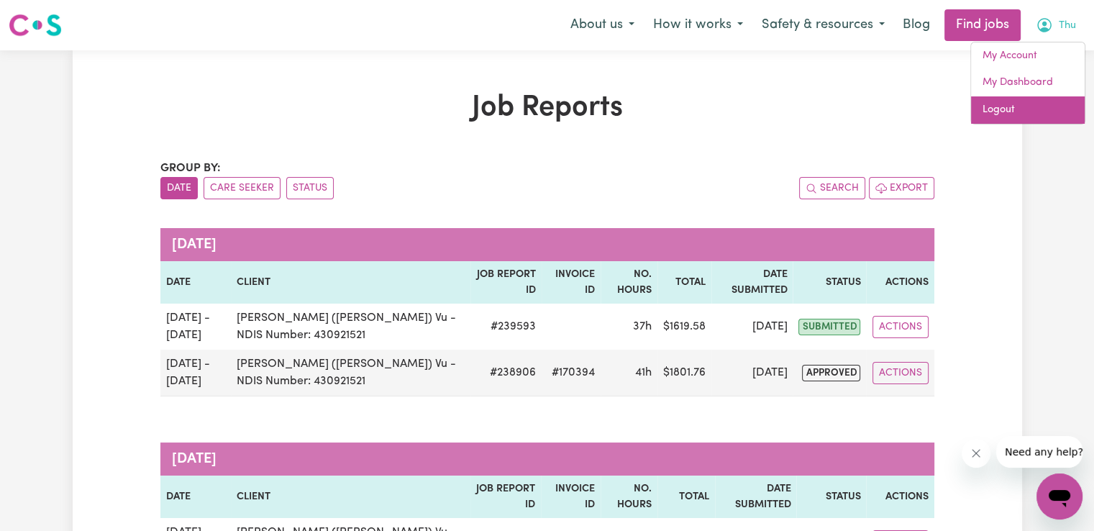
click at [1007, 111] on link "Logout" at bounding box center [1028, 109] width 114 height 27
